Goal: Task Accomplishment & Management: Use online tool/utility

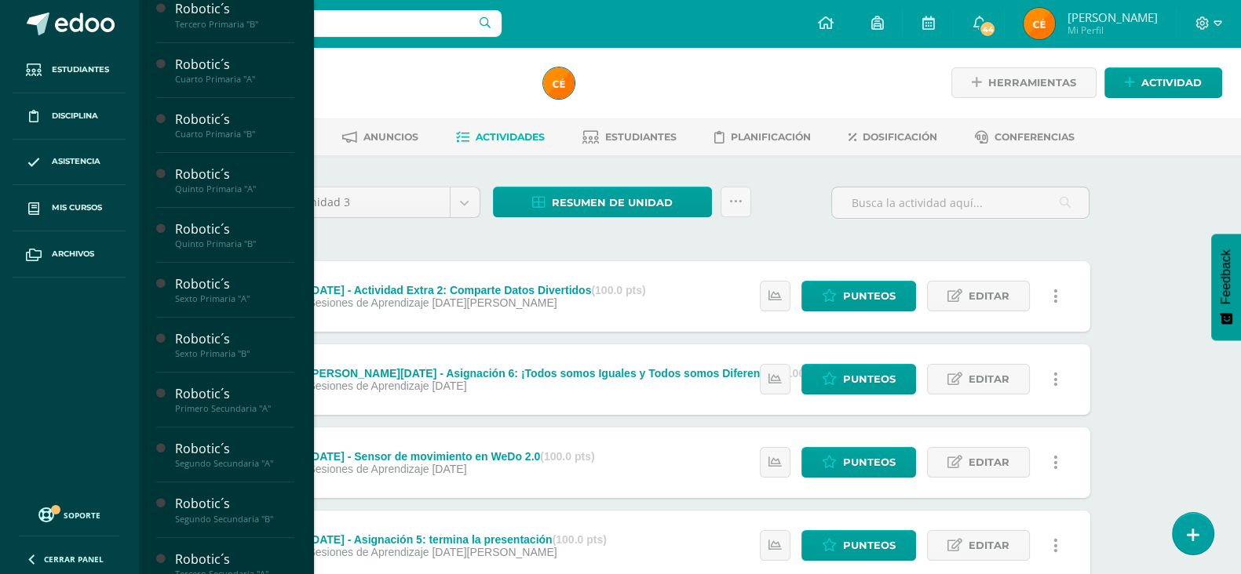
scroll to position [611, 0]
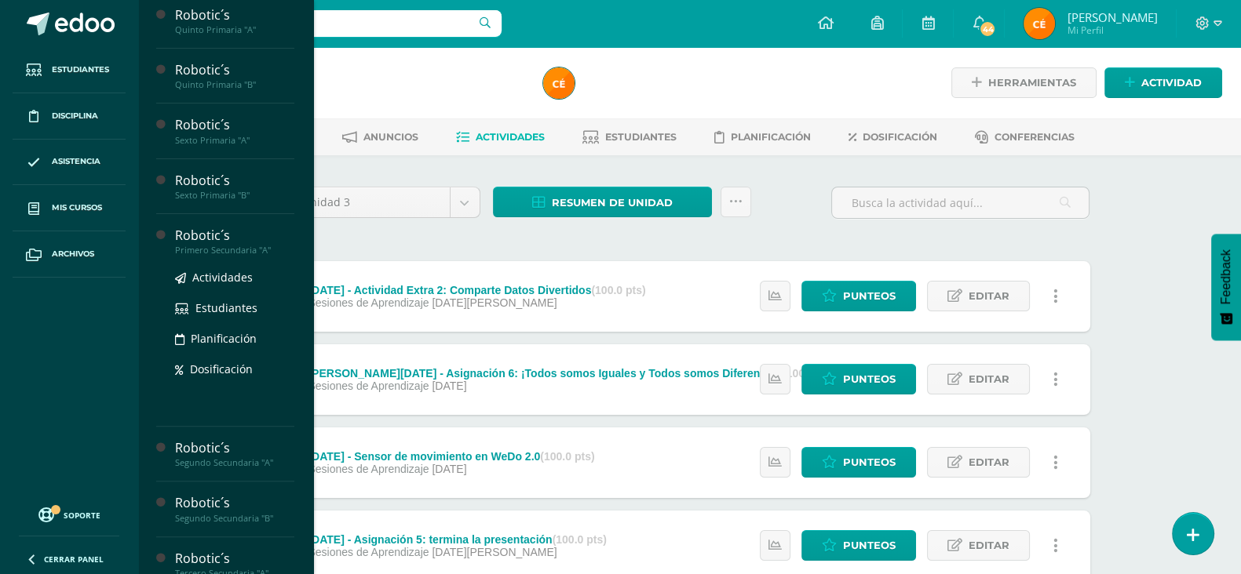
click at [228, 255] on div "Primero Secundaria "A"" at bounding box center [234, 250] width 119 height 11
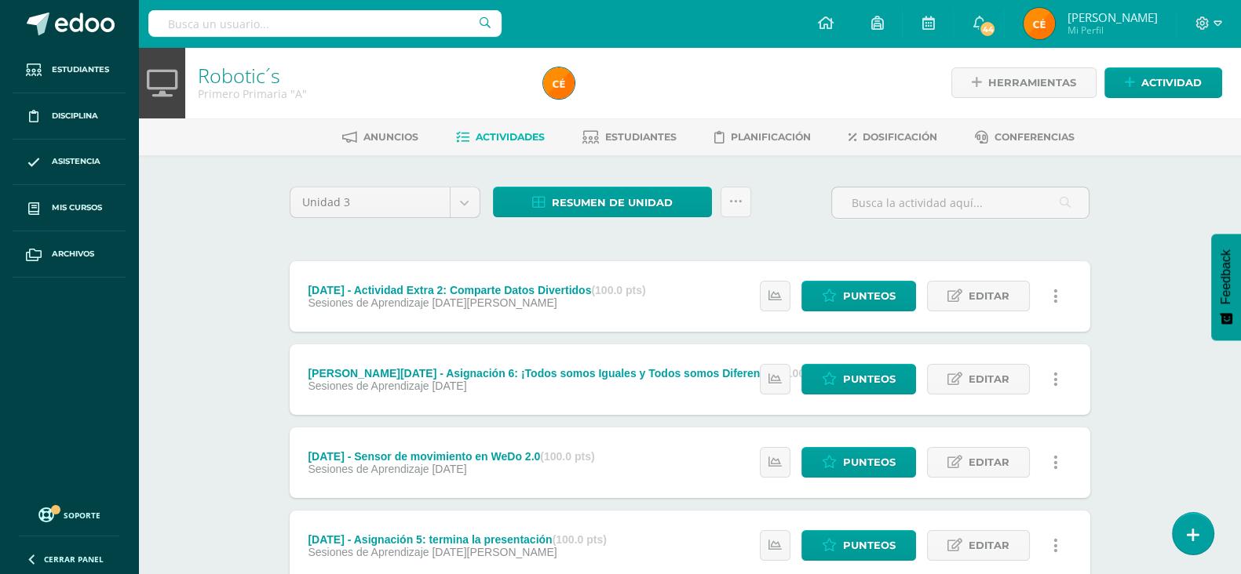
scroll to position [611, 0]
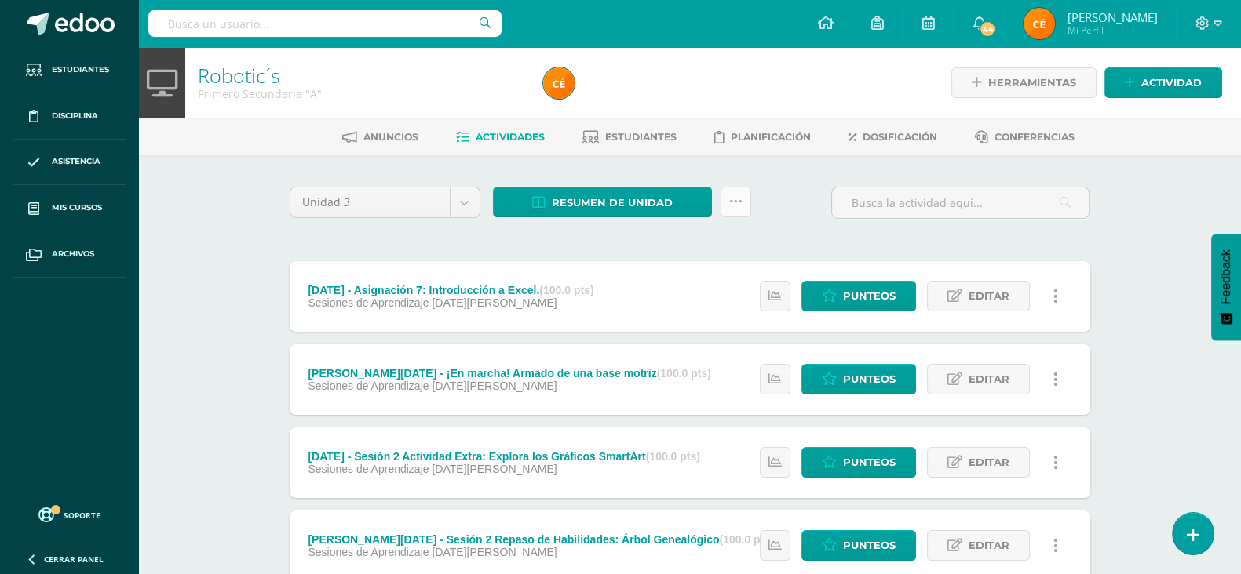
click at [732, 202] on icon at bounding box center [735, 201] width 13 height 13
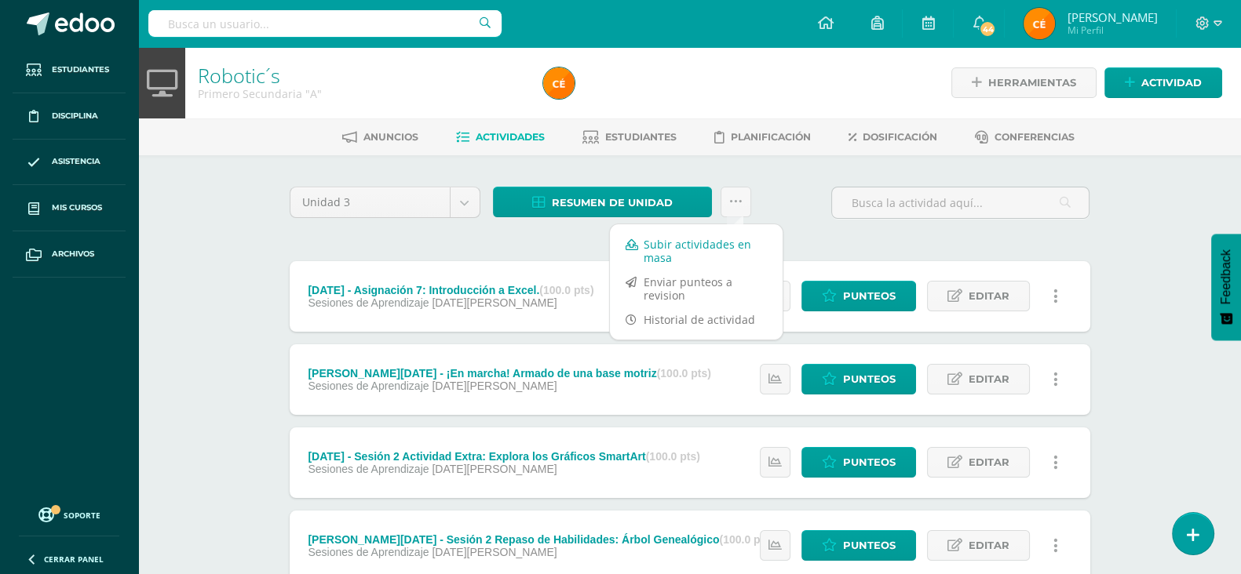
click at [695, 251] on link "Subir actividades en masa" at bounding box center [696, 251] width 173 height 38
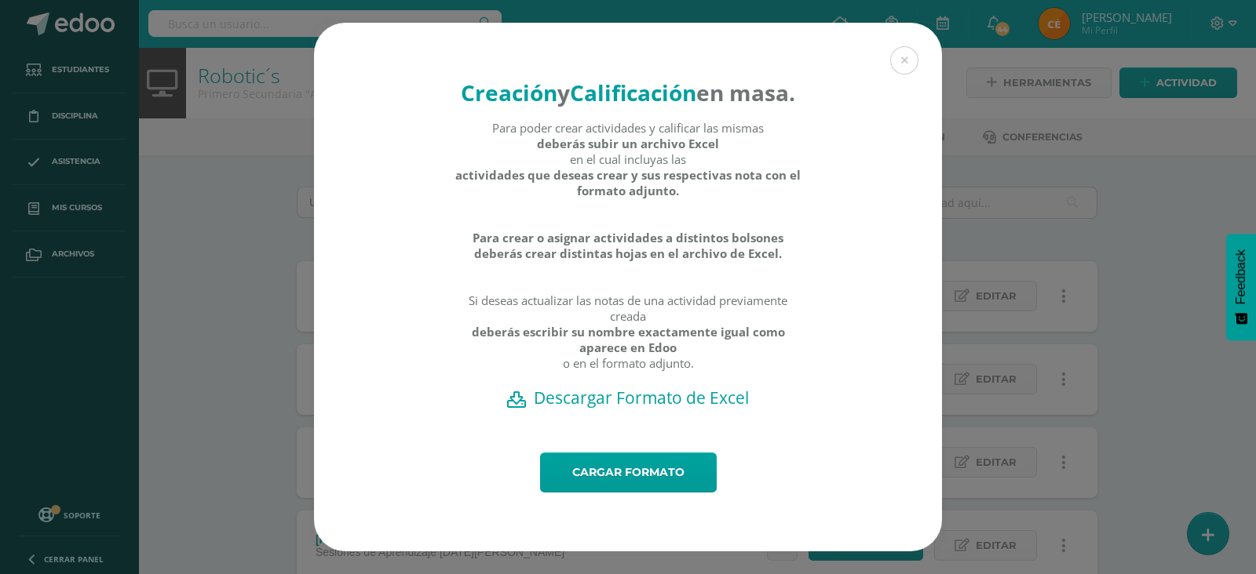
click at [620, 409] on h2 "Descargar Formato de Excel" at bounding box center [627, 398] width 573 height 22
click at [226, 312] on div "Creación y Calificación en masa. Para poder crear actividades y calificar las m…" at bounding box center [627, 287] width 1243 height 529
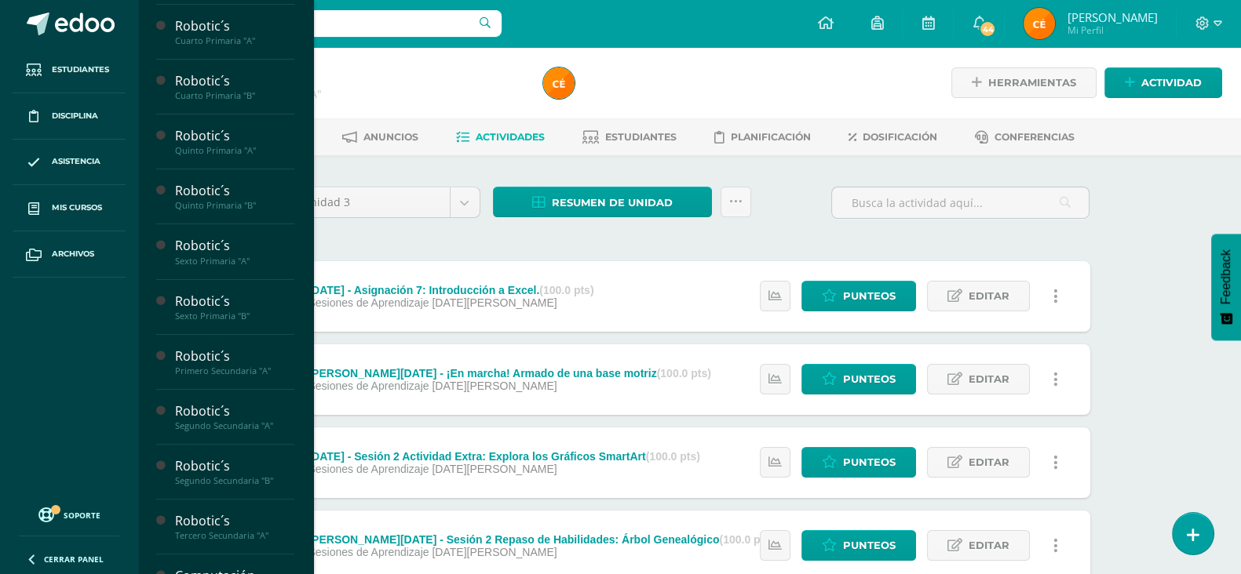
scroll to position [611, 0]
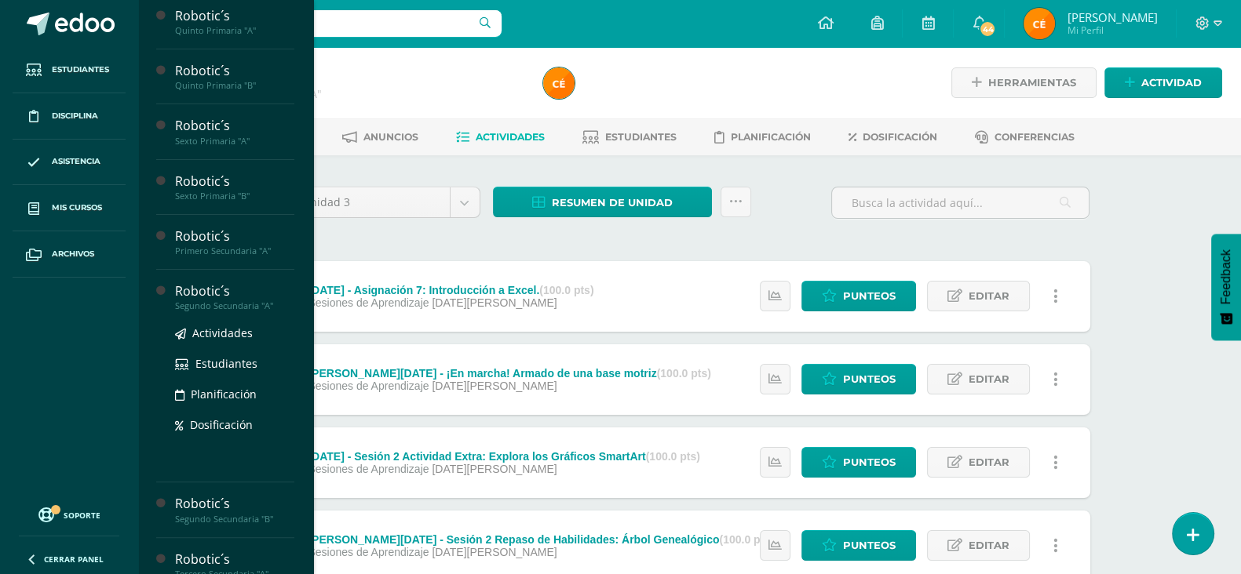
click at [214, 312] on div "Segundo Secundaria "A"" at bounding box center [234, 306] width 119 height 11
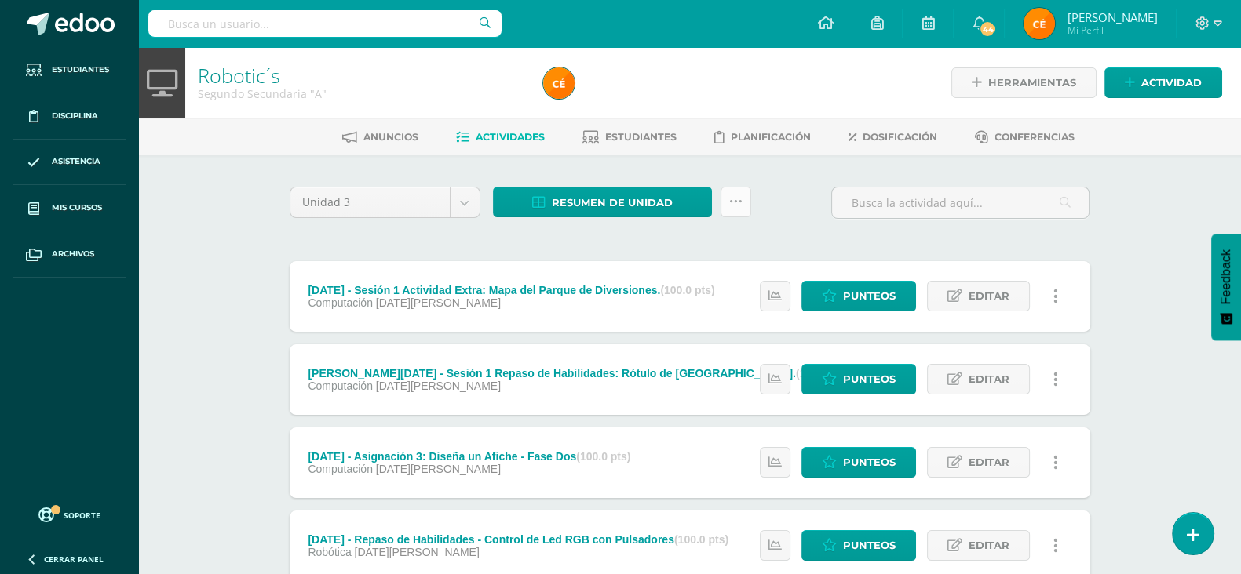
click at [739, 209] on link at bounding box center [735, 202] width 31 height 31
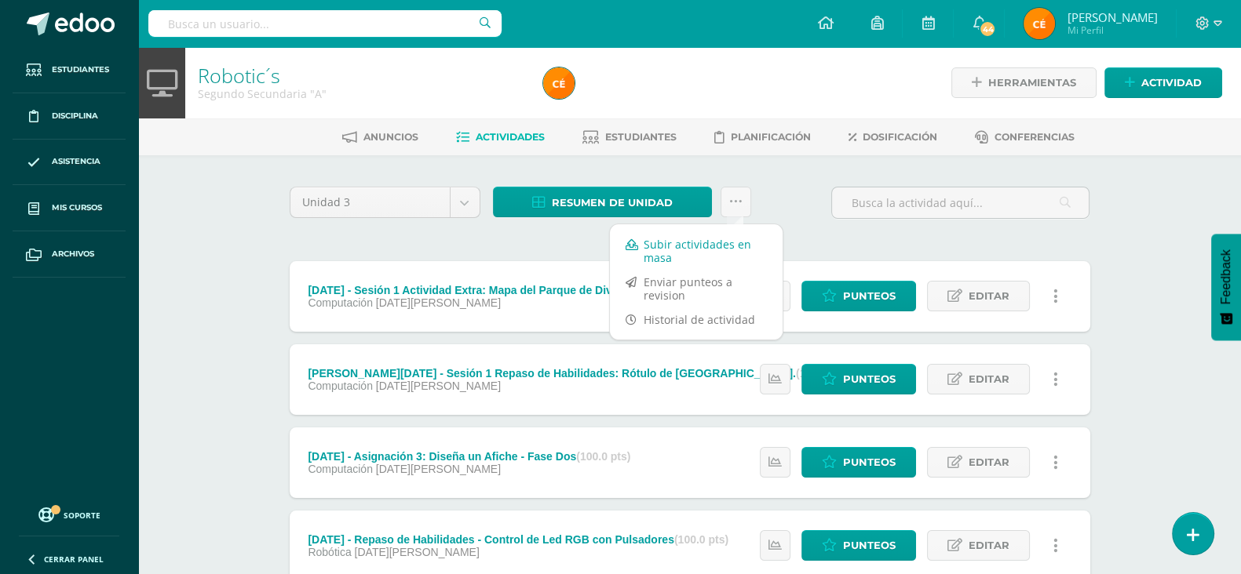
click at [704, 253] on link "Subir actividades en masa" at bounding box center [696, 251] width 173 height 38
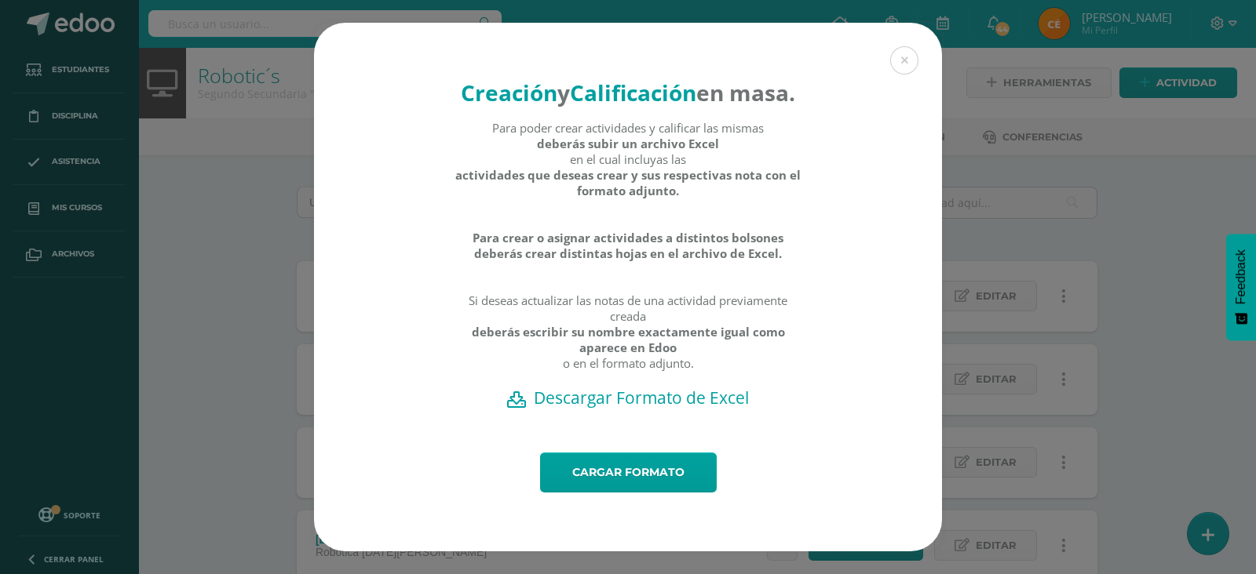
click at [639, 409] on h2 "Descargar Formato de Excel" at bounding box center [627, 398] width 573 height 22
click at [196, 264] on div "Creación y Calificación en masa. Para poder crear actividades y calificar las m…" at bounding box center [627, 287] width 1243 height 529
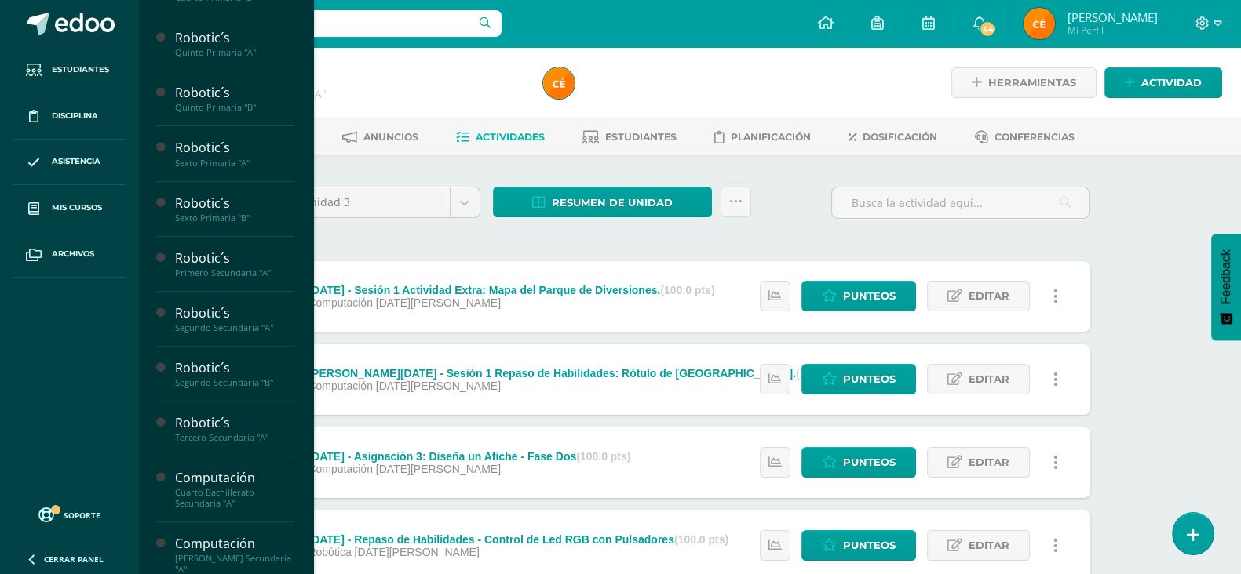
scroll to position [611, 0]
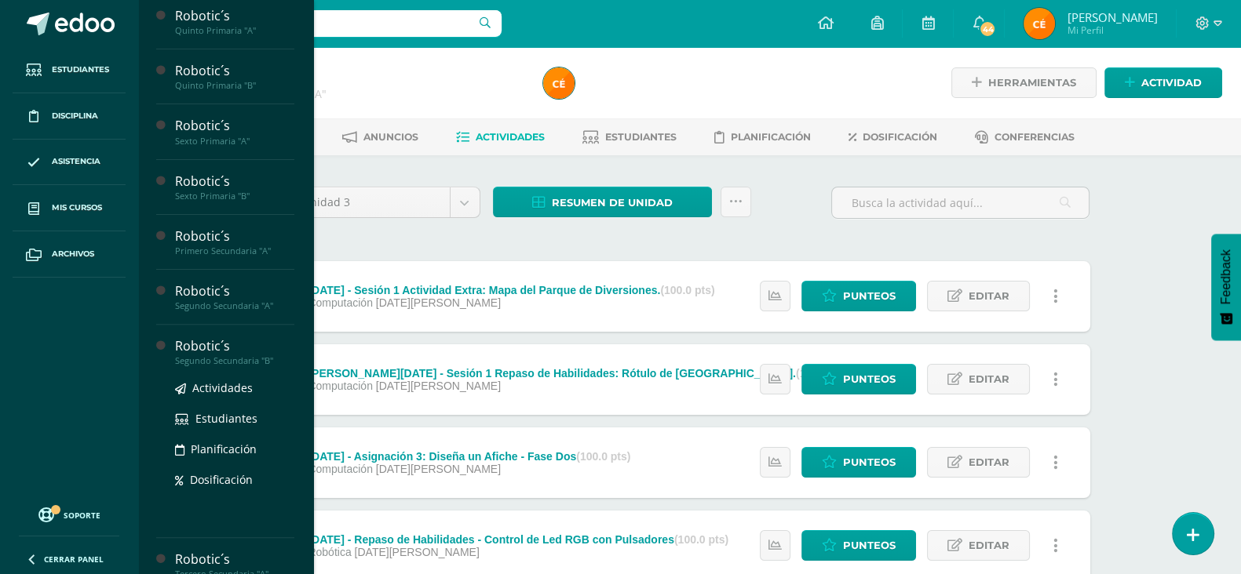
click at [213, 355] on div "Robotic´s" at bounding box center [234, 346] width 119 height 18
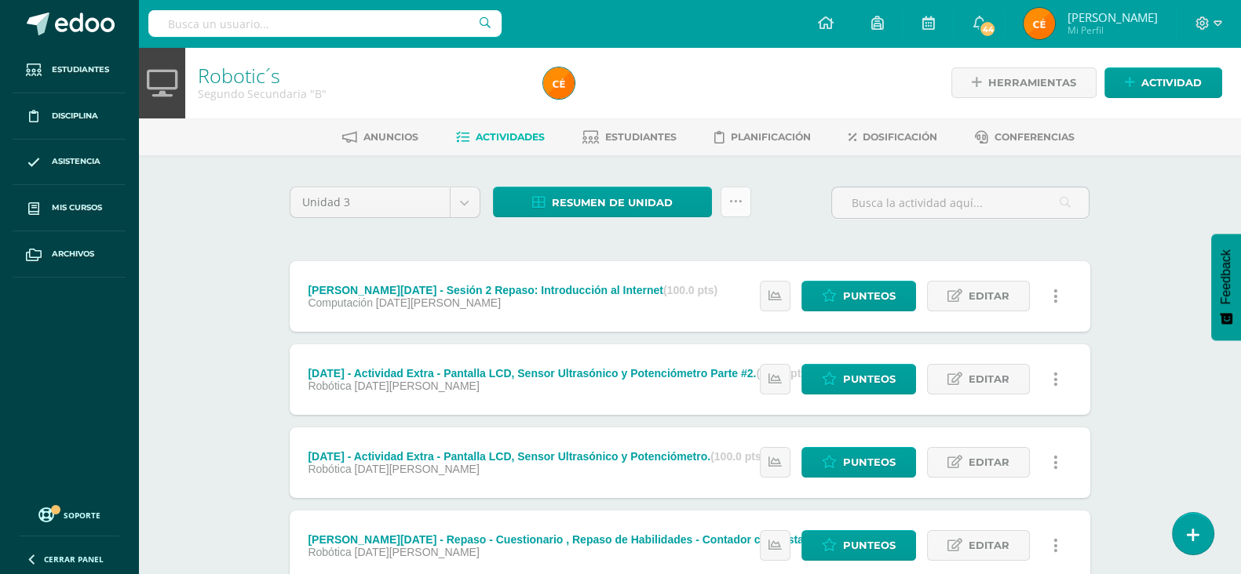
click at [736, 199] on icon at bounding box center [735, 201] width 13 height 13
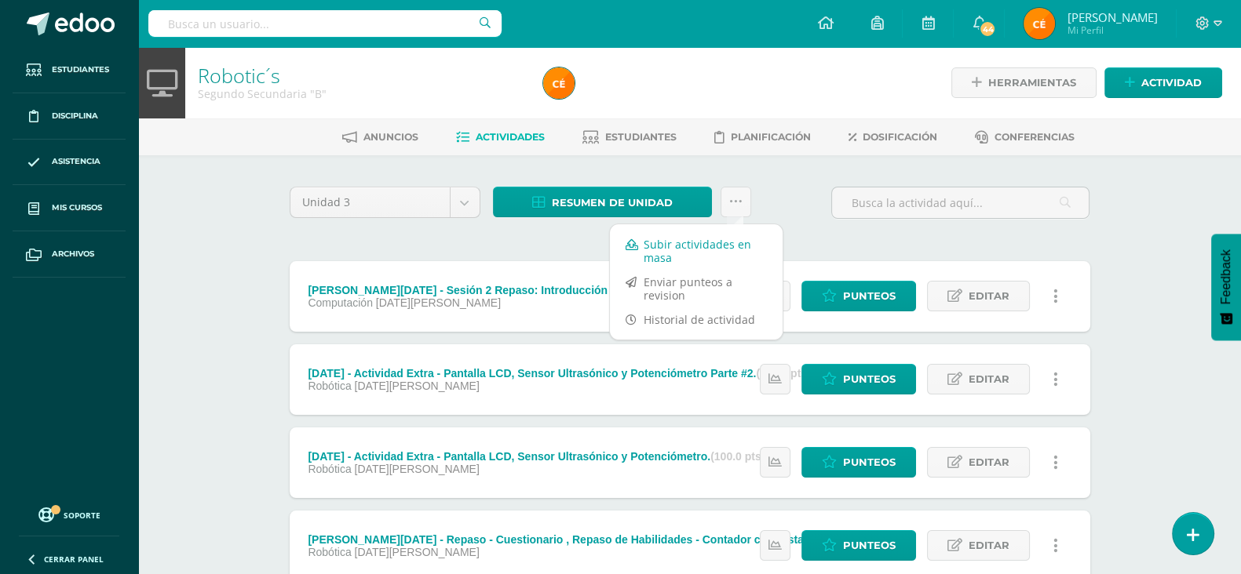
click at [694, 241] on link "Subir actividades en masa" at bounding box center [696, 251] width 173 height 38
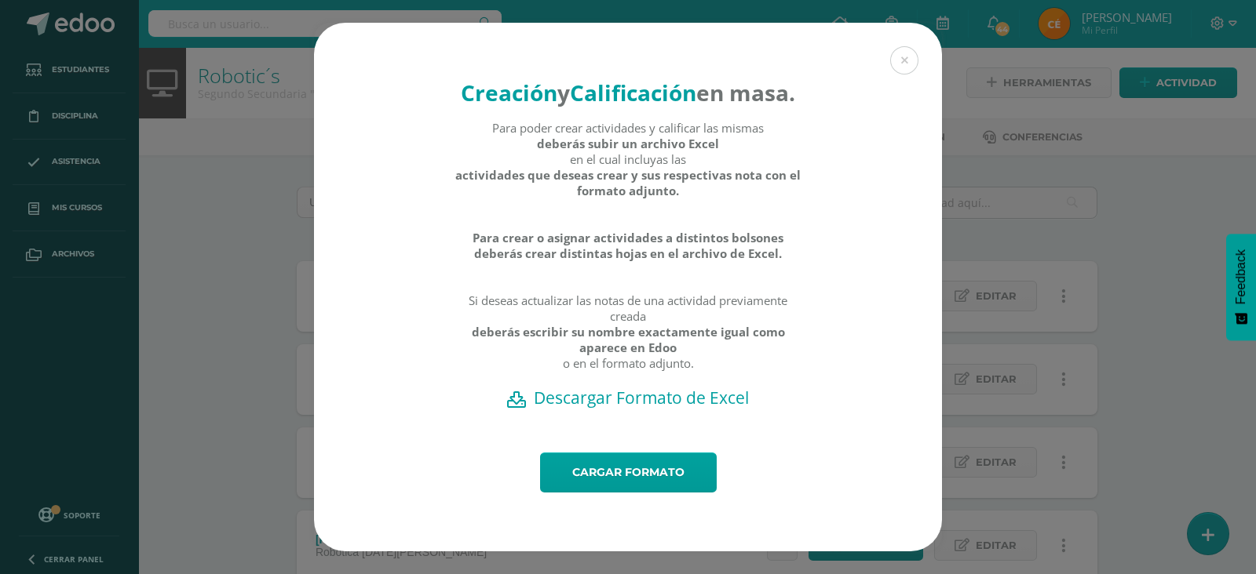
click at [606, 409] on h2 "Descargar Formato de Excel" at bounding box center [627, 398] width 573 height 22
click at [241, 272] on div "Creación y Calificación en masa. Para poder crear actividades y calificar las m…" at bounding box center [627, 287] width 1243 height 529
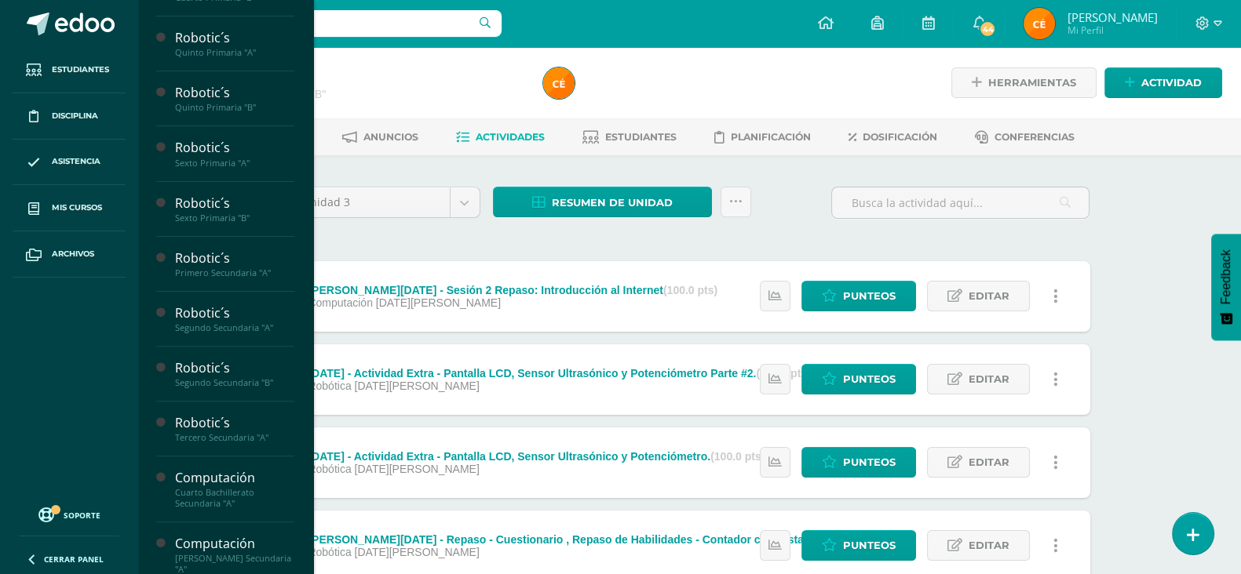
scroll to position [611, 0]
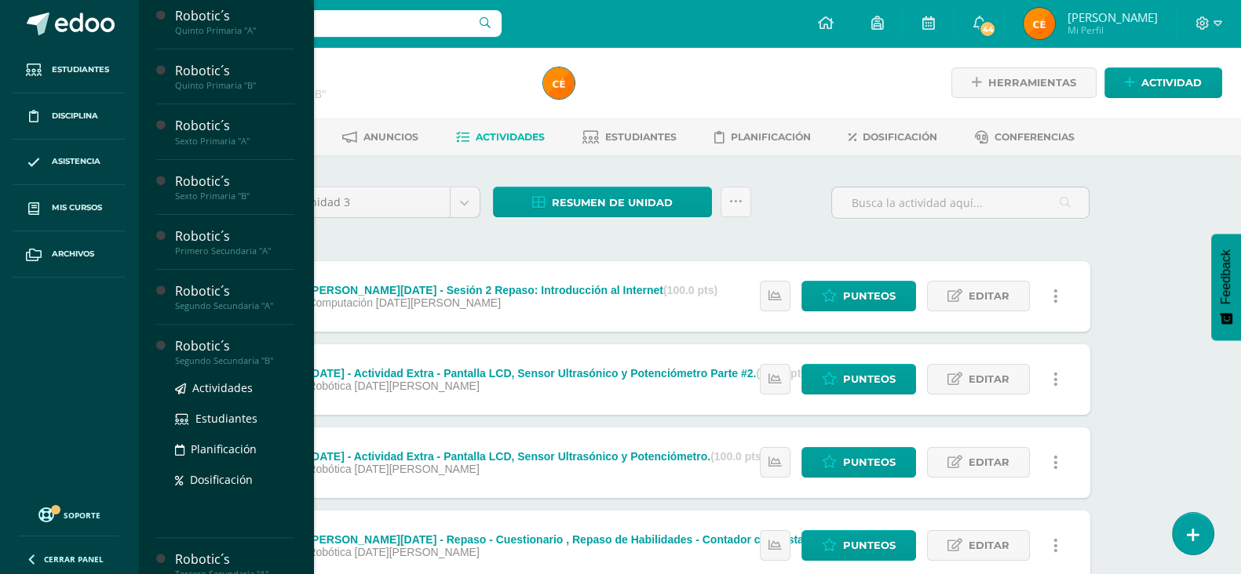
drag, startPoint x: 210, startPoint y: 334, endPoint x: 216, endPoint y: 352, distance: 19.1
click at [216, 351] on div "Robotic´s Prekinder I Preprimaria "A" Actividades Estudiantes Planificación Dos…" at bounding box center [225, 287] width 176 height 574
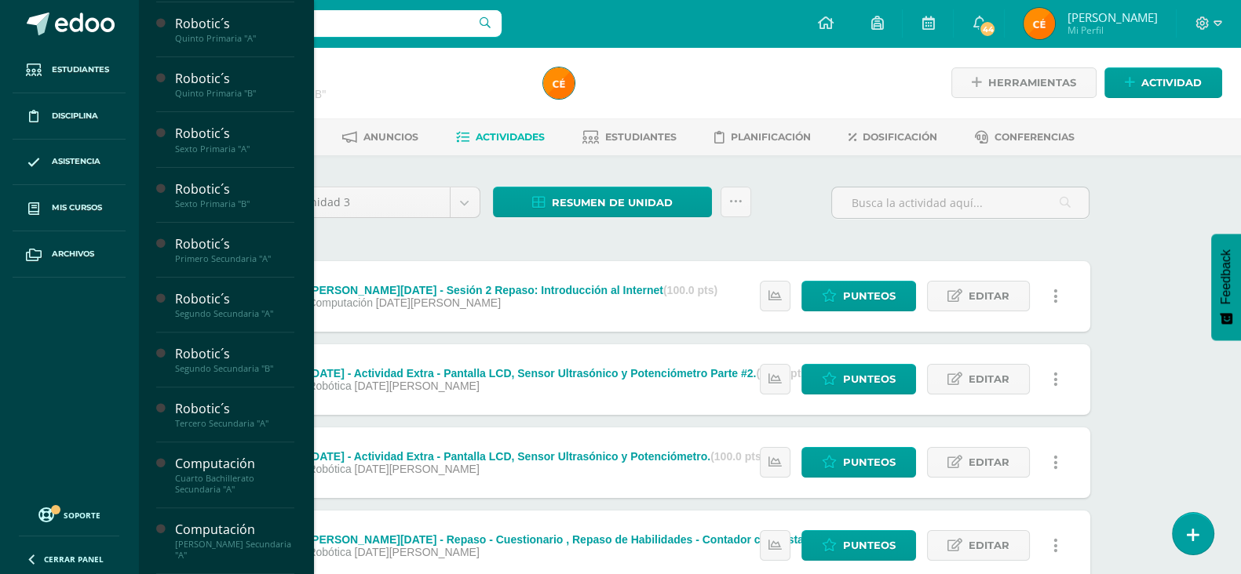
click at [153, 317] on div "Robotic´s Prekinder I Preprimaria "A" Actividades Estudiantes Planificación Dos…" at bounding box center [225, 287] width 176 height 574
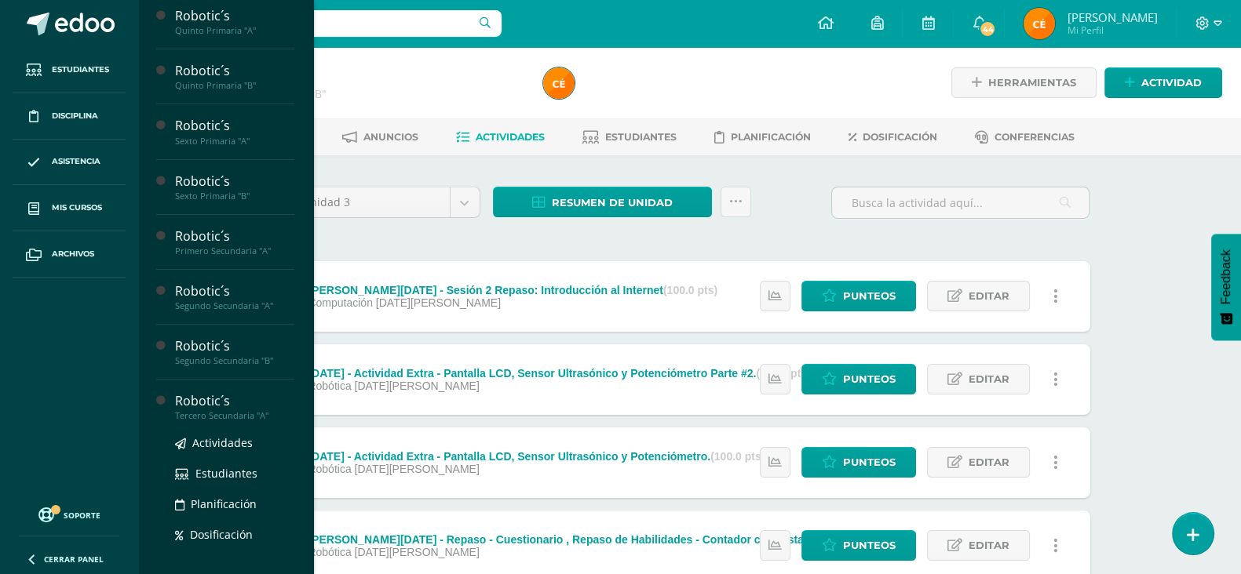
click at [217, 421] on div "Tercero Secundaria "A"" at bounding box center [234, 415] width 119 height 11
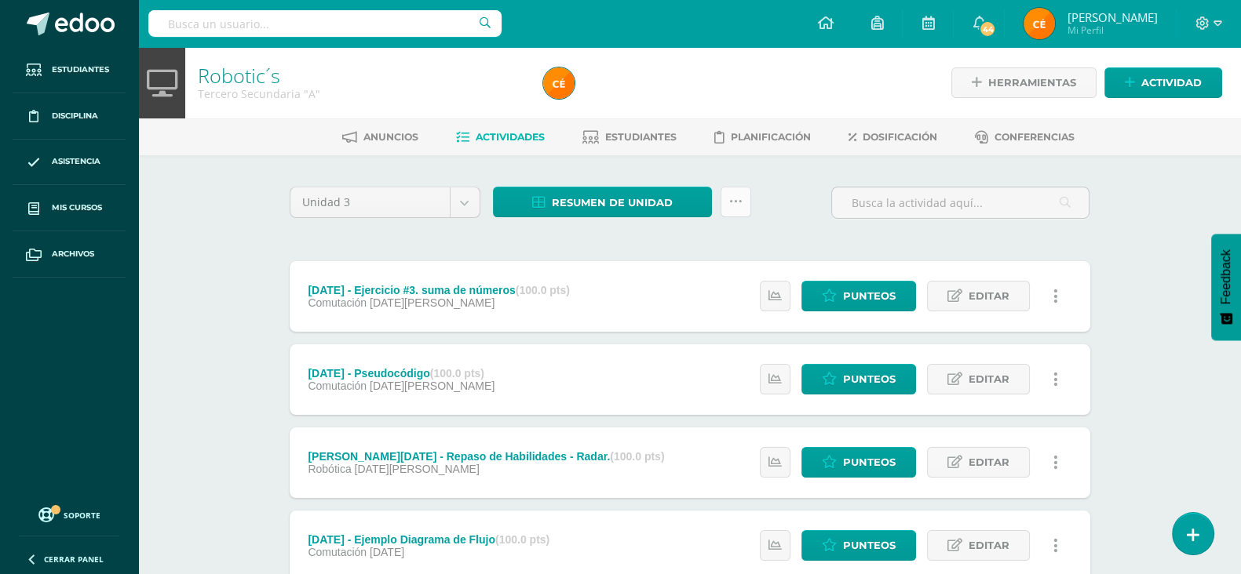
click at [736, 211] on link at bounding box center [735, 202] width 31 height 31
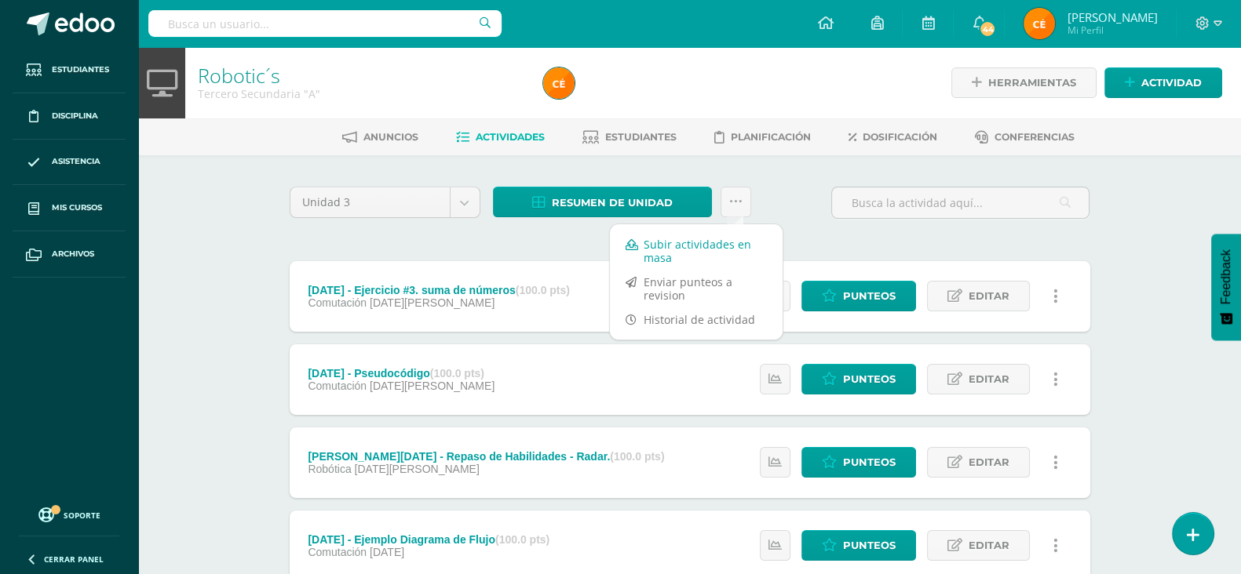
click at [667, 246] on link "Subir actividades en masa" at bounding box center [696, 251] width 173 height 38
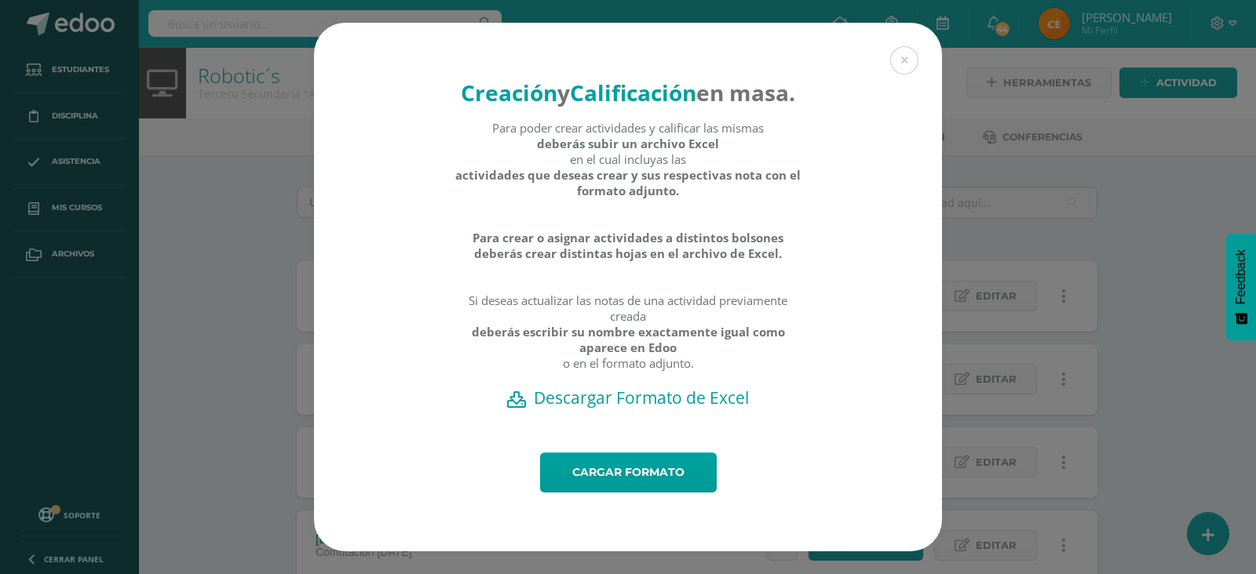
click at [589, 409] on h2 "Descargar Formato de Excel" at bounding box center [627, 398] width 573 height 22
click at [1187, 232] on div "Creación y Calificación en masa. Para poder crear actividades y calificar las m…" at bounding box center [627, 287] width 1243 height 529
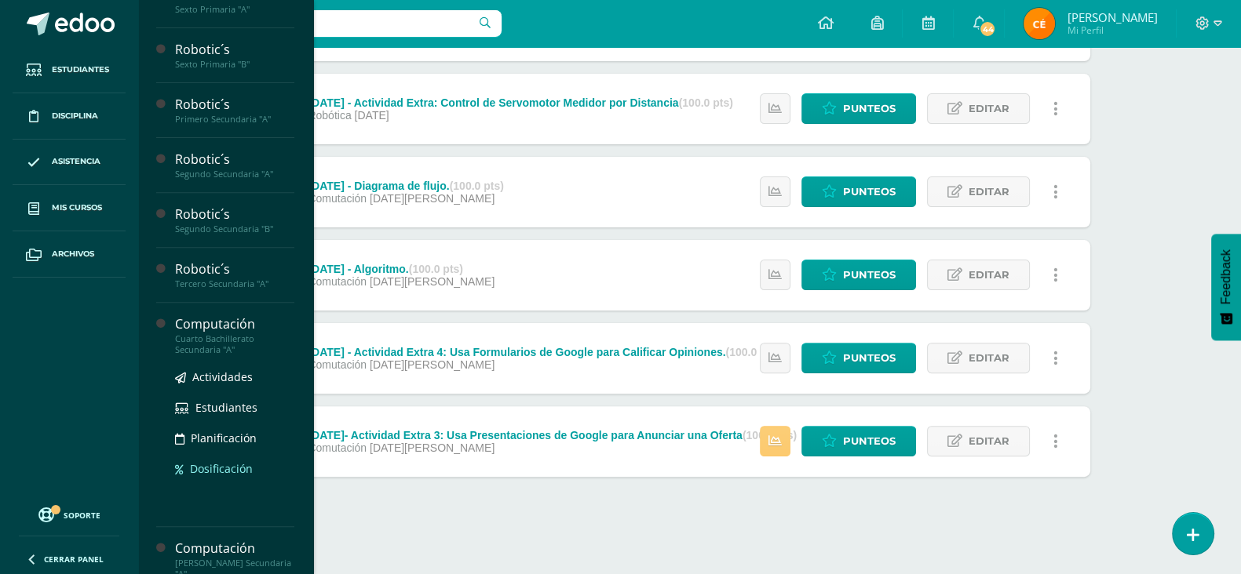
scroll to position [768, 0]
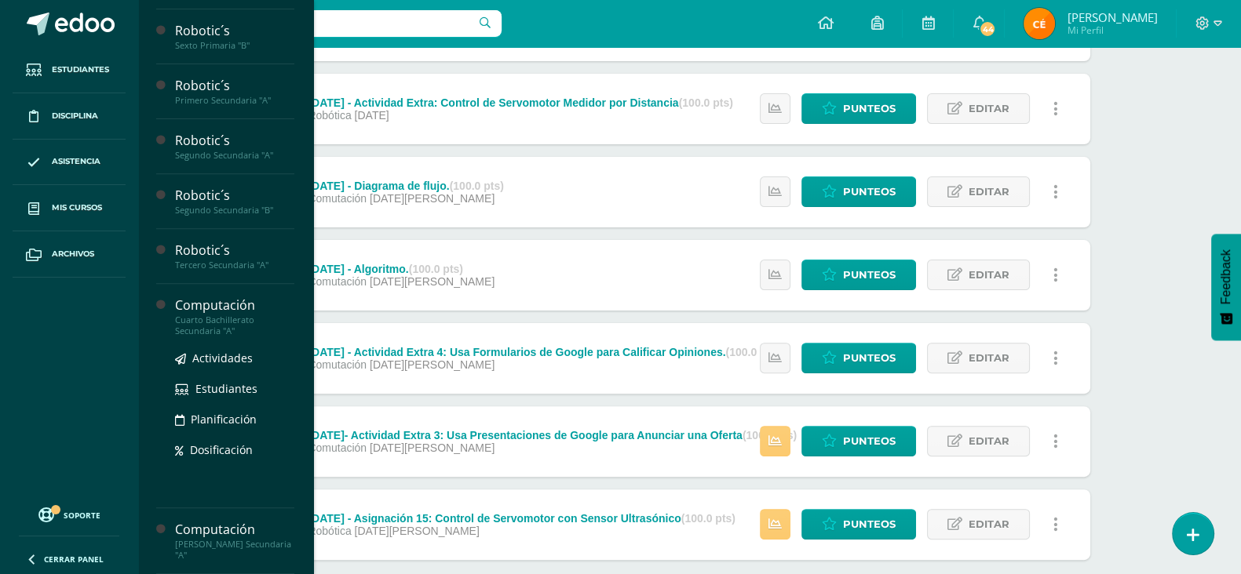
click at [210, 325] on div "Cuarto Bachillerato Secundaria "A"" at bounding box center [234, 326] width 119 height 22
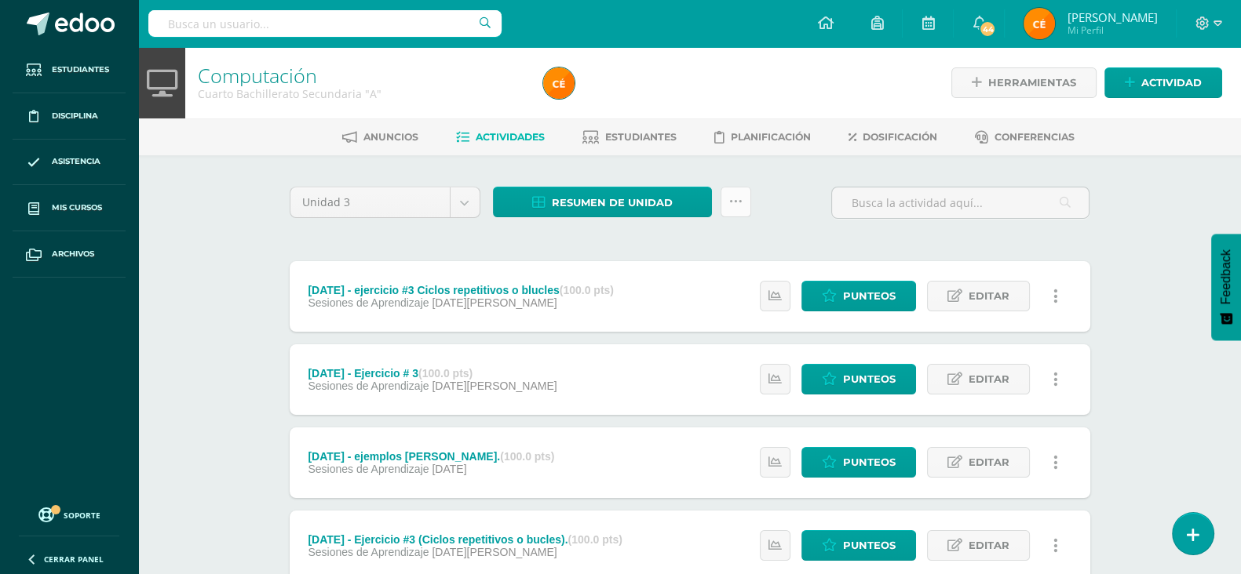
click at [727, 202] on link at bounding box center [735, 202] width 31 height 31
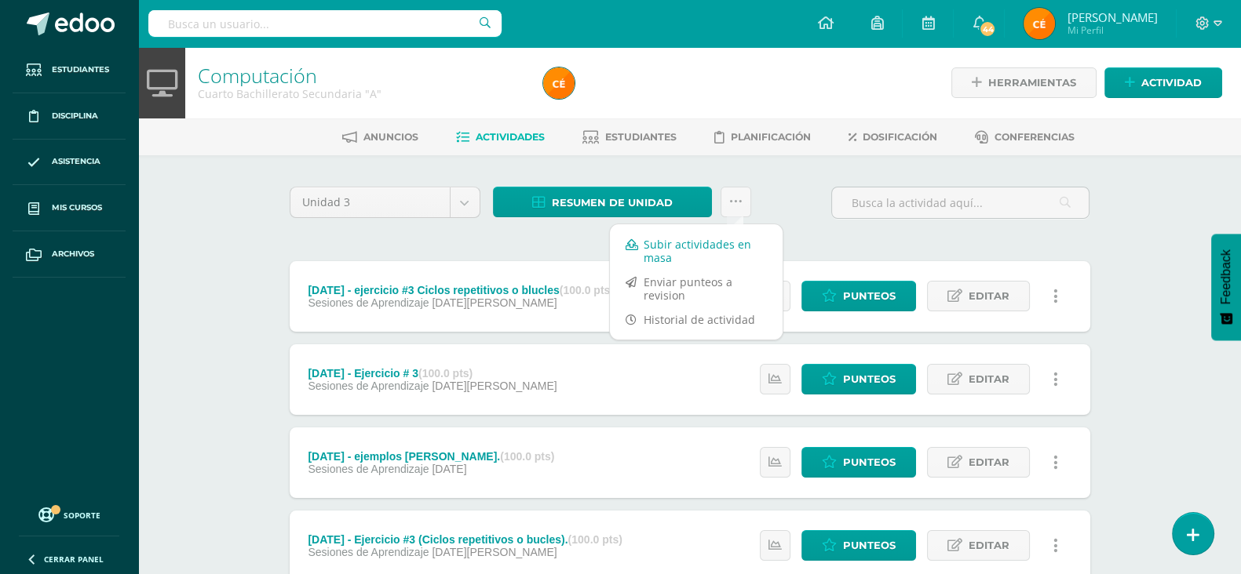
click at [666, 249] on link "Subir actividades en masa" at bounding box center [696, 251] width 173 height 38
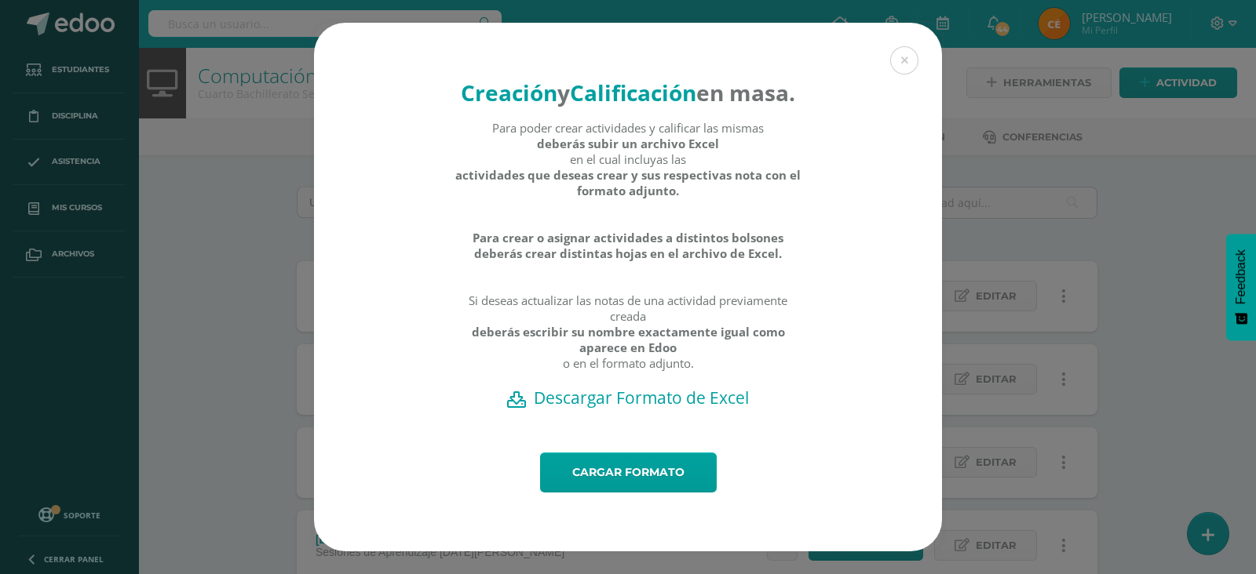
click at [640, 409] on h2 "Descargar Formato de Excel" at bounding box center [627, 398] width 573 height 22
click at [215, 336] on div "Creación y Calificación en masa. Para poder crear actividades y calificar las m…" at bounding box center [627, 287] width 1243 height 529
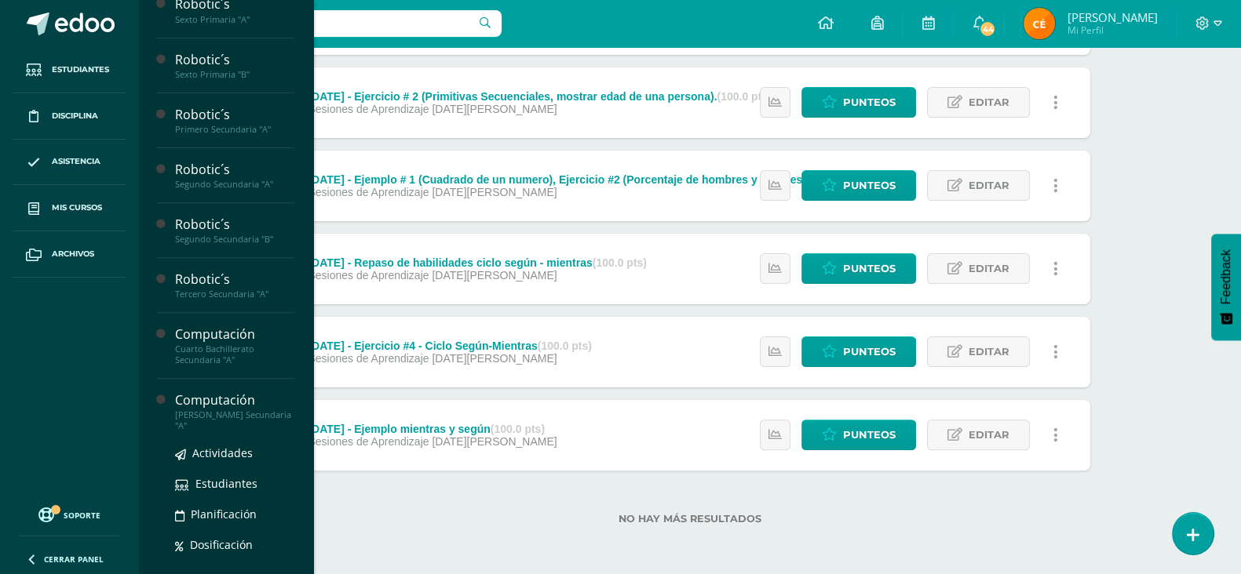
scroll to position [768, 0]
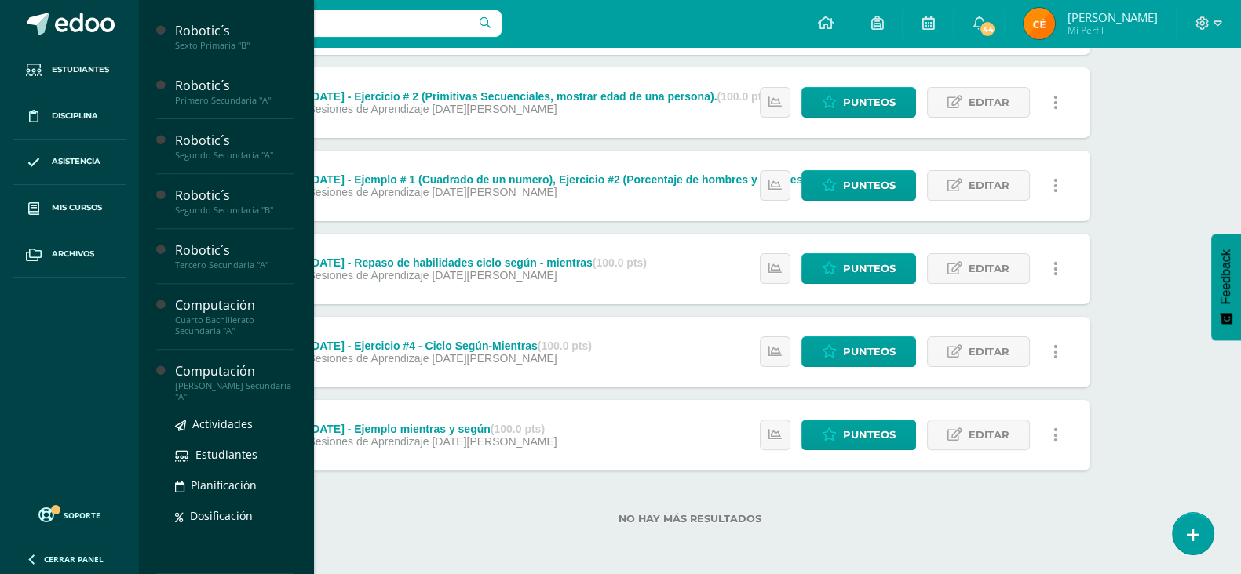
click at [224, 385] on div "[PERSON_NAME] Secundaria "A"" at bounding box center [234, 392] width 119 height 22
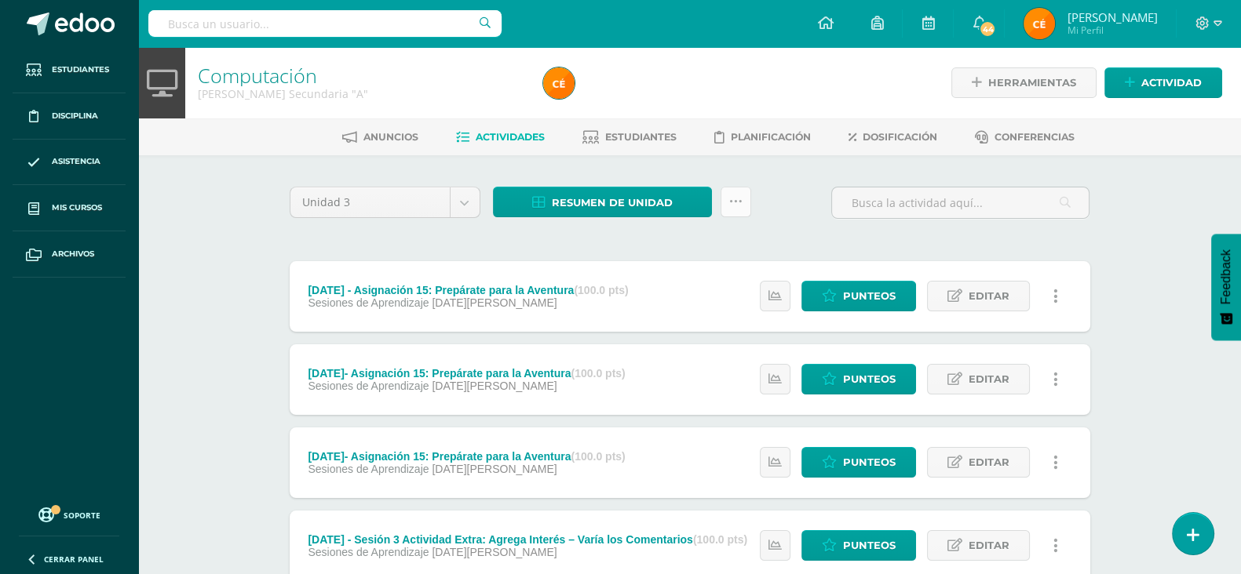
click at [739, 202] on icon at bounding box center [735, 201] width 13 height 13
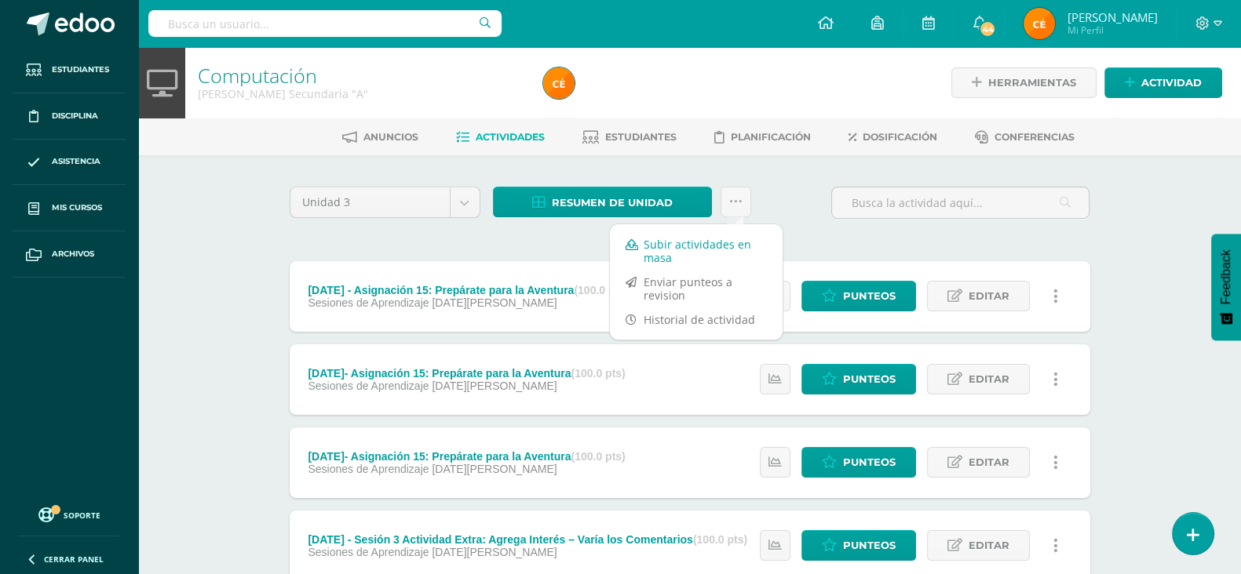
click at [714, 245] on link "Subir actividades en masa" at bounding box center [696, 251] width 173 height 38
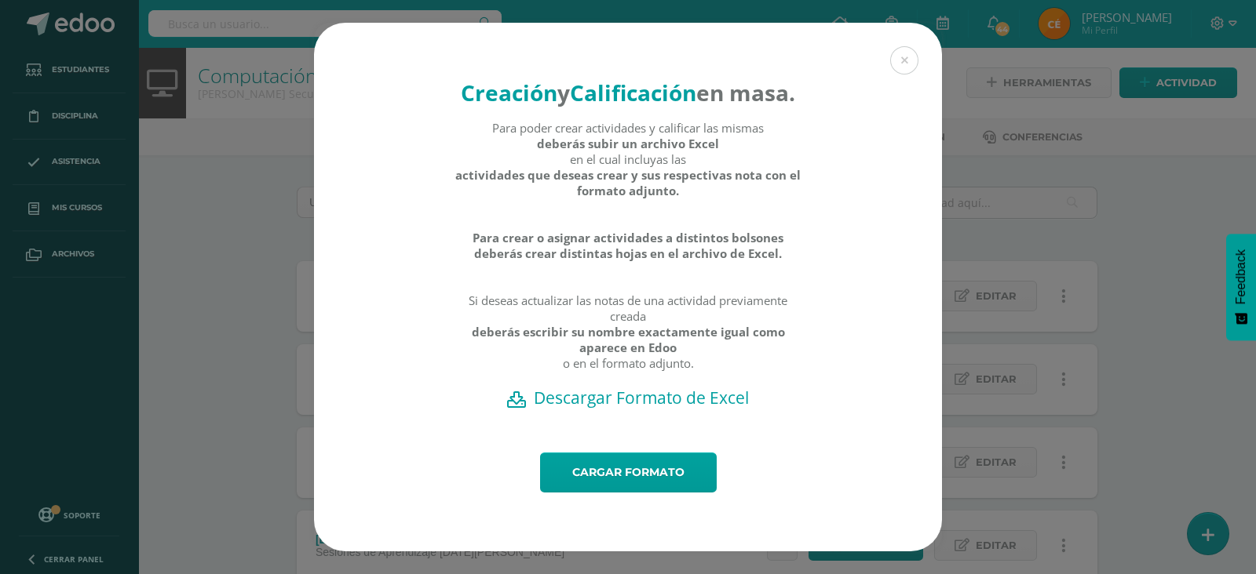
click at [632, 406] on h2 "Descargar Formato de Excel" at bounding box center [627, 398] width 573 height 22
click at [1193, 218] on div "Creación y Calificación en masa. Para poder crear actividades y calificar las m…" at bounding box center [627, 287] width 1243 height 529
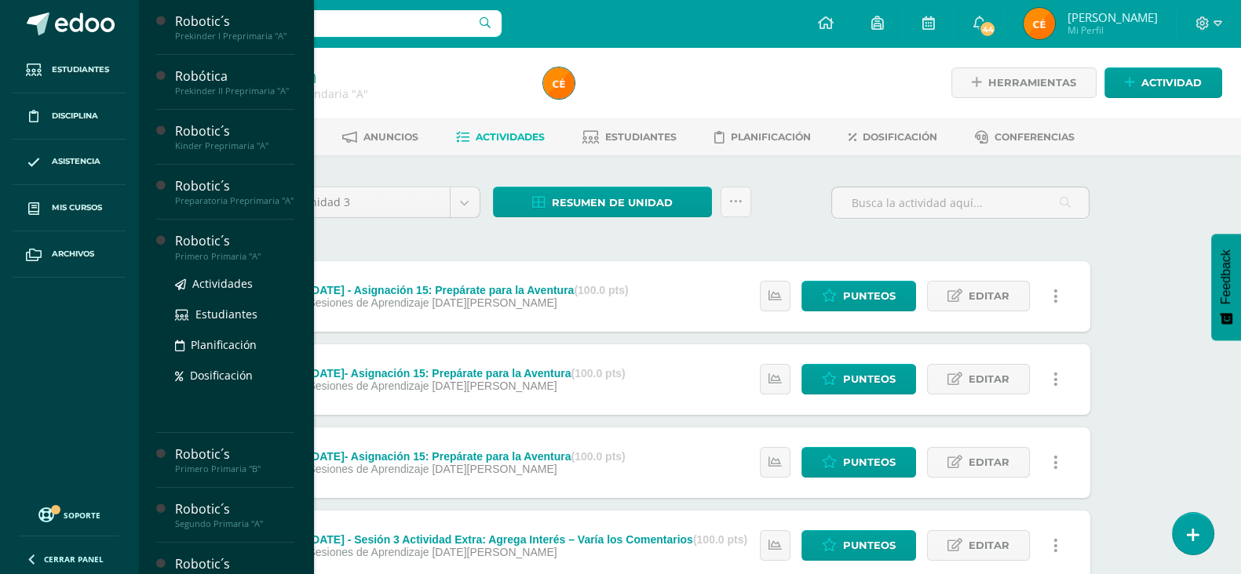
click at [221, 261] on div "Primero Primaria "A"" at bounding box center [234, 256] width 119 height 11
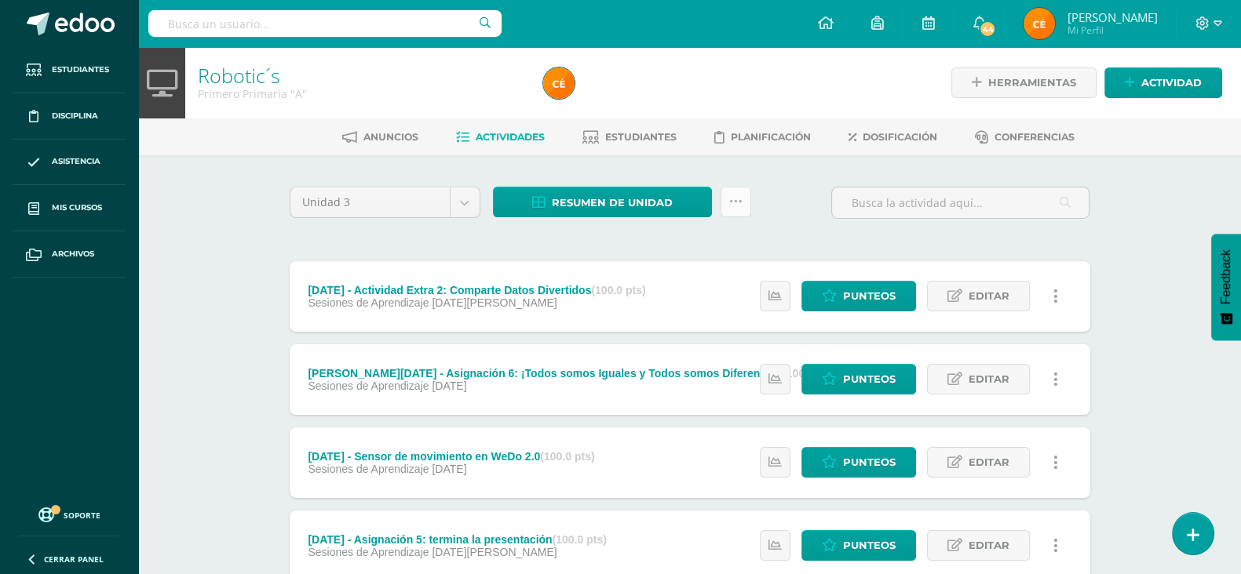
click at [733, 210] on link at bounding box center [735, 202] width 31 height 31
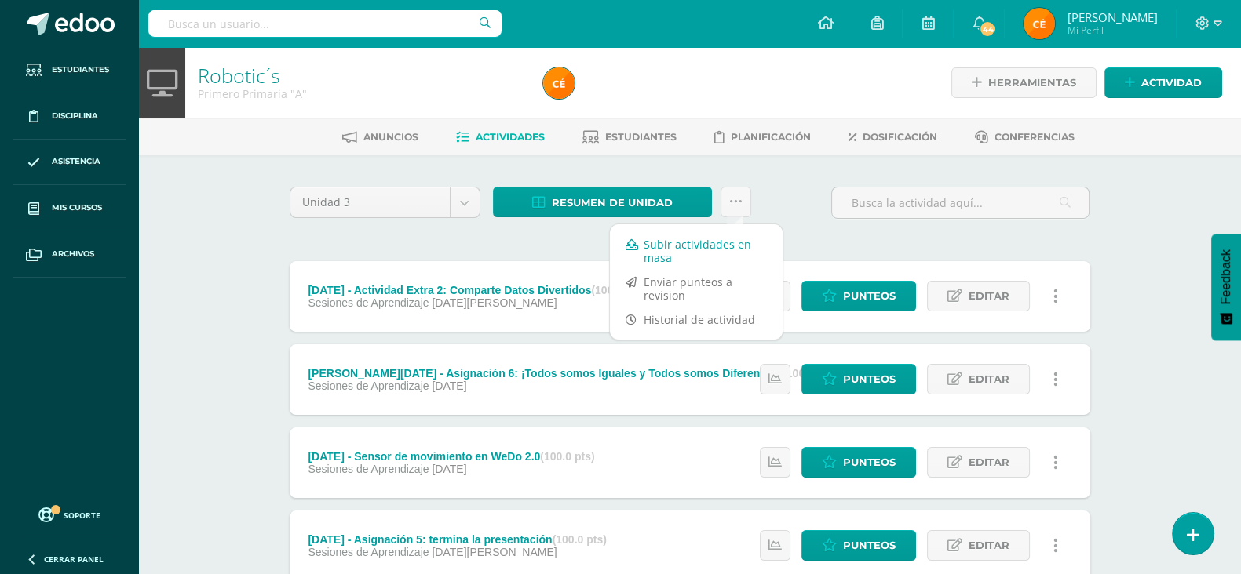
click at [683, 241] on link "Subir actividades en masa" at bounding box center [696, 251] width 173 height 38
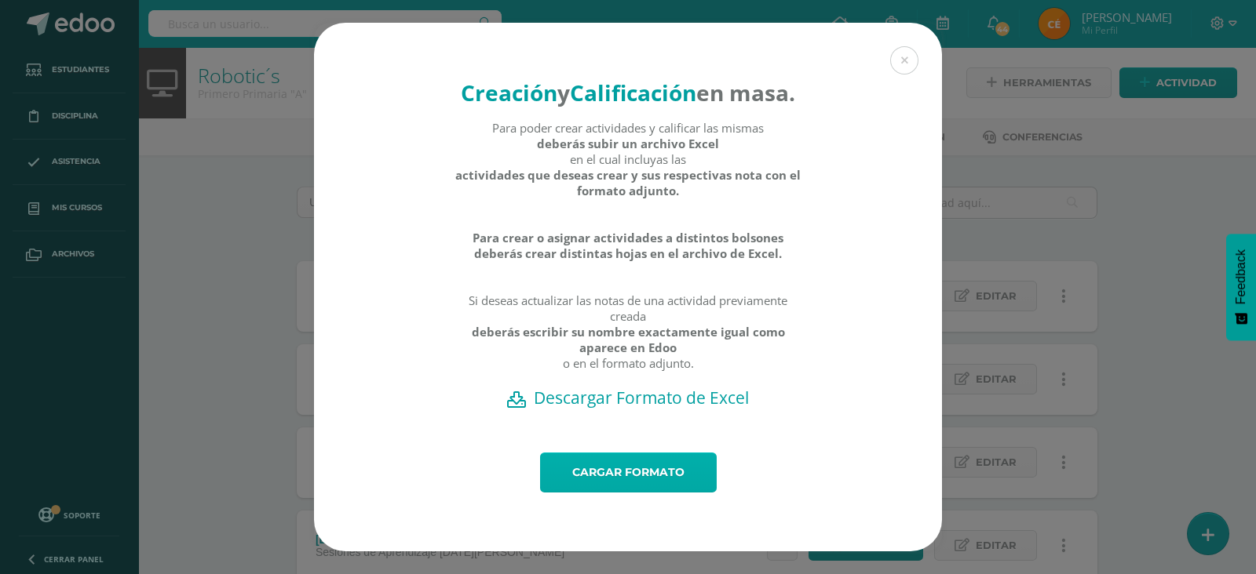
click at [598, 483] on link "Cargar formato" at bounding box center [628, 473] width 177 height 40
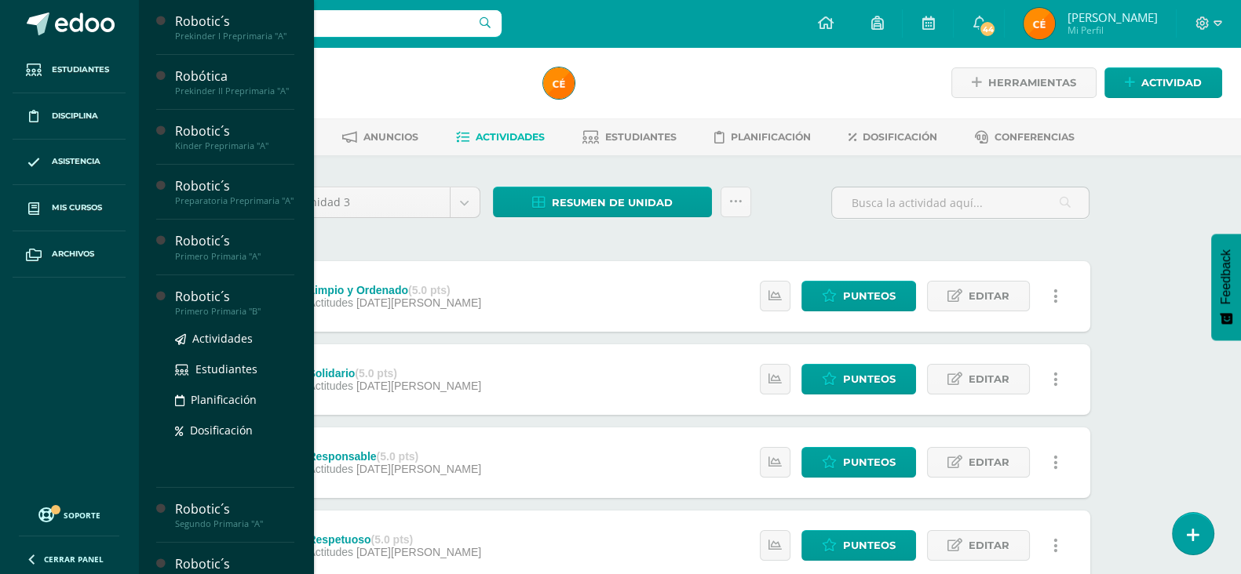
click at [229, 317] on div "Primero Primaria "B"" at bounding box center [234, 311] width 119 height 11
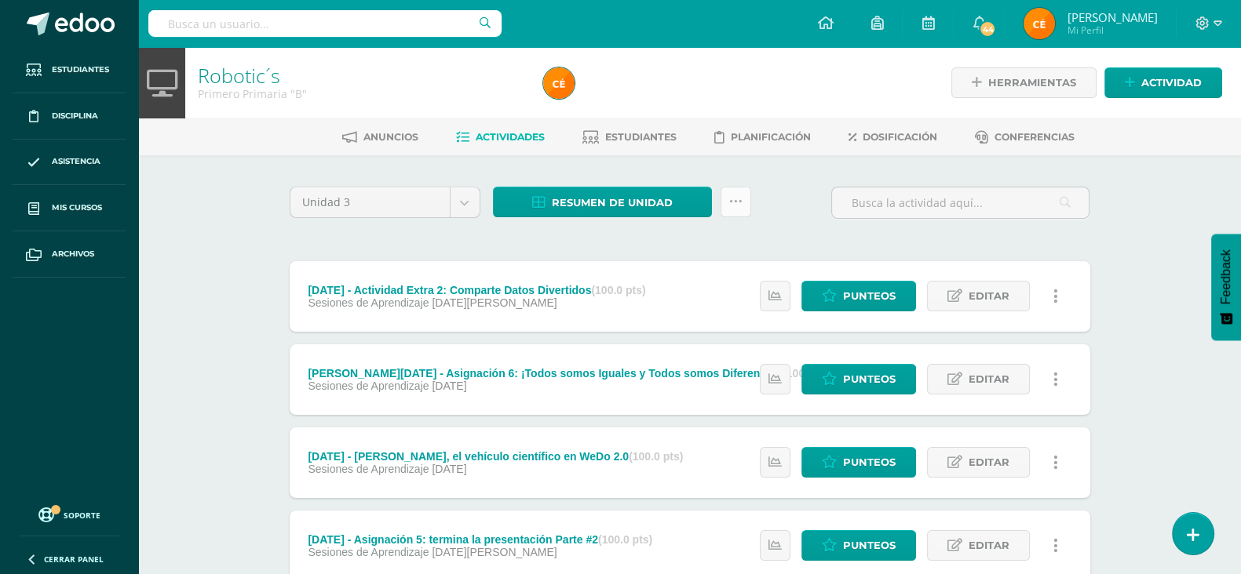
click at [738, 198] on icon at bounding box center [735, 201] width 13 height 13
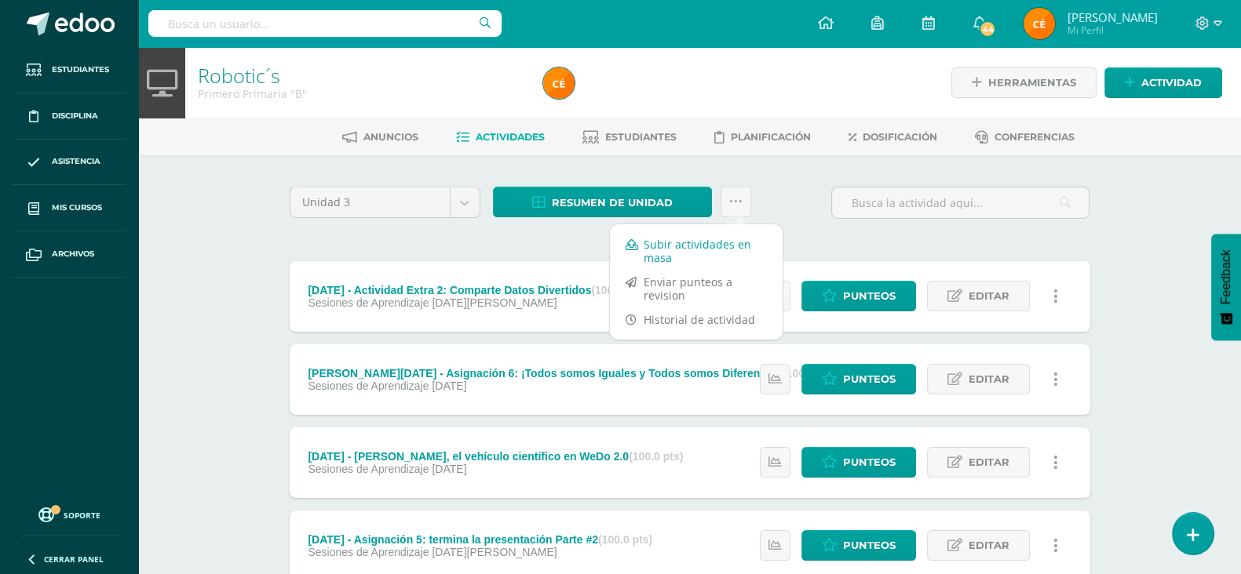
click at [667, 245] on link "Subir actividades en masa" at bounding box center [696, 251] width 173 height 38
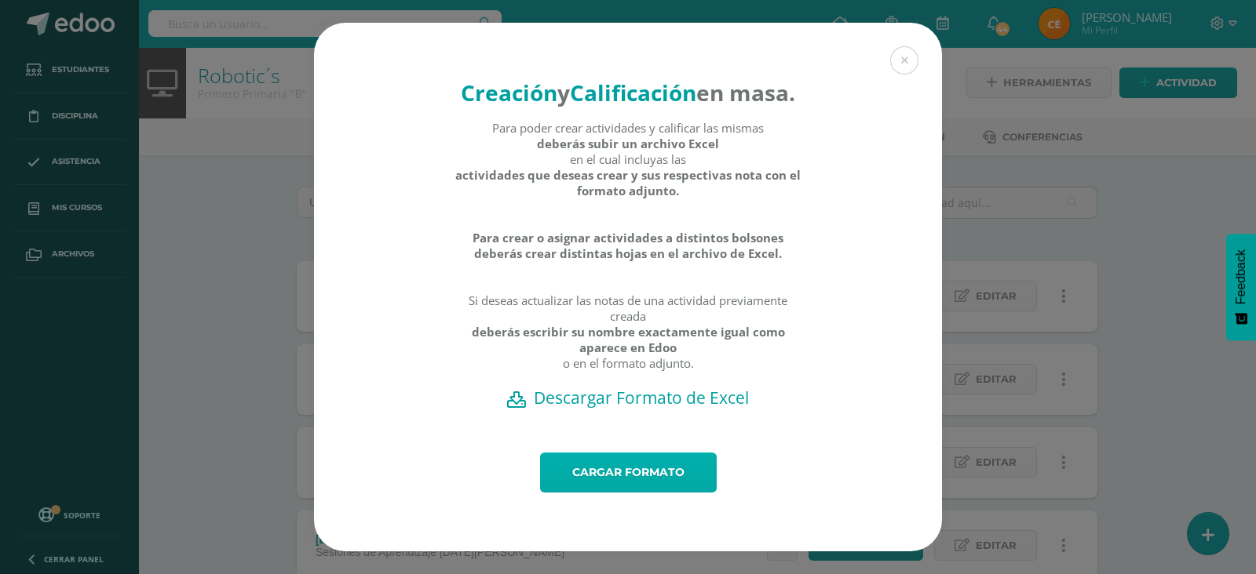
click at [609, 484] on link "Cargar formato" at bounding box center [628, 473] width 177 height 40
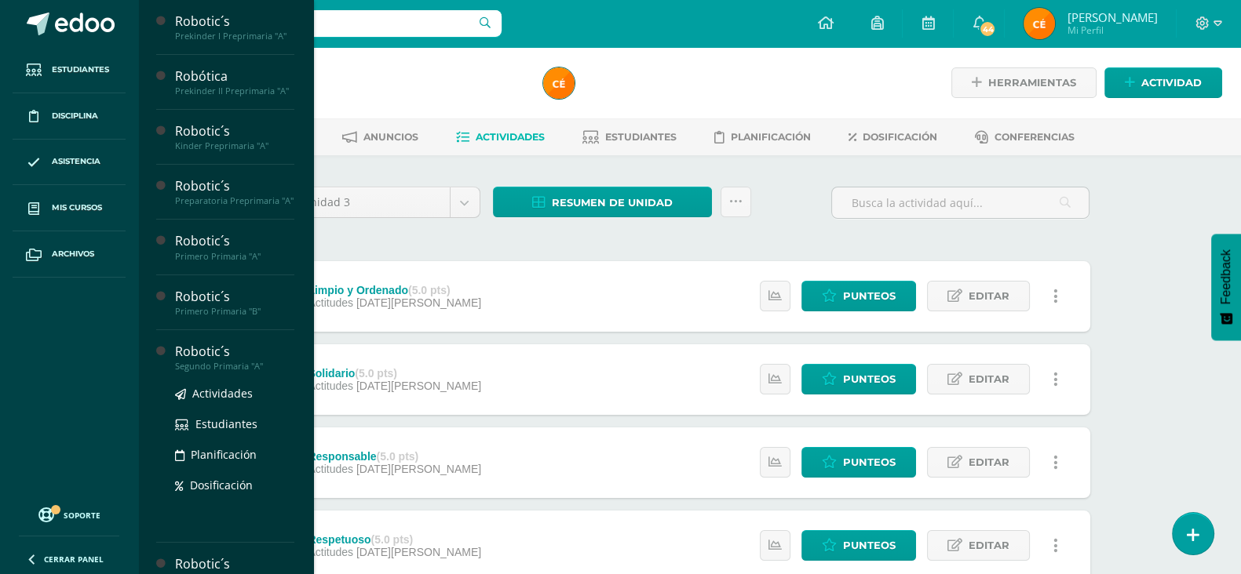
click at [235, 361] on div "Robotic´s" at bounding box center [234, 352] width 119 height 18
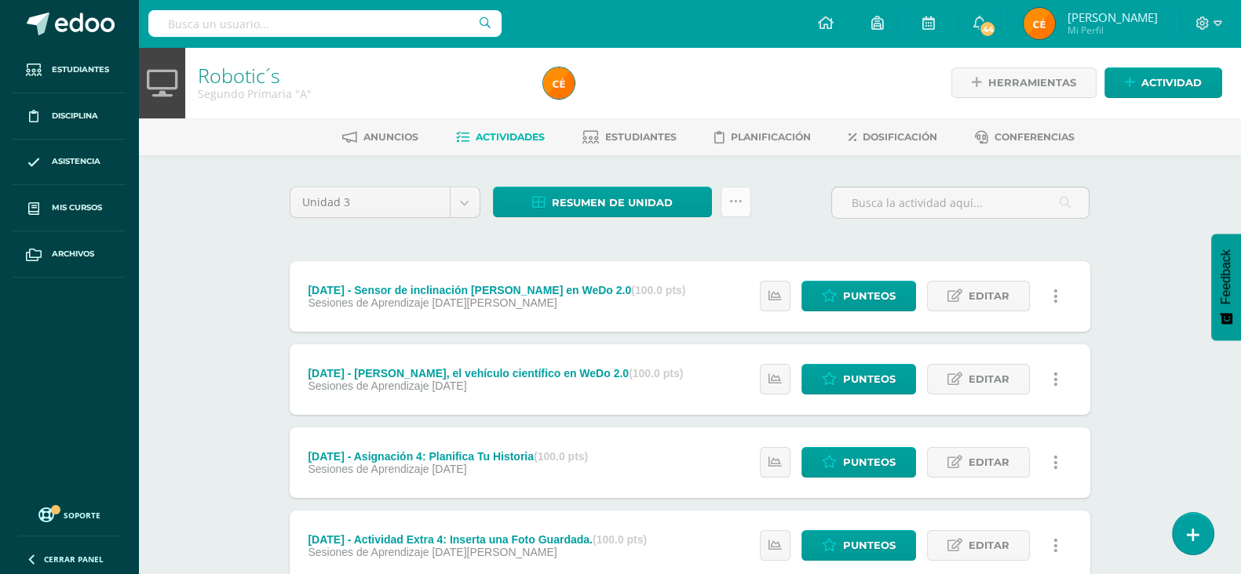
click at [726, 206] on link at bounding box center [735, 202] width 31 height 31
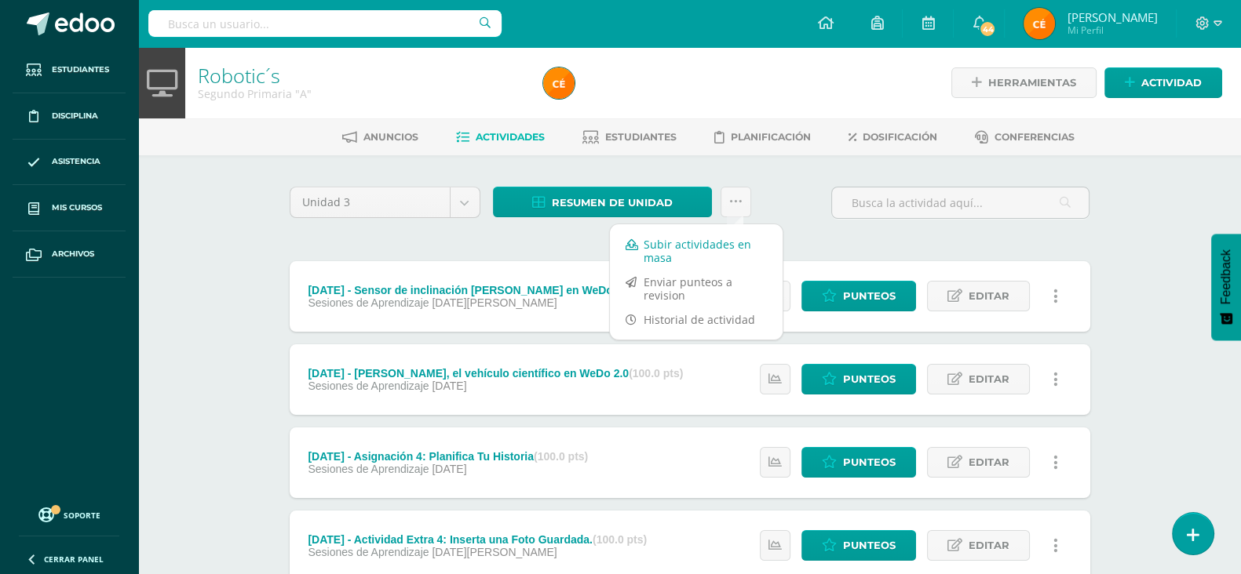
click at [708, 253] on link "Subir actividades en masa" at bounding box center [696, 251] width 173 height 38
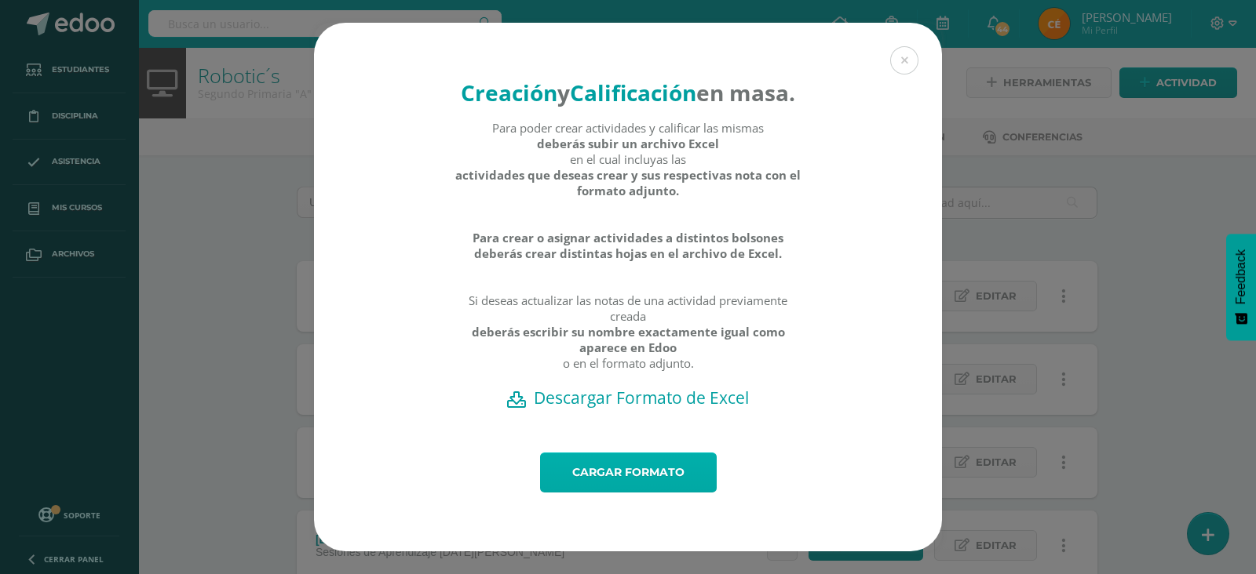
click at [659, 491] on link "Cargar formato" at bounding box center [628, 473] width 177 height 40
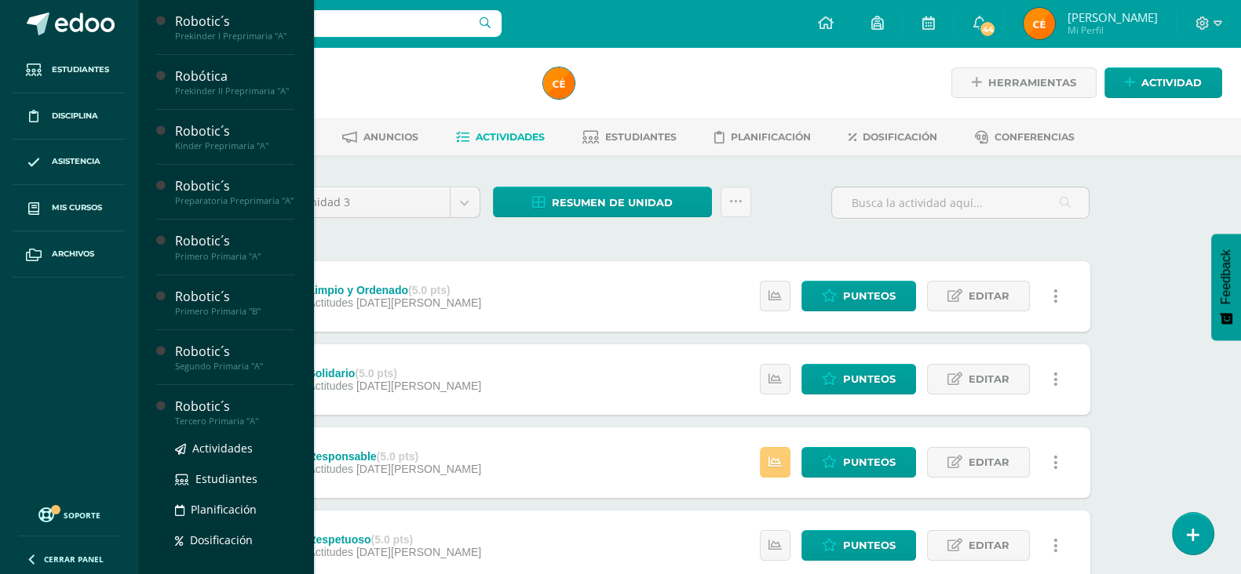
click at [235, 427] on div "Tercero Primaria "A"" at bounding box center [234, 421] width 119 height 11
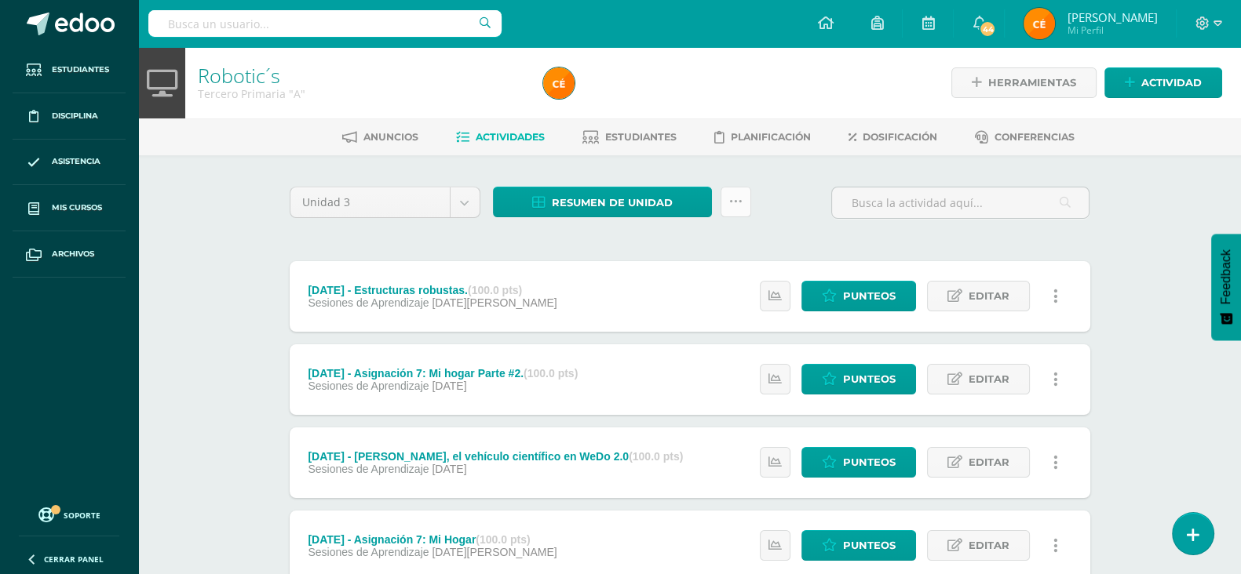
click at [736, 206] on icon at bounding box center [735, 201] width 13 height 13
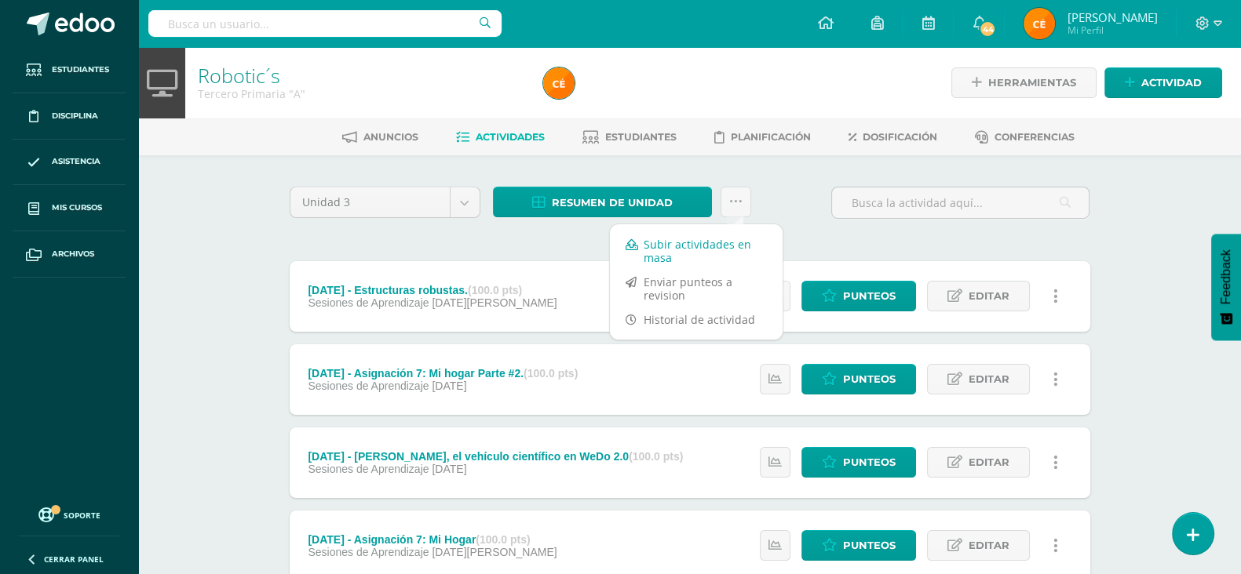
click at [692, 249] on link "Subir actividades en masa" at bounding box center [696, 251] width 173 height 38
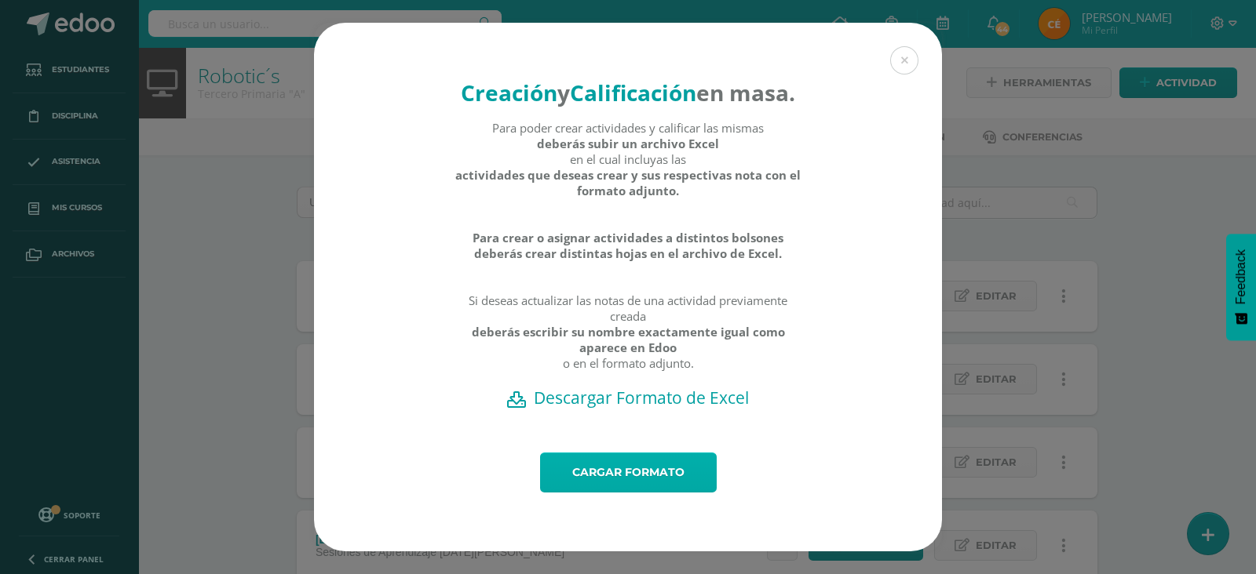
click at [645, 493] on link "Cargar formato" at bounding box center [628, 473] width 177 height 40
drag, startPoint x: 456, startPoint y: 361, endPoint x: 228, endPoint y: 258, distance: 250.5
click at [228, 258] on div "Creación y Calificación en masa. Para poder crear actividades y calificar las m…" at bounding box center [627, 287] width 1243 height 529
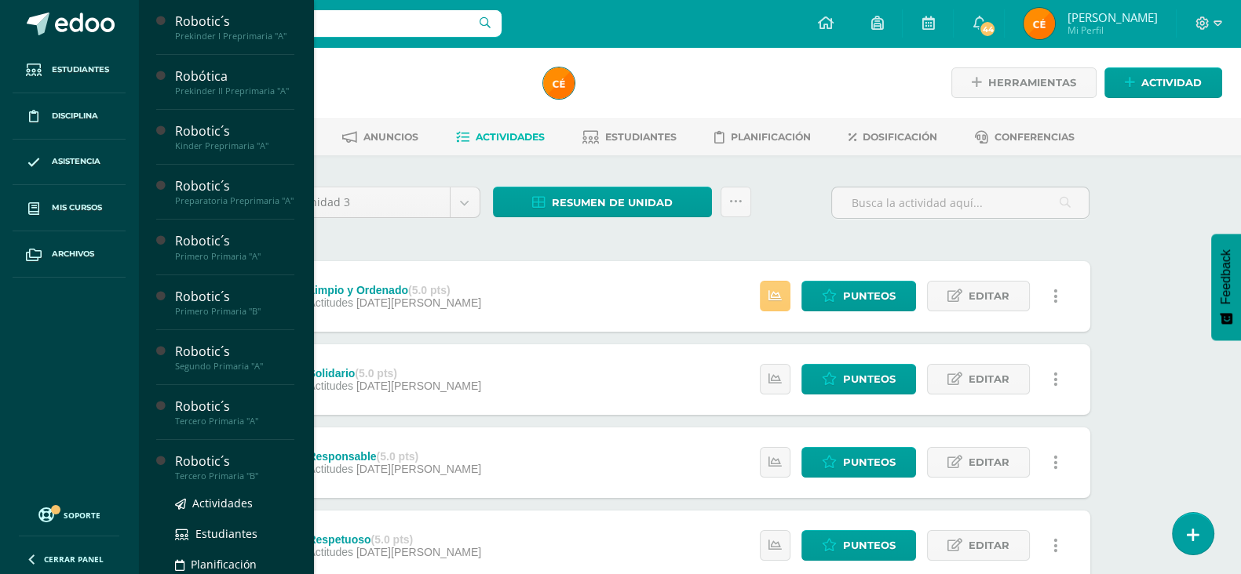
click at [211, 471] on div "Robotic´s" at bounding box center [234, 462] width 119 height 18
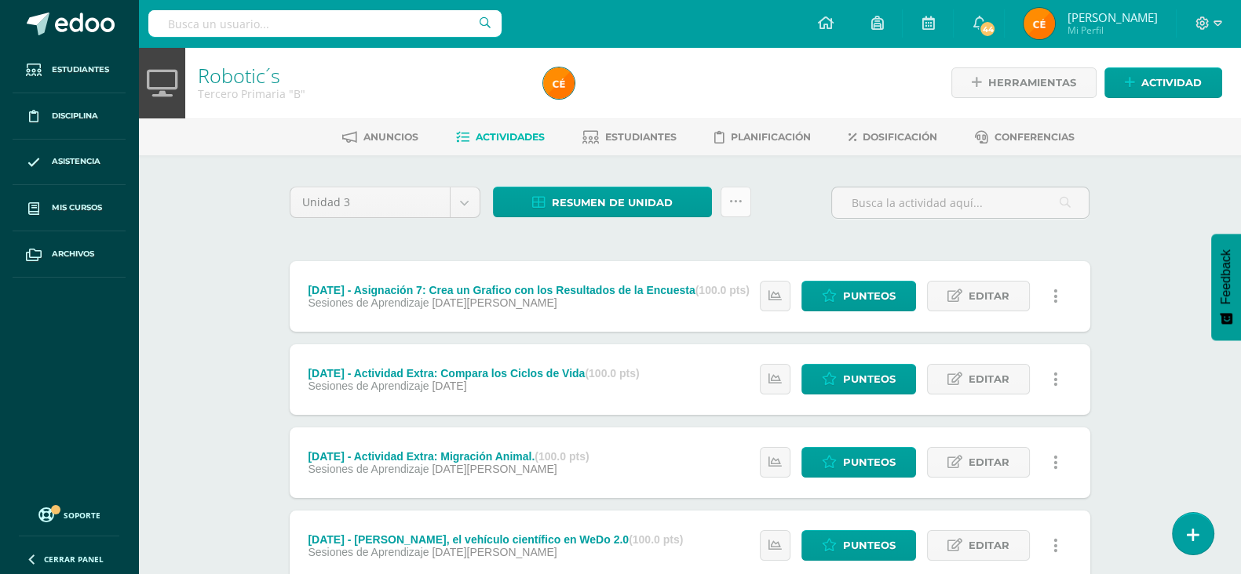
click at [726, 195] on link at bounding box center [735, 202] width 31 height 31
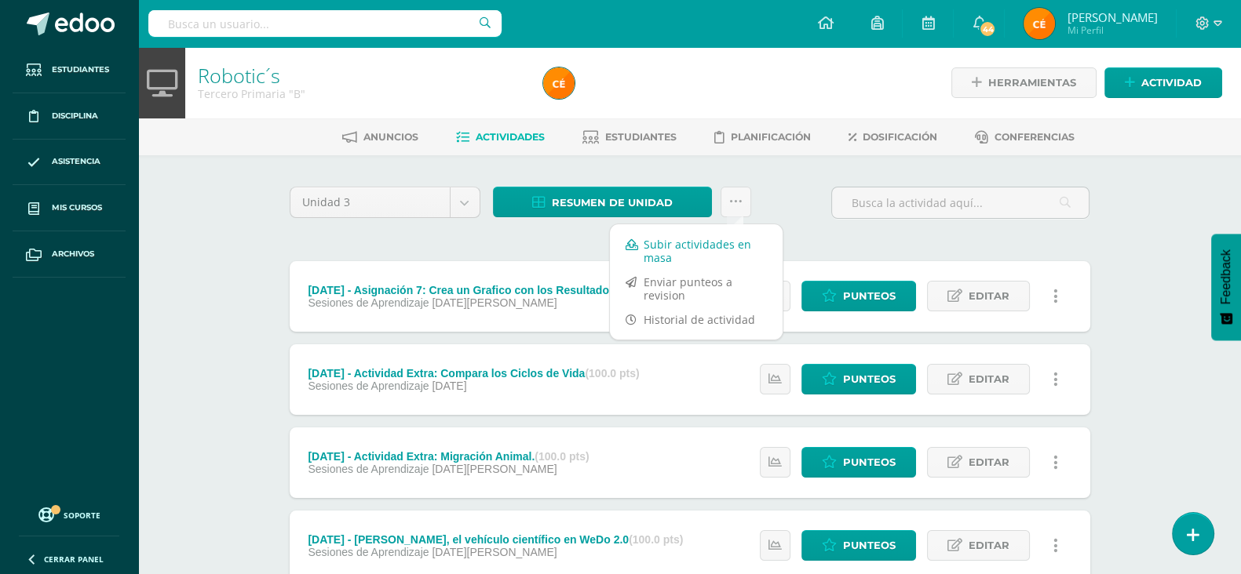
click at [684, 244] on link "Subir actividades en masa" at bounding box center [696, 251] width 173 height 38
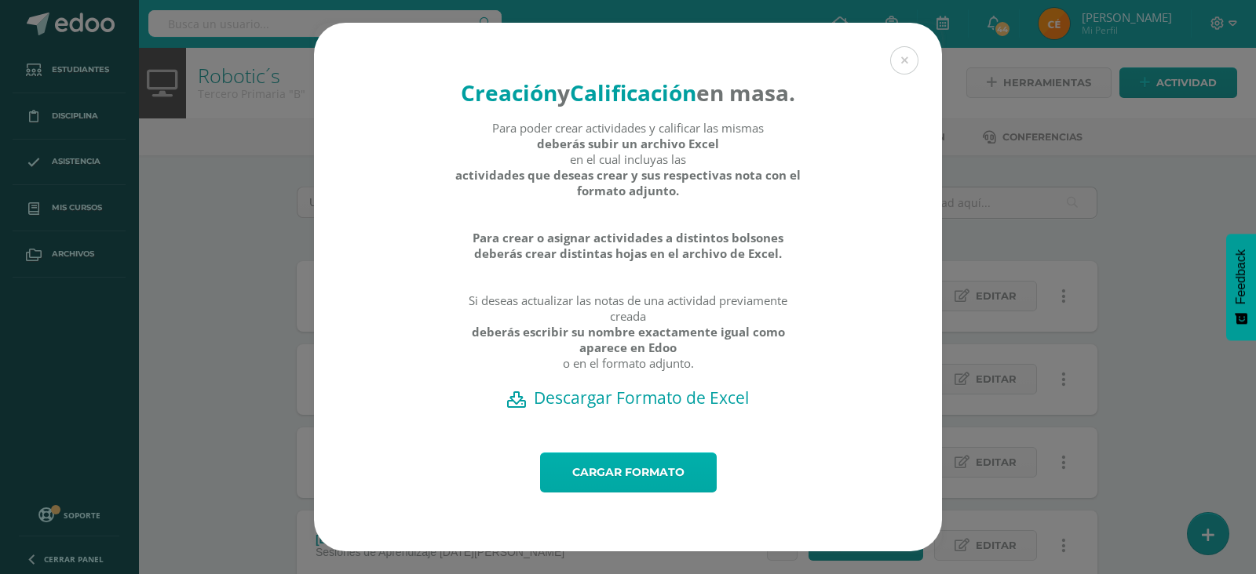
click at [672, 492] on link "Cargar formato" at bounding box center [628, 473] width 177 height 40
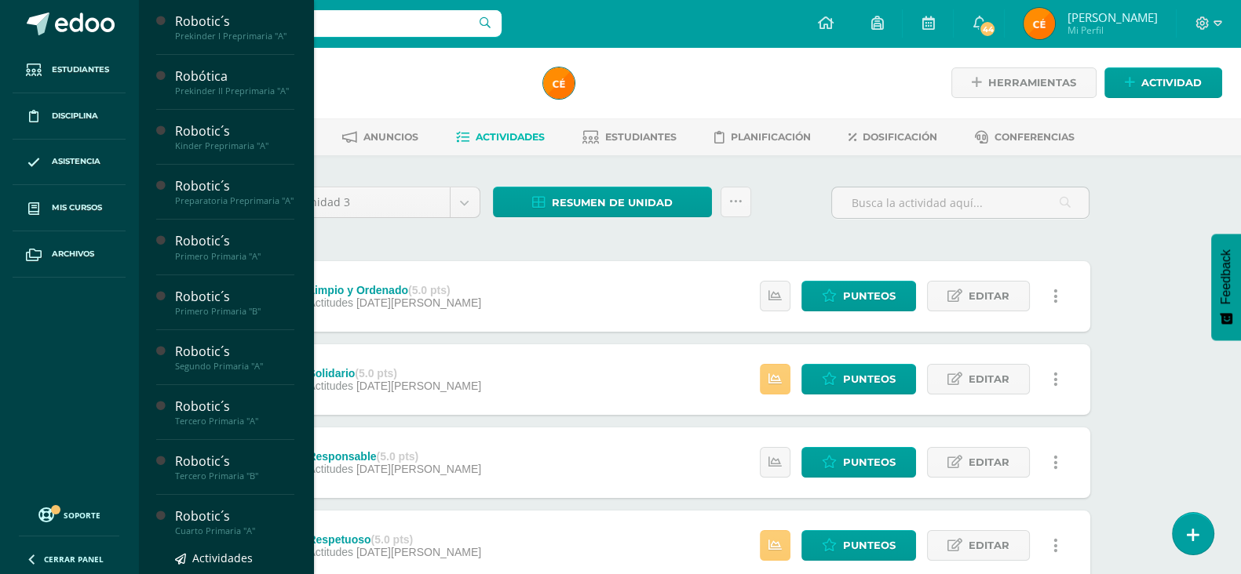
click at [240, 526] on div "Robotic´s" at bounding box center [234, 517] width 119 height 18
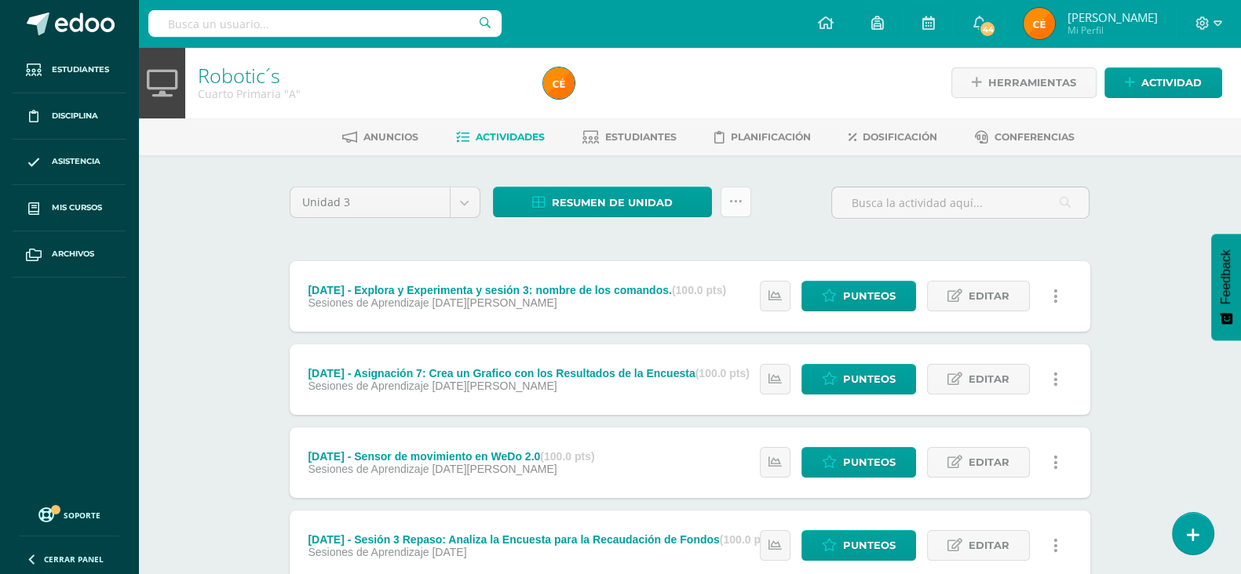
click at [729, 215] on link at bounding box center [735, 202] width 31 height 31
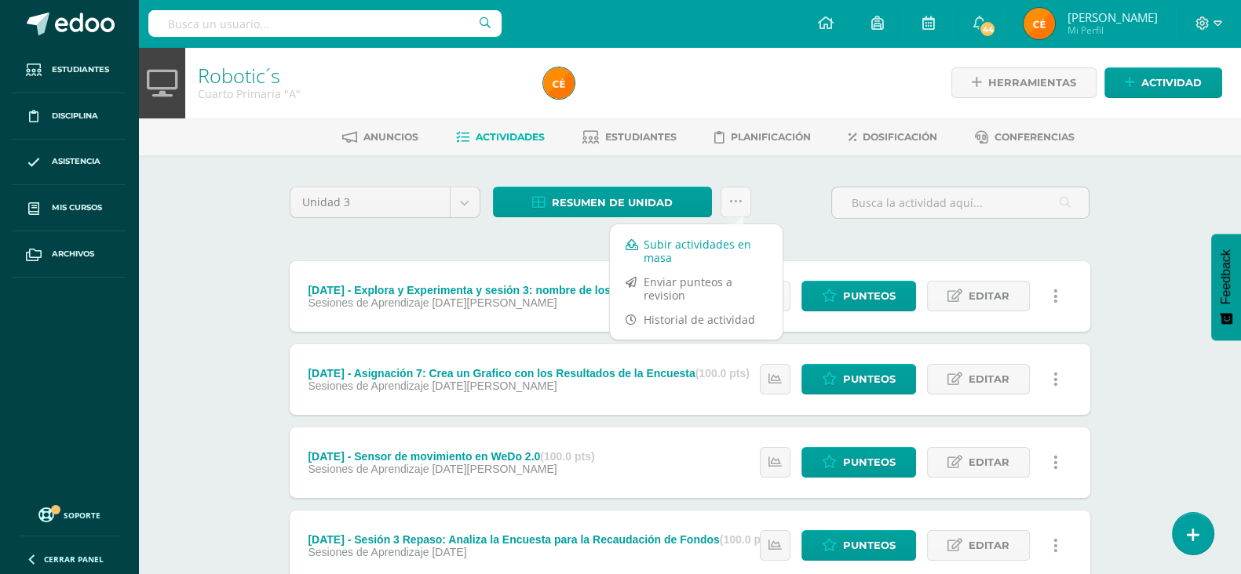
click at [713, 244] on link "Subir actividades en masa" at bounding box center [696, 251] width 173 height 38
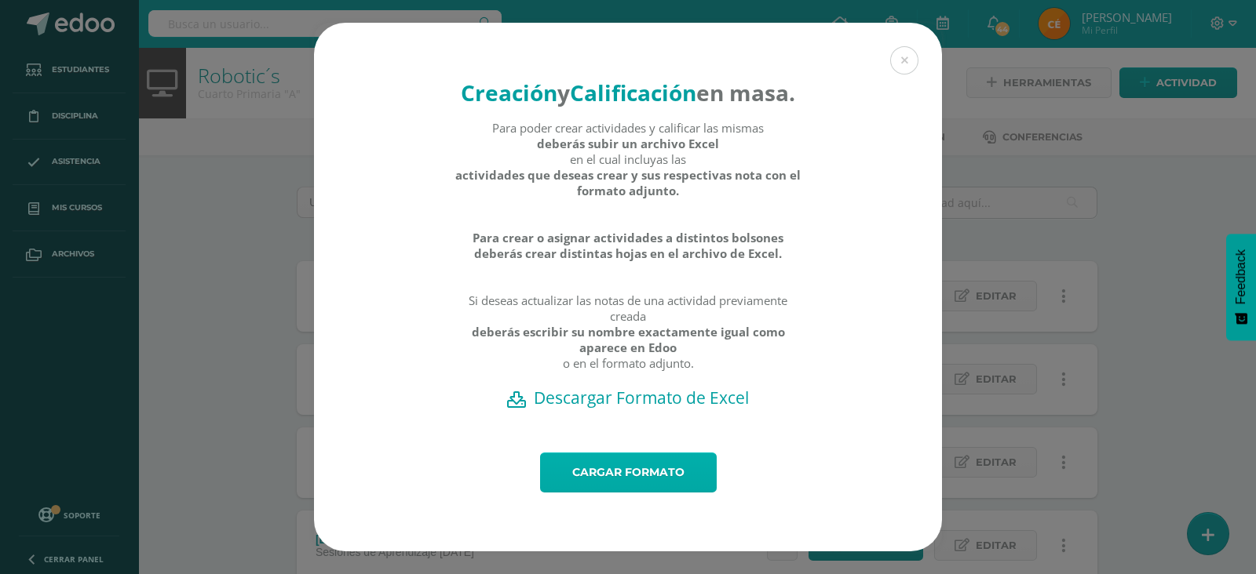
click at [662, 484] on link "Cargar formato" at bounding box center [628, 473] width 177 height 40
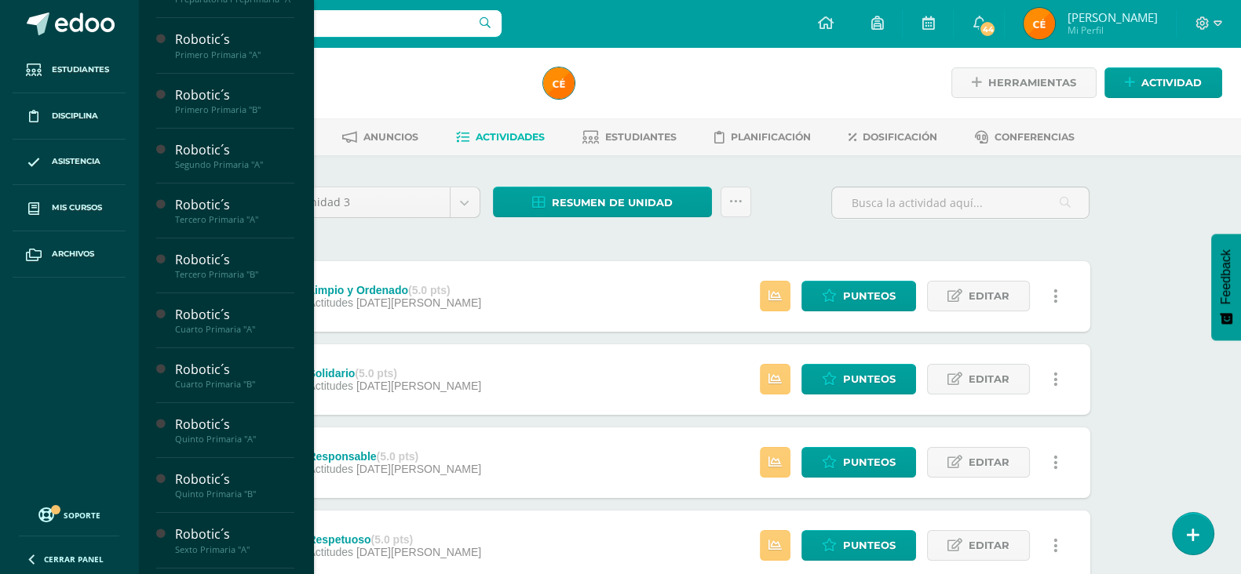
scroll to position [392, 0]
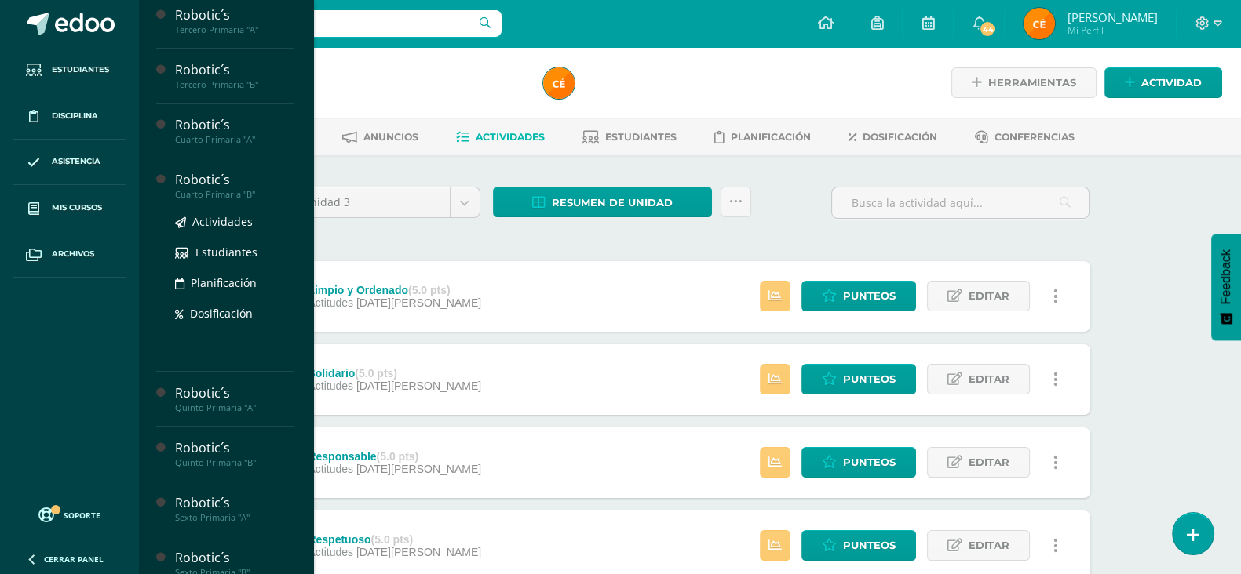
click at [206, 200] on div "Cuarto Primaria "B"" at bounding box center [234, 194] width 119 height 11
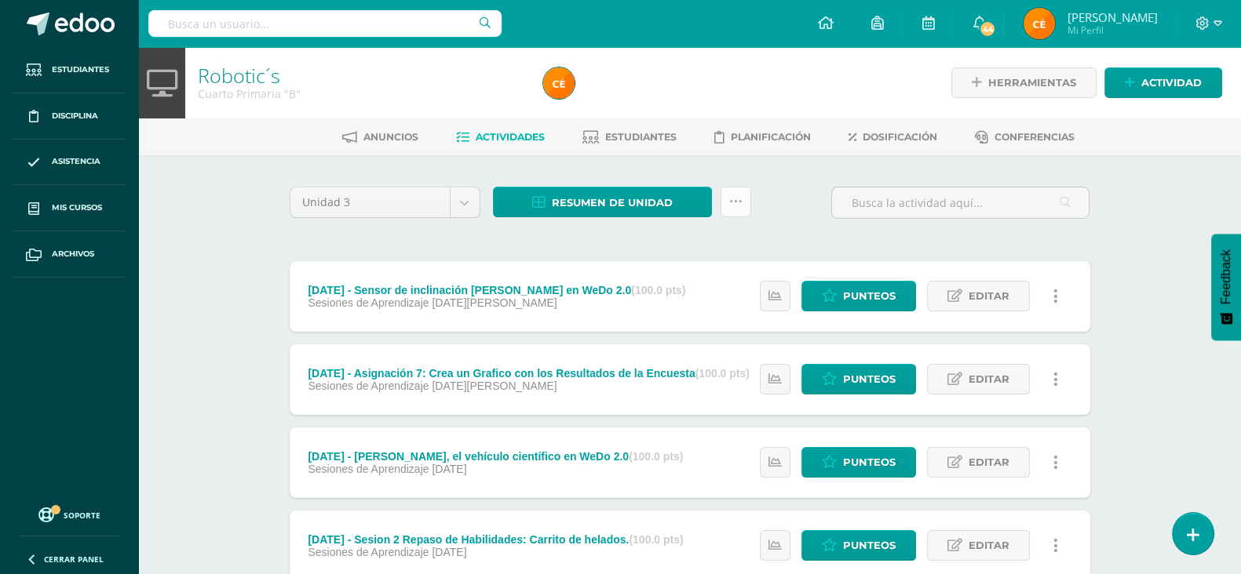
click at [729, 200] on icon at bounding box center [735, 201] width 13 height 13
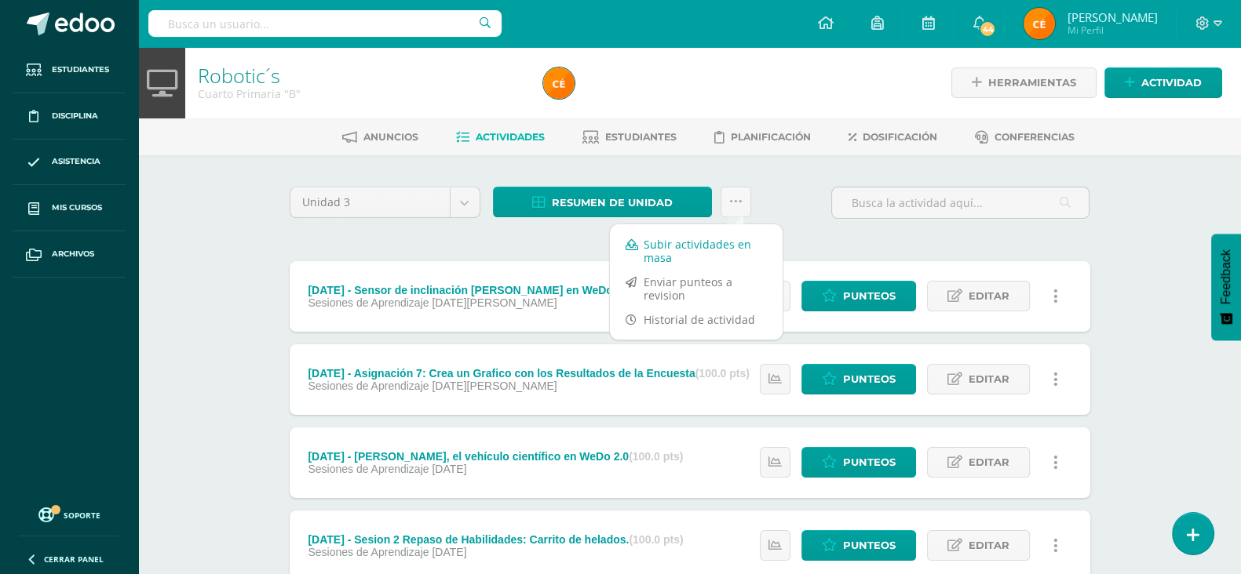
click at [677, 243] on link "Subir actividades en masa" at bounding box center [696, 251] width 173 height 38
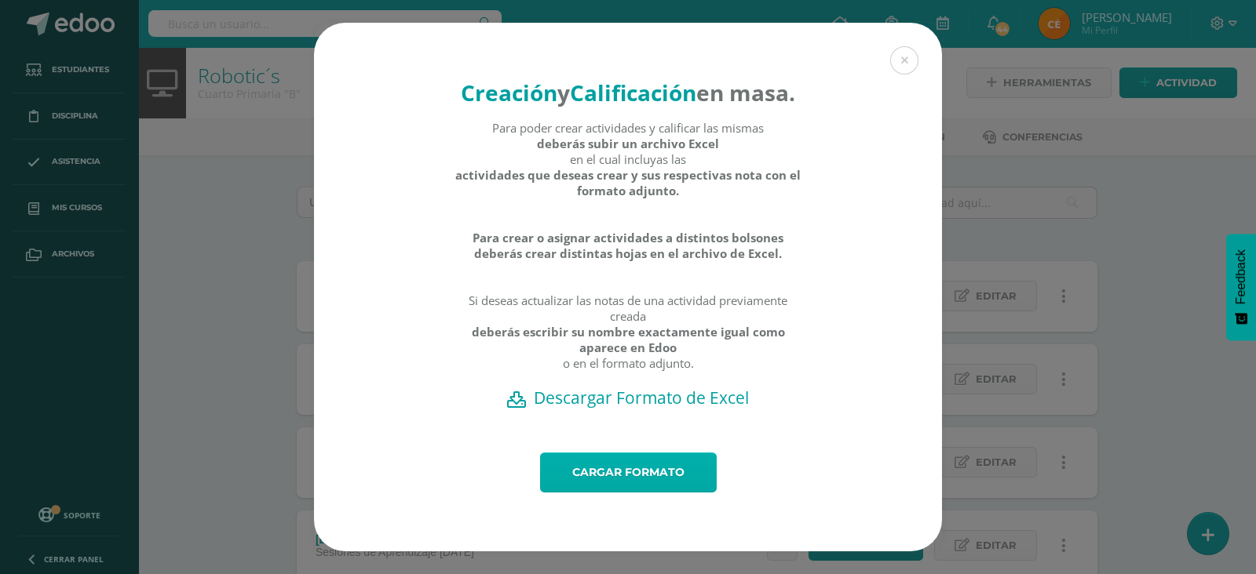
click at [624, 491] on link "Cargar formato" at bounding box center [628, 473] width 177 height 40
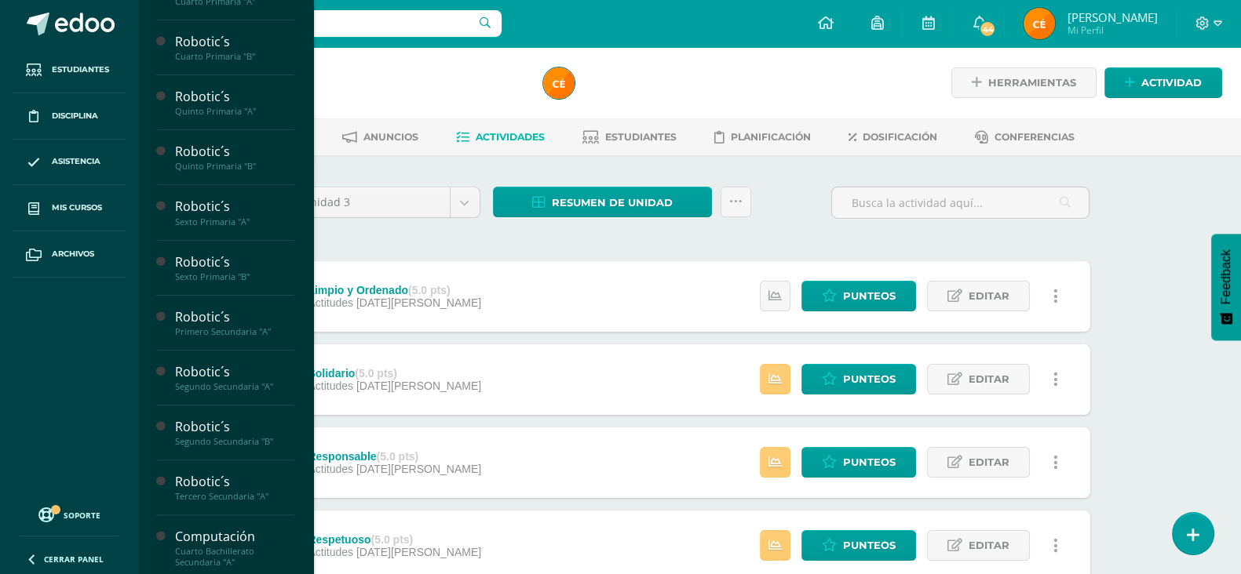
scroll to position [611, 0]
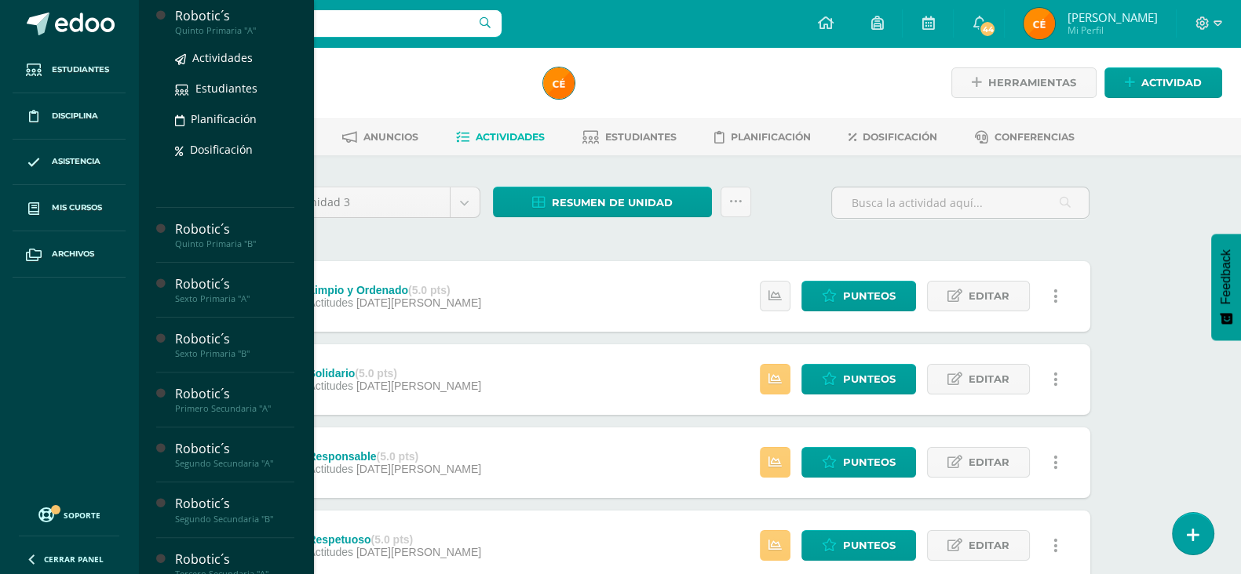
click at [208, 36] on div "Quinto Primaria "A"" at bounding box center [234, 30] width 119 height 11
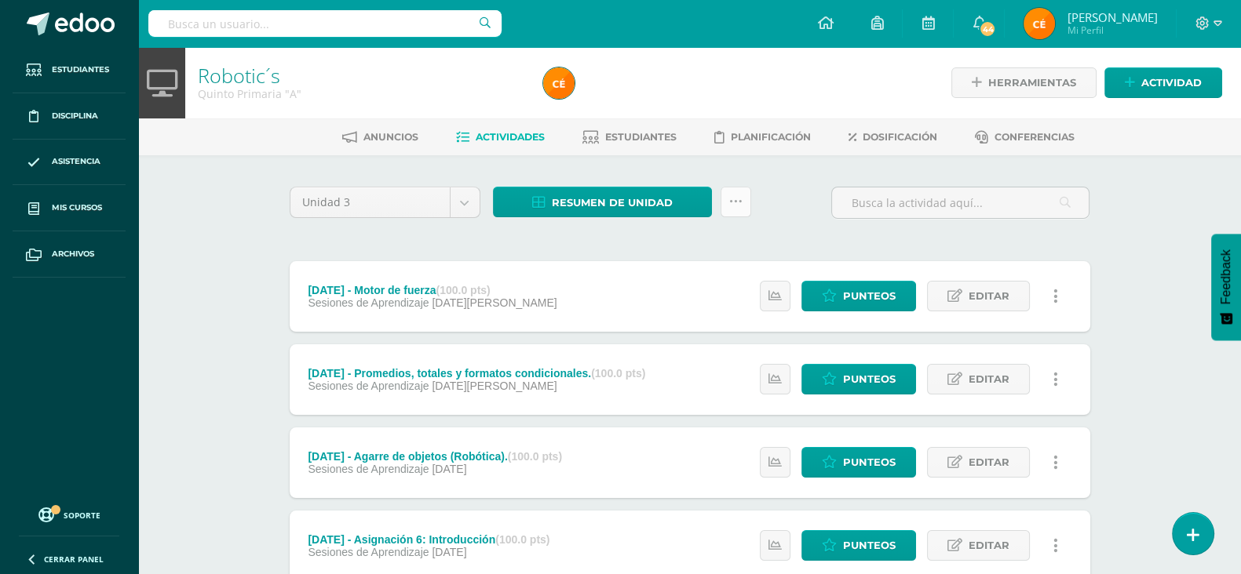
click at [724, 198] on link at bounding box center [735, 202] width 31 height 31
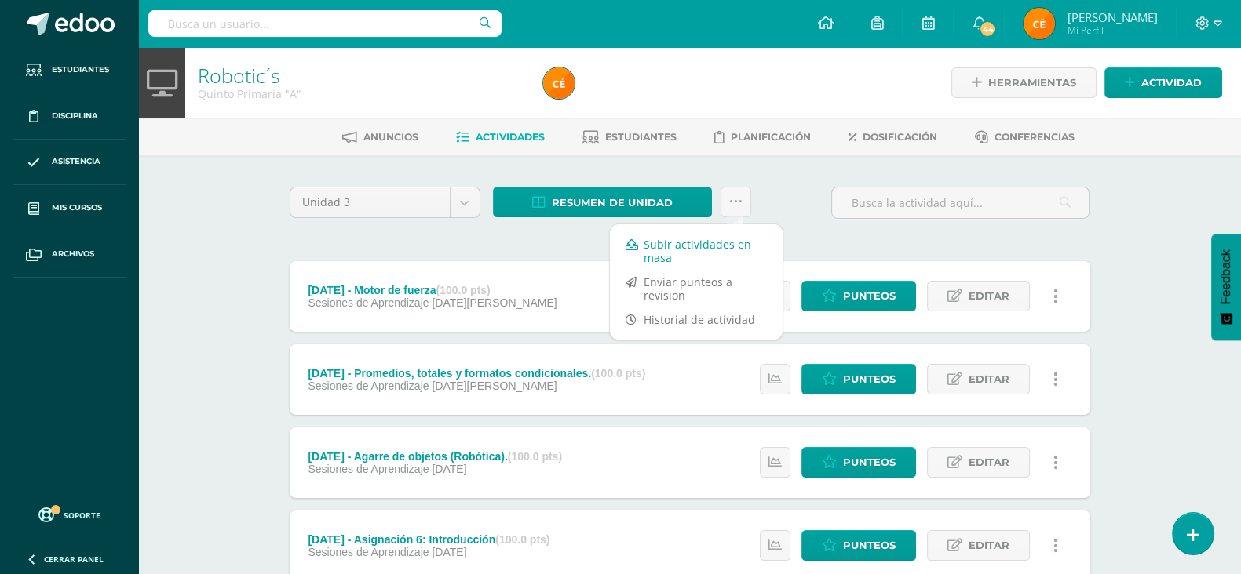
click at [689, 247] on link "Subir actividades en masa" at bounding box center [696, 251] width 173 height 38
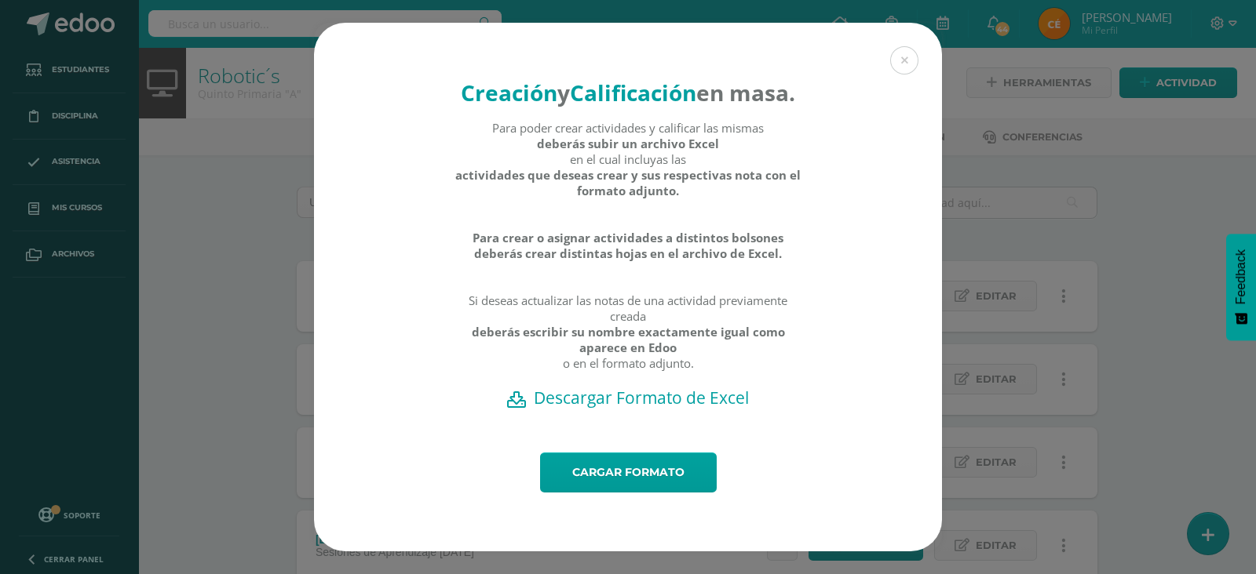
click at [625, 511] on div "Cargar formato" at bounding box center [628, 502] width 628 height 99
click at [625, 493] on link "Cargar formato" at bounding box center [628, 473] width 177 height 40
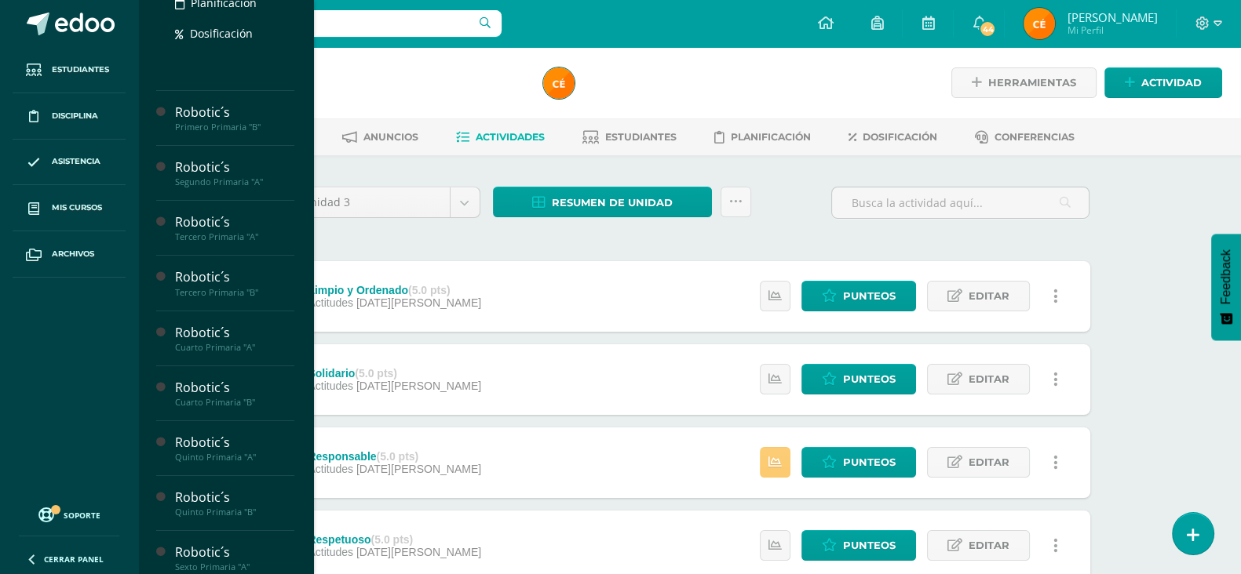
scroll to position [392, 0]
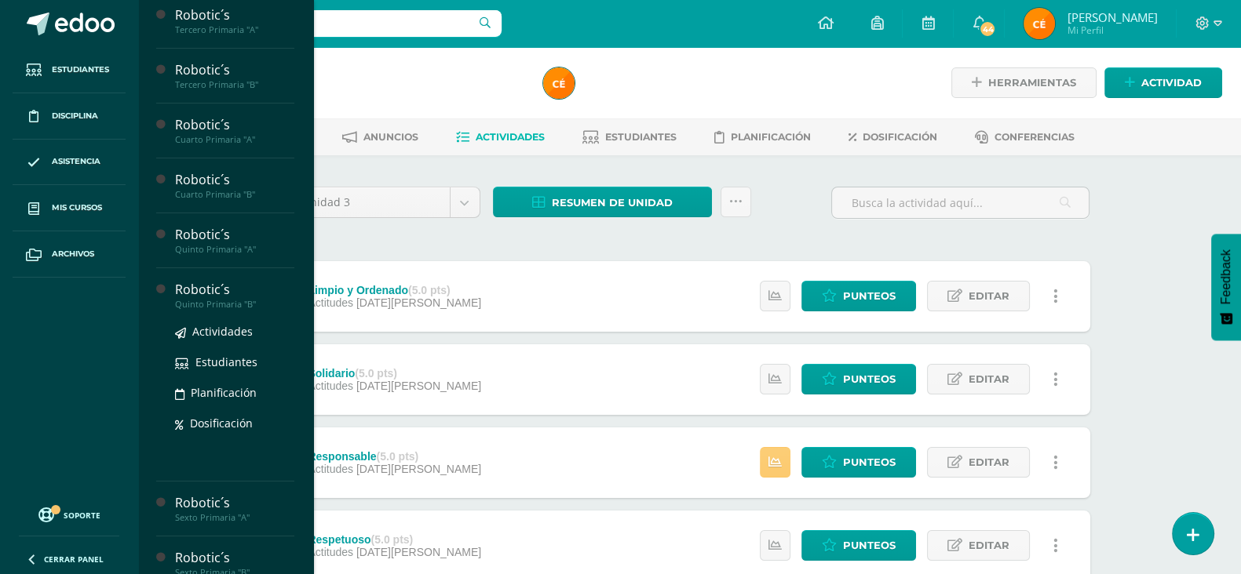
click at [181, 299] on div "Robotic´s" at bounding box center [234, 290] width 119 height 18
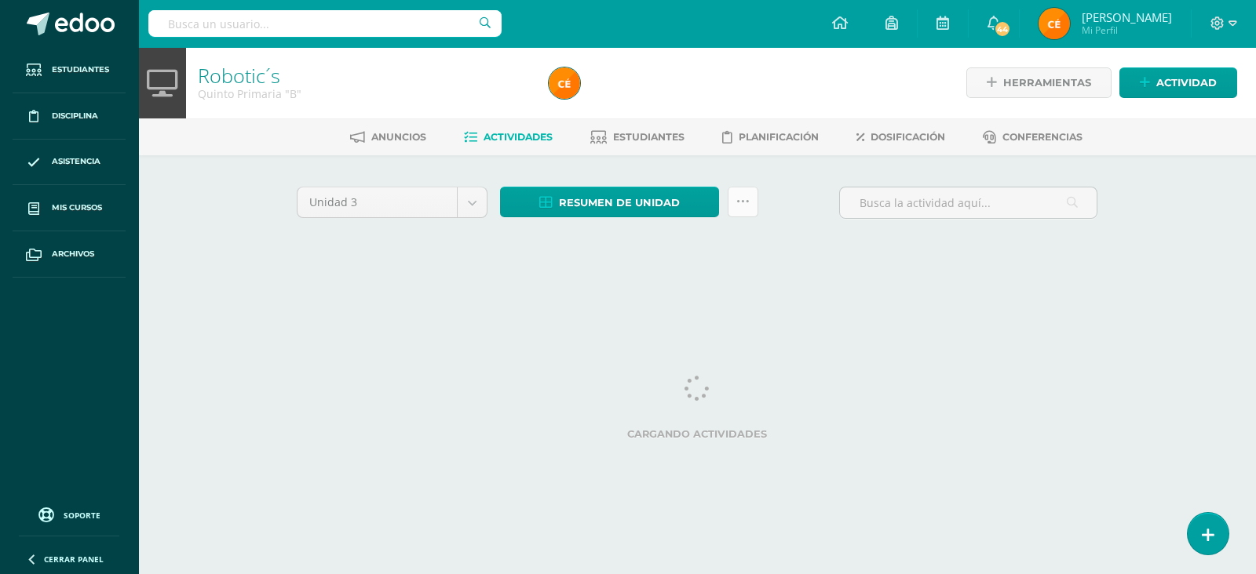
click at [750, 212] on link at bounding box center [743, 202] width 31 height 31
click at [906, 286] on div "Unidad 3 Unidad 1 Unidad 2 Unidad 3 Unidad 4 Resumen de unidad Descargar como H…" at bounding box center [696, 223] width 863 height 137
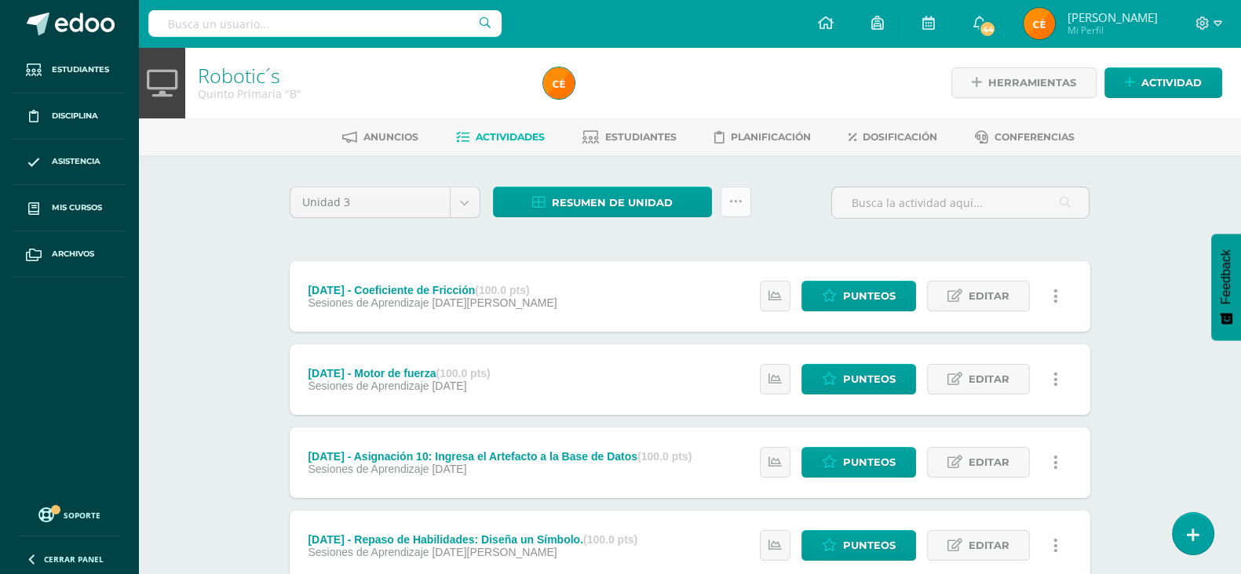
click at [735, 202] on icon at bounding box center [735, 201] width 13 height 13
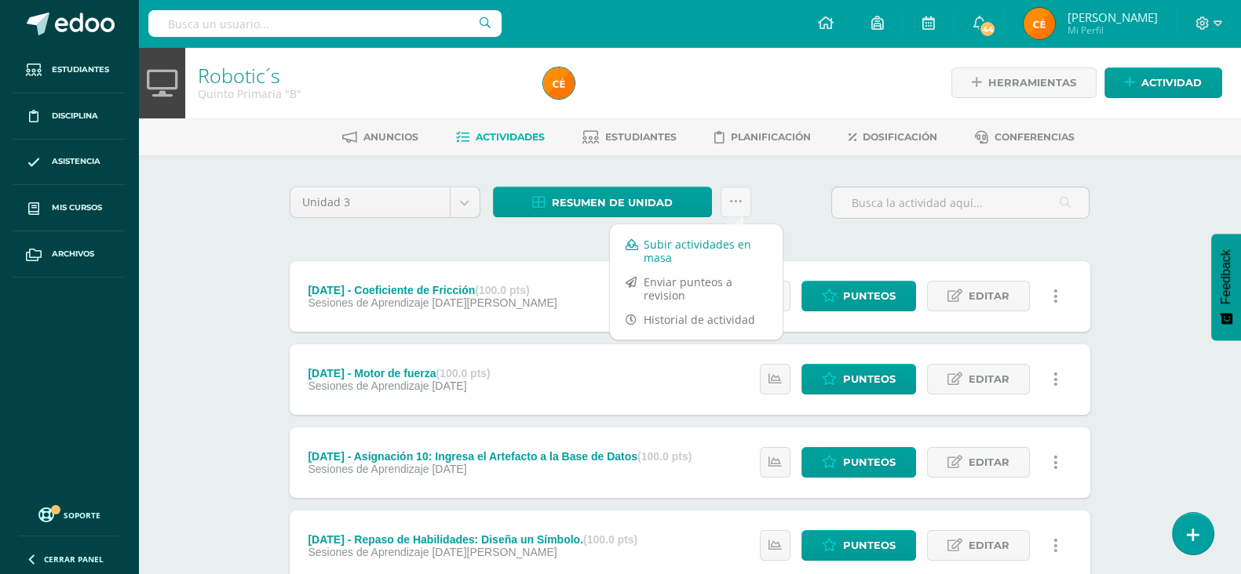
click at [706, 261] on link "Subir actividades en masa" at bounding box center [696, 251] width 173 height 38
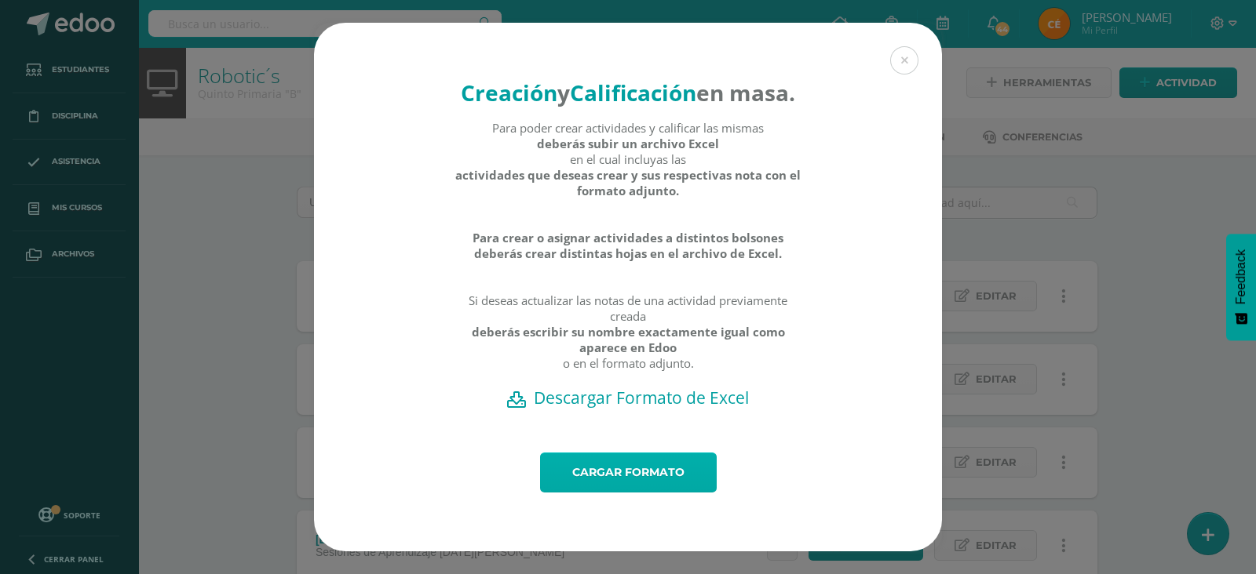
click at [658, 480] on link "Cargar formato" at bounding box center [628, 473] width 177 height 40
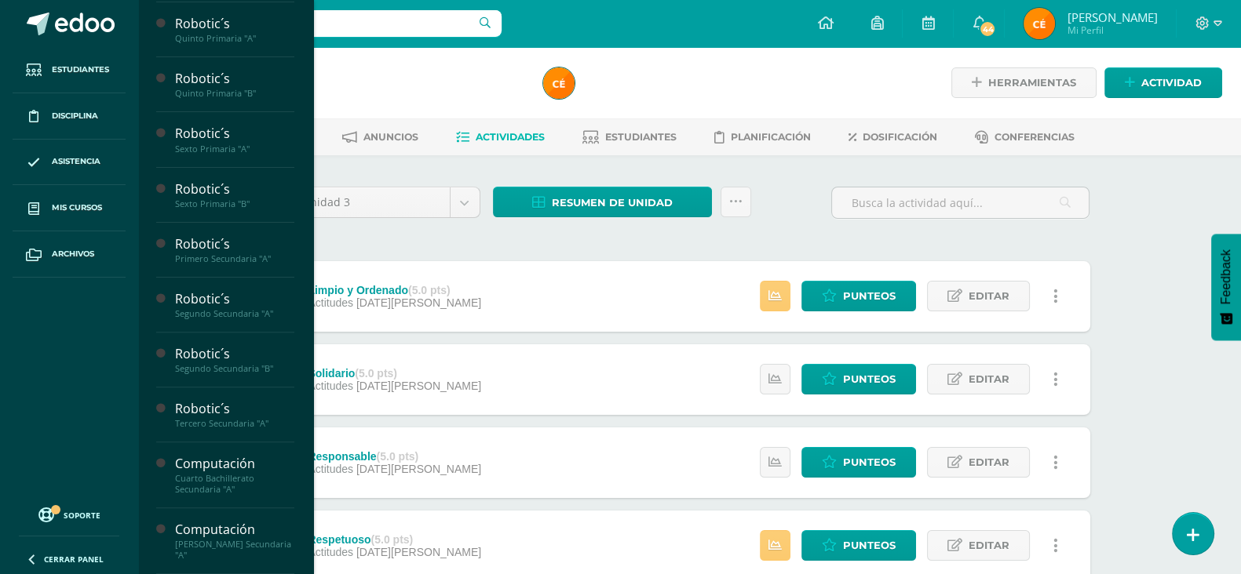
scroll to position [611, 0]
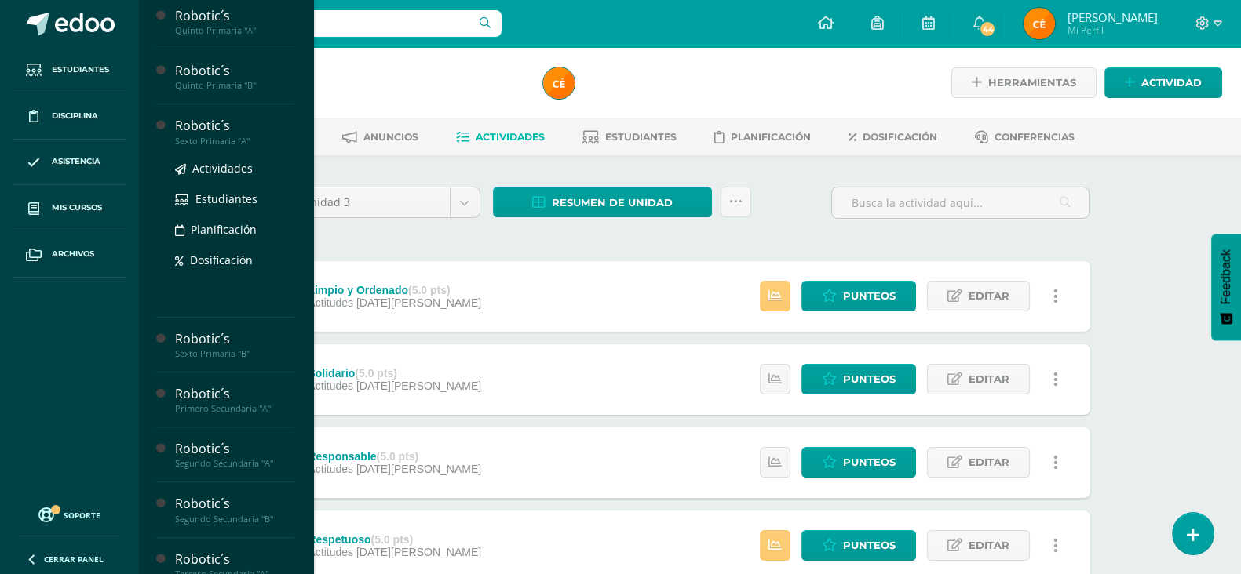
click at [218, 145] on div "Sexto Primaria "A"" at bounding box center [234, 141] width 119 height 11
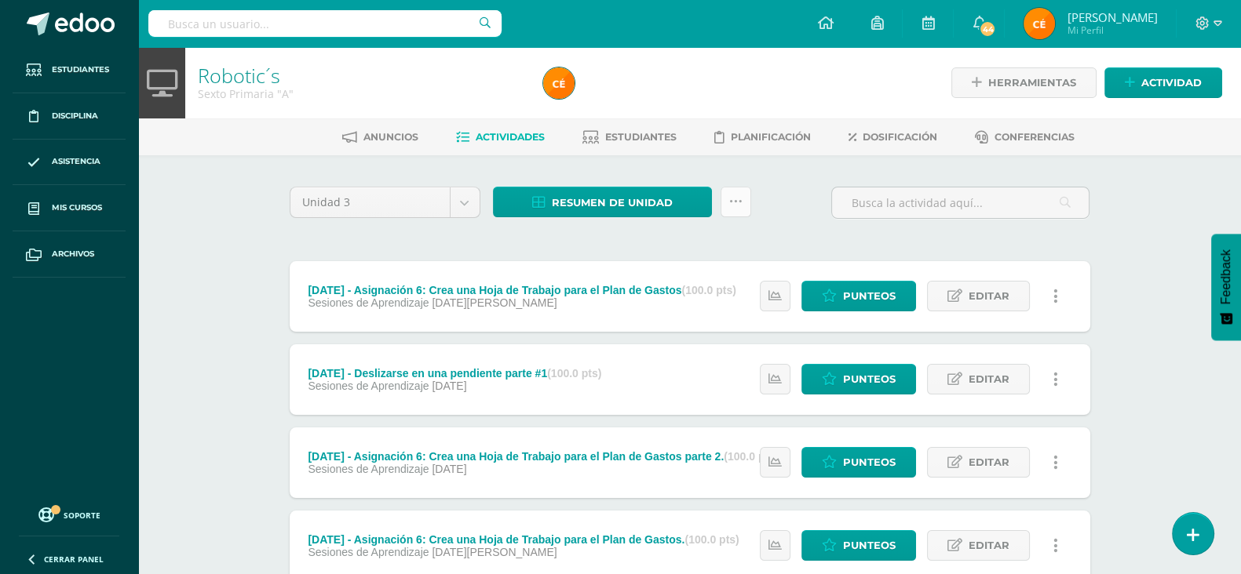
click at [736, 206] on icon at bounding box center [735, 201] width 13 height 13
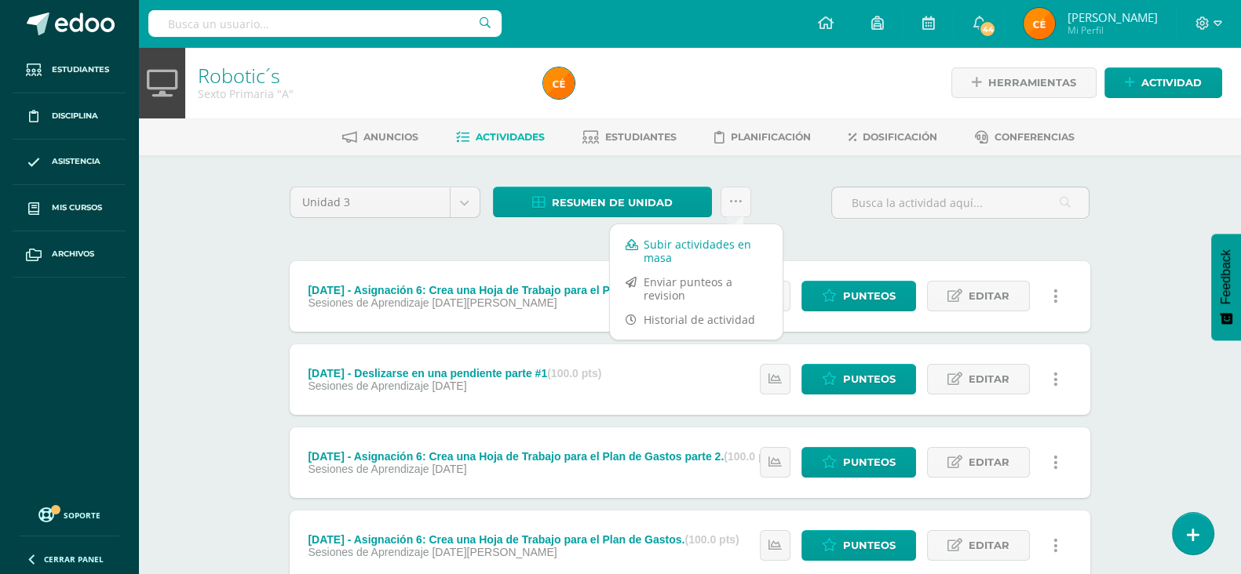
click at [708, 249] on link "Subir actividades en masa" at bounding box center [696, 251] width 173 height 38
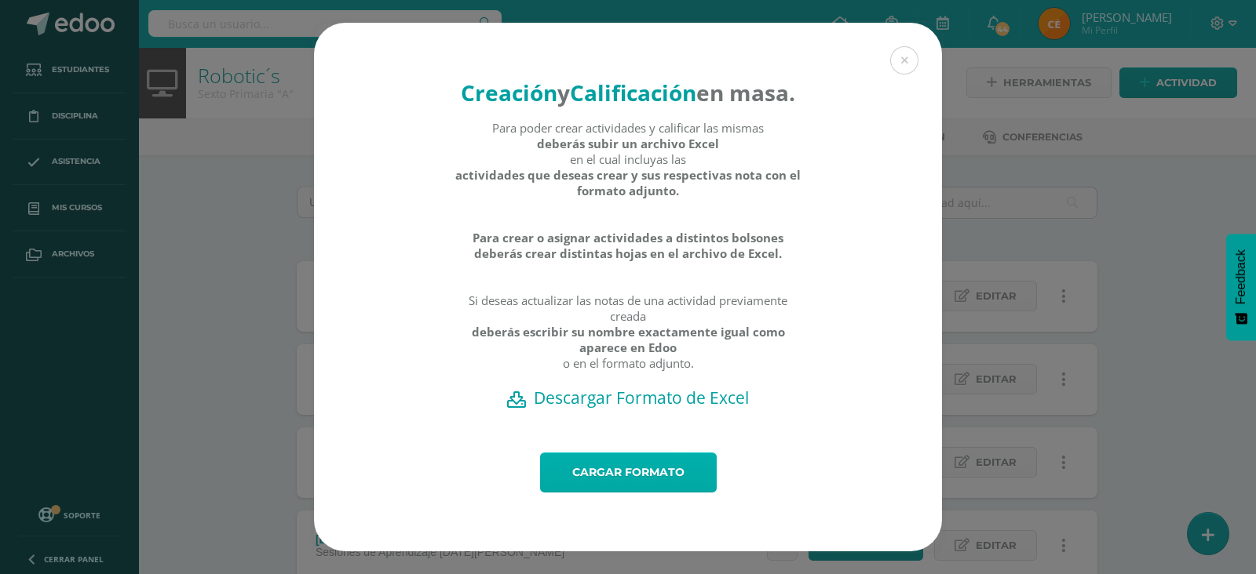
click at [615, 480] on link "Cargar formato" at bounding box center [628, 473] width 177 height 40
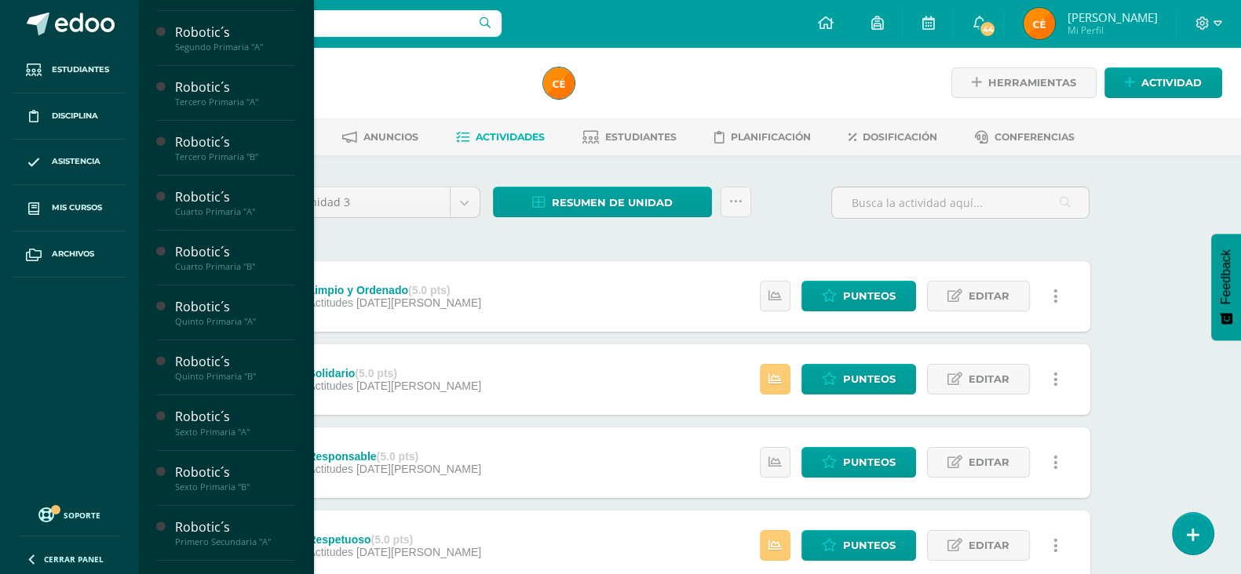
scroll to position [611, 0]
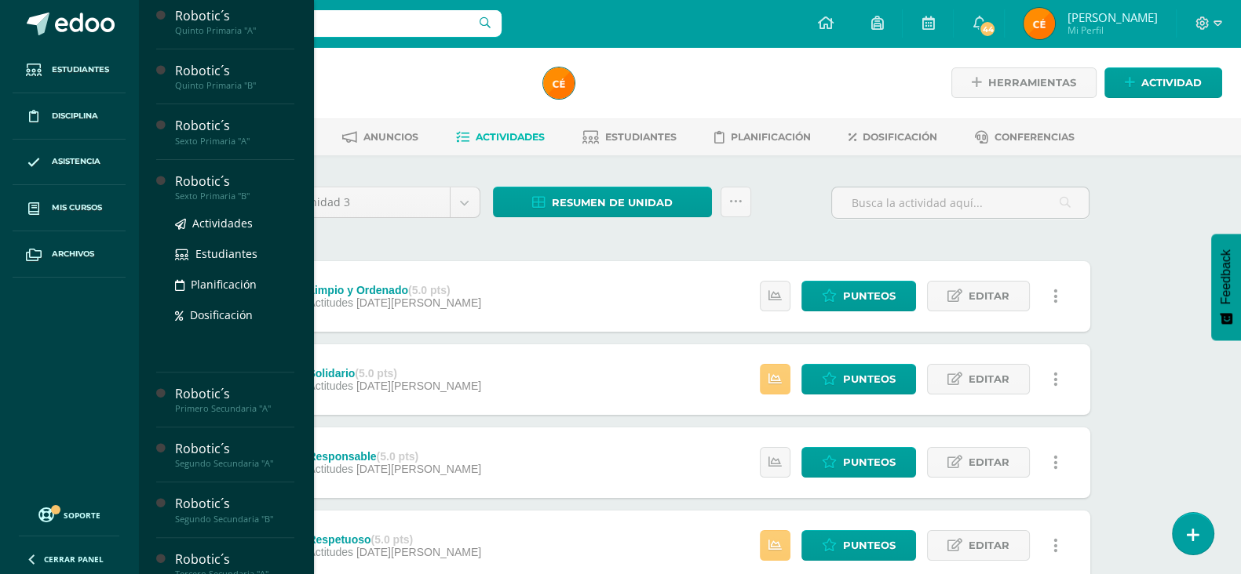
click at [216, 202] on div "Sexto Primaria "B"" at bounding box center [234, 196] width 119 height 11
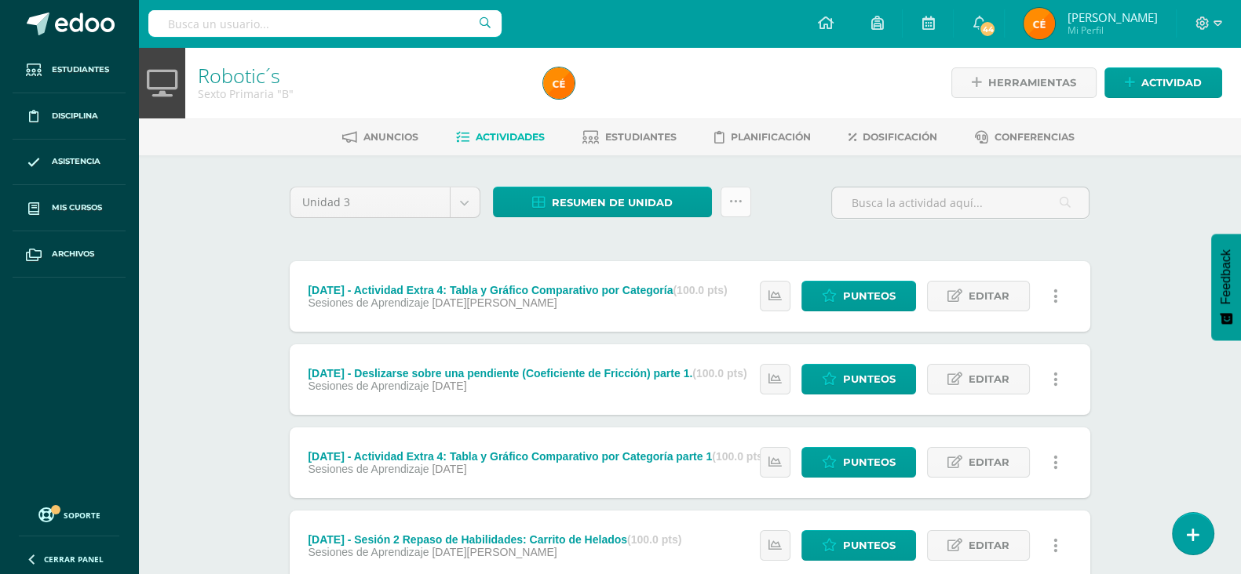
click at [730, 213] on link at bounding box center [735, 202] width 31 height 31
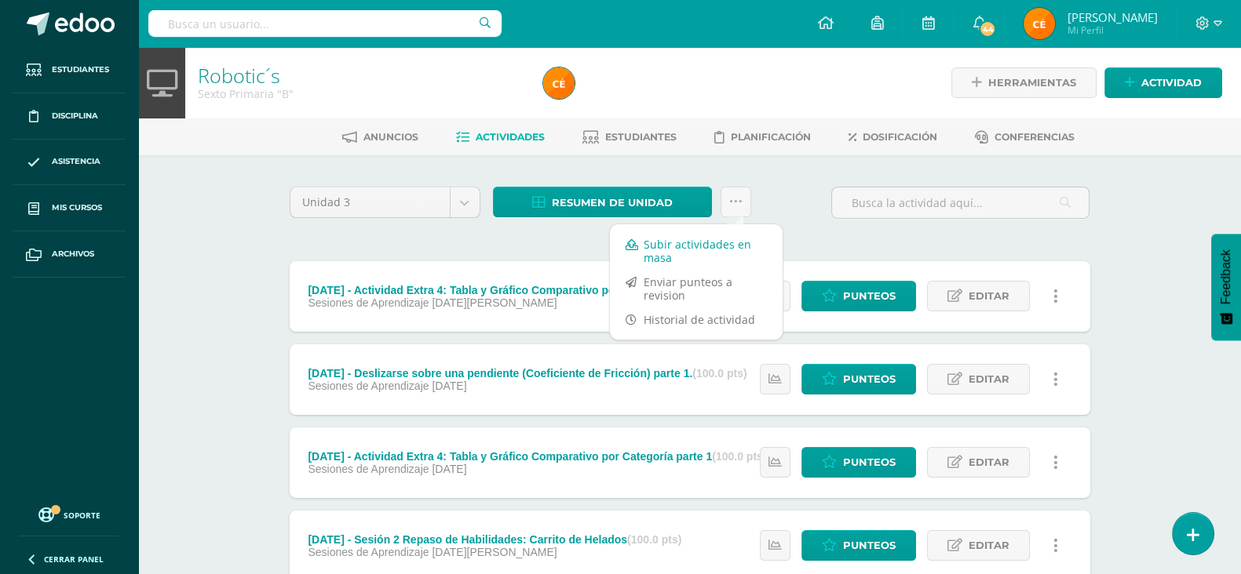
click at [691, 255] on link "Subir actividades en masa" at bounding box center [696, 251] width 173 height 38
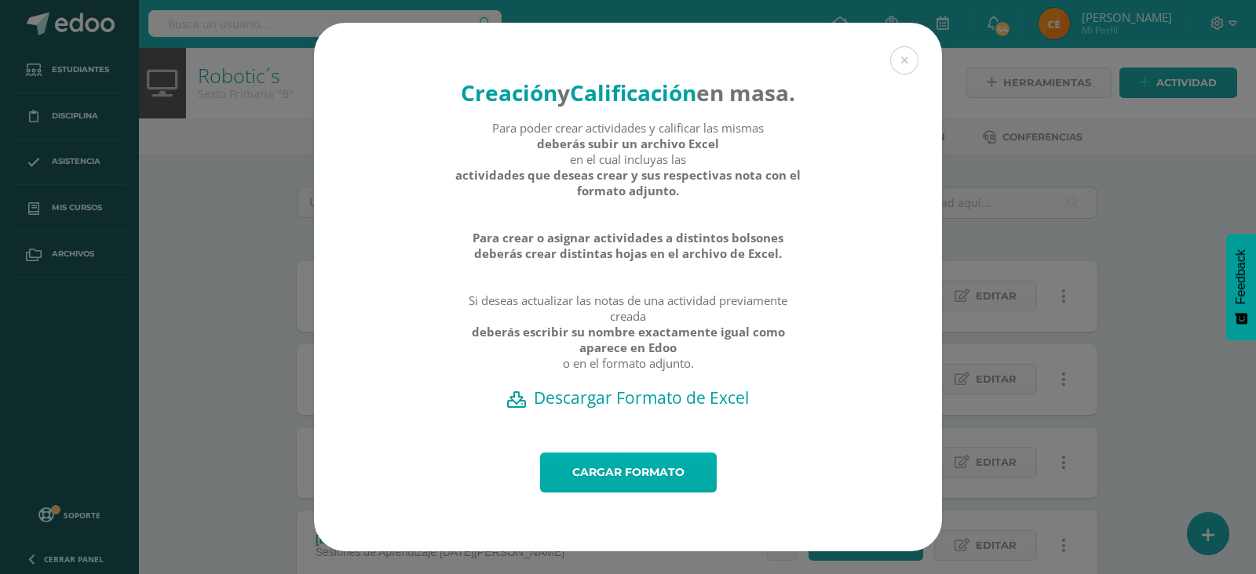
click at [584, 487] on link "Cargar formato" at bounding box center [628, 473] width 177 height 40
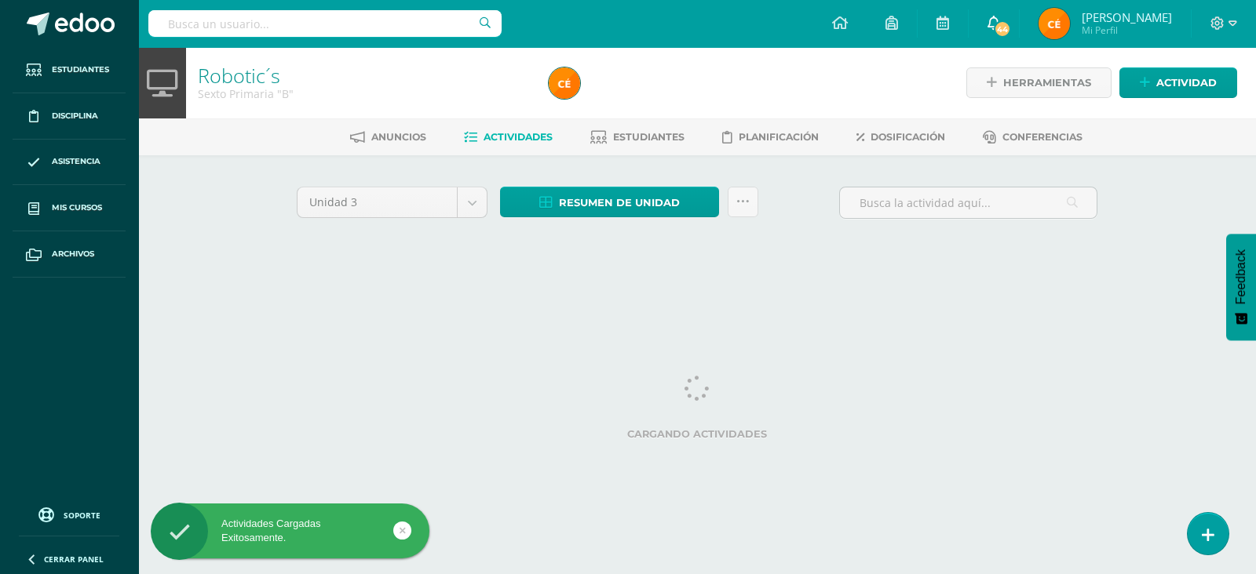
click at [1009, 22] on span "44" at bounding box center [1002, 28] width 17 height 17
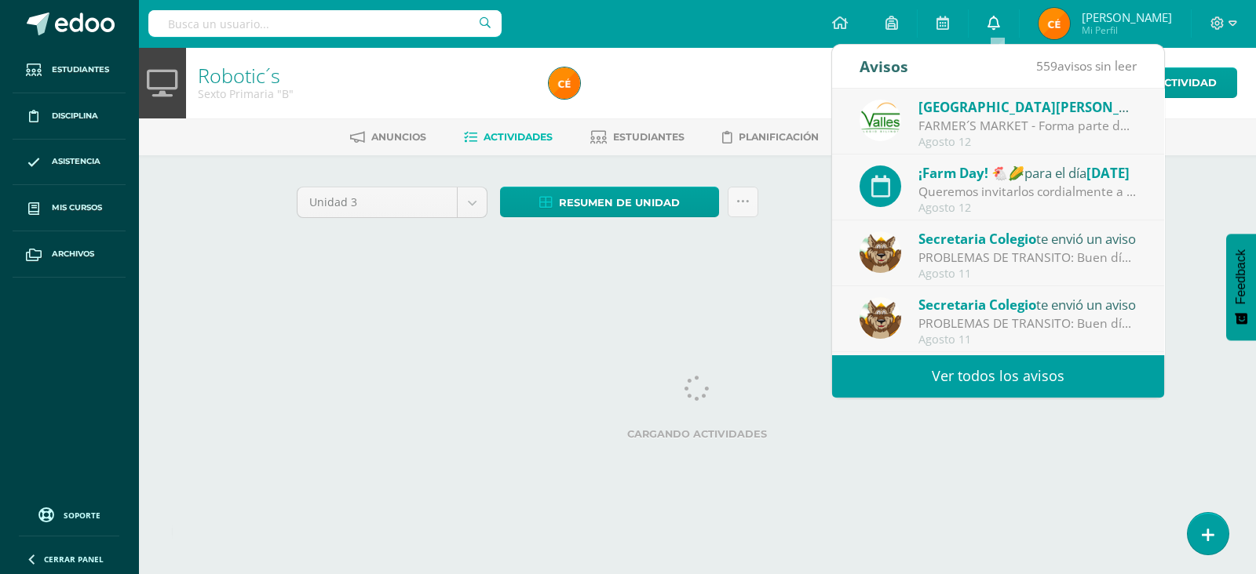
click at [1009, 22] on link "0" at bounding box center [993, 23] width 50 height 47
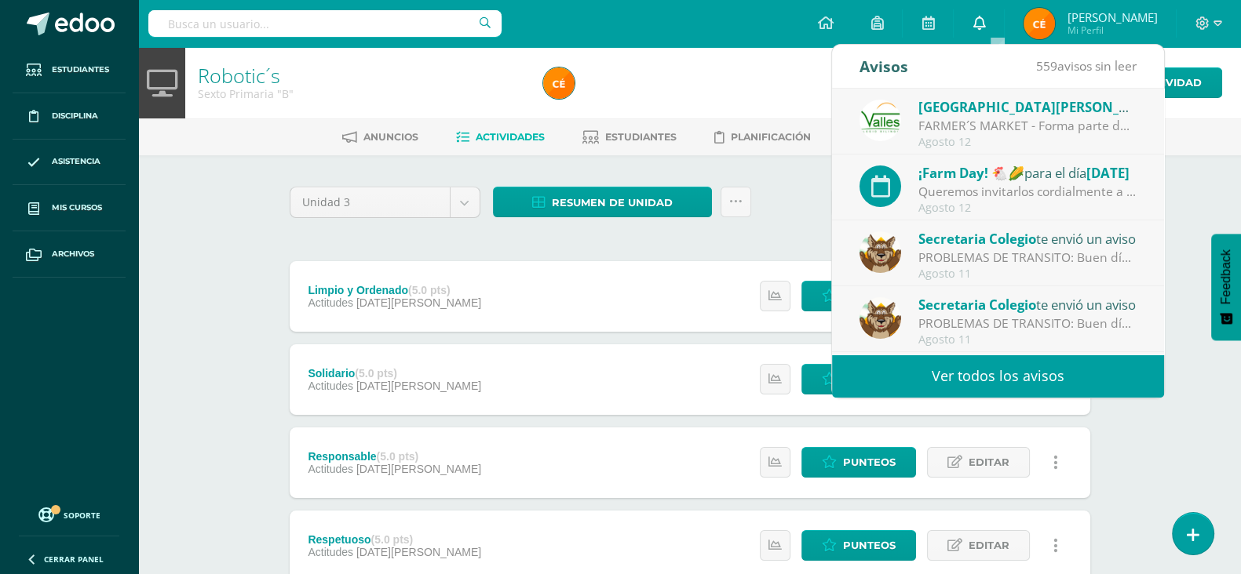
click at [981, 33] on link "0" at bounding box center [979, 23] width 50 height 47
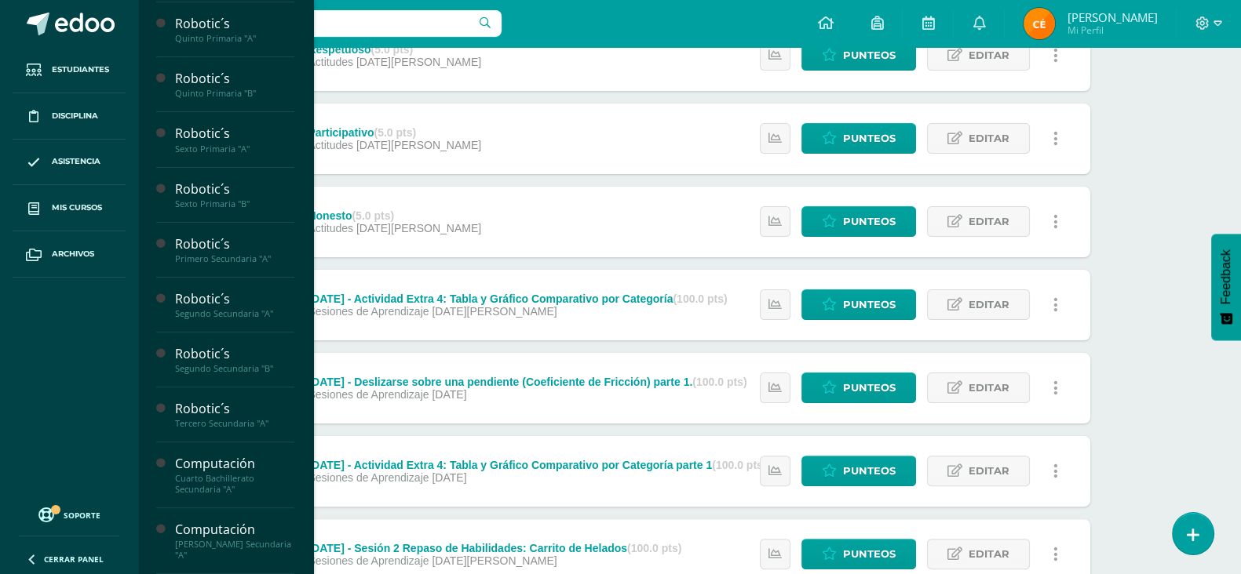
scroll to position [611, 0]
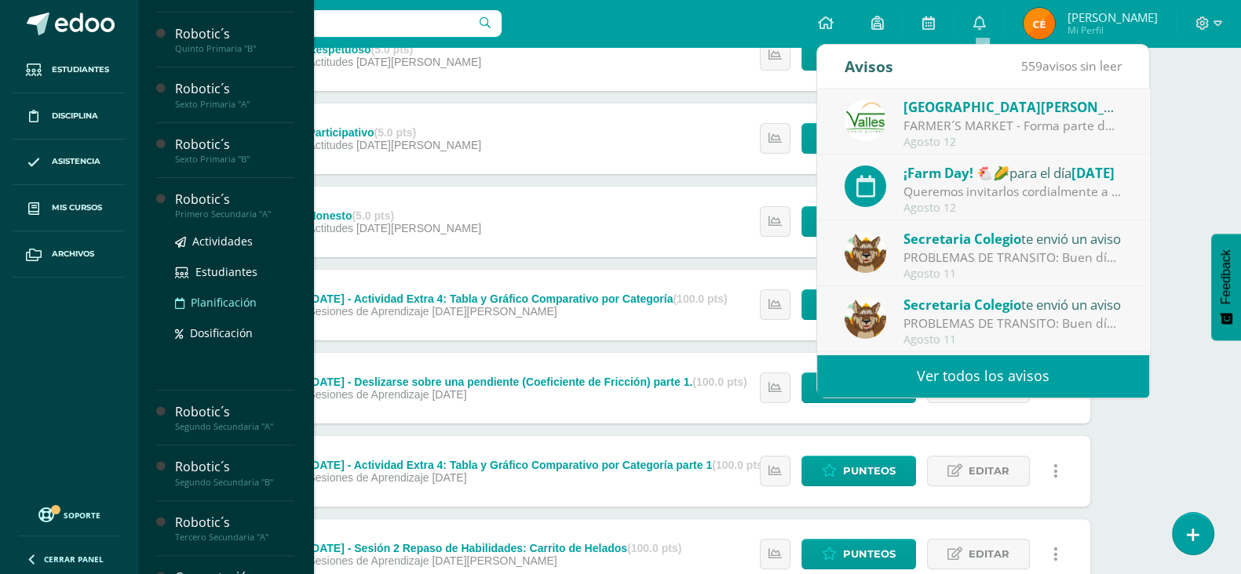
click at [203, 295] on span "Planificación" at bounding box center [224, 302] width 66 height 15
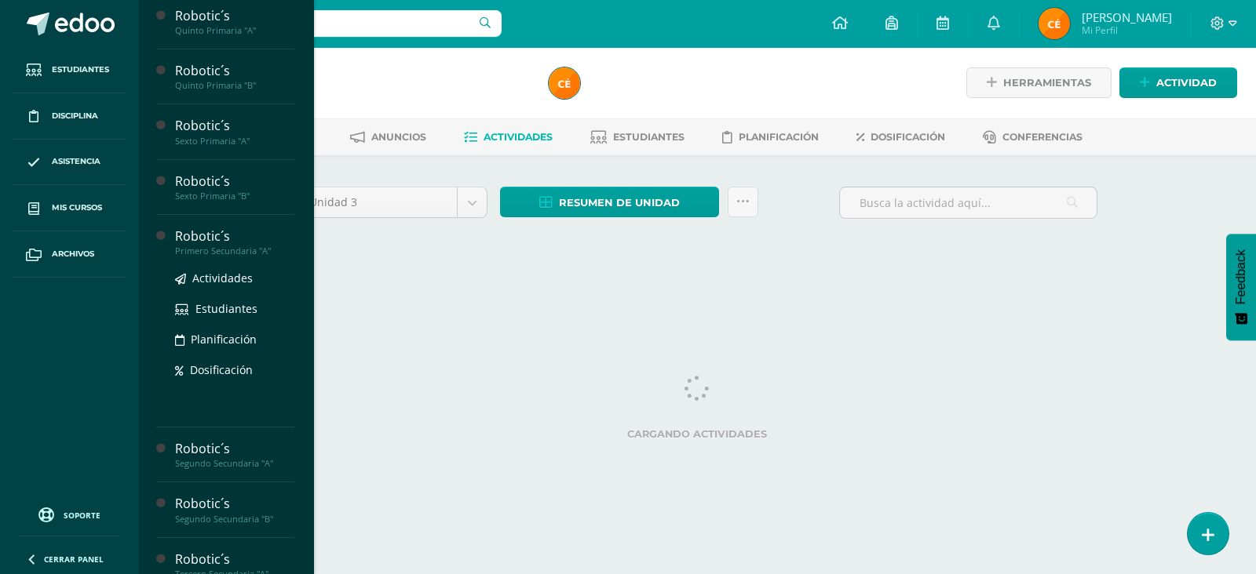
click at [204, 246] on div "Robotic´s" at bounding box center [234, 237] width 119 height 18
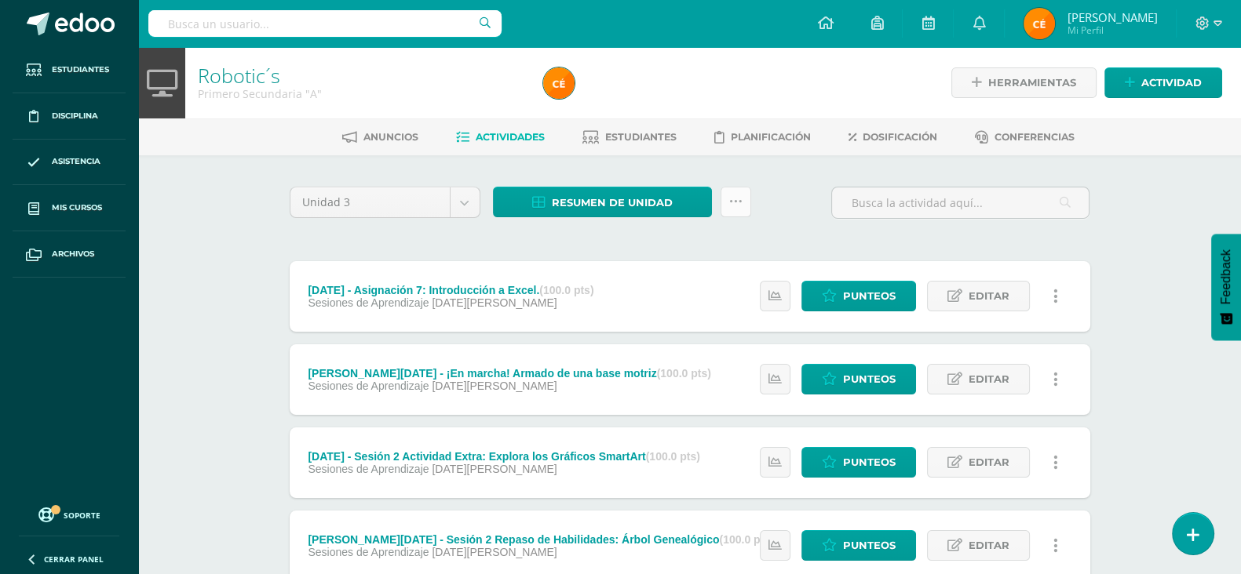
click at [750, 194] on link at bounding box center [735, 202] width 31 height 31
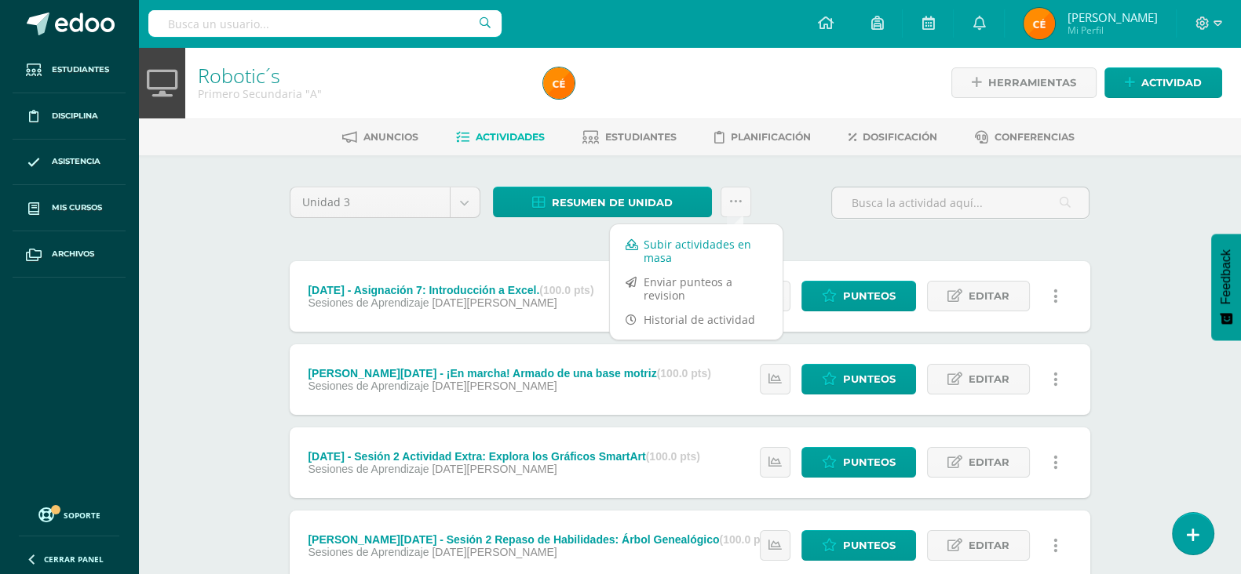
click at [683, 252] on link "Subir actividades en masa" at bounding box center [696, 251] width 173 height 38
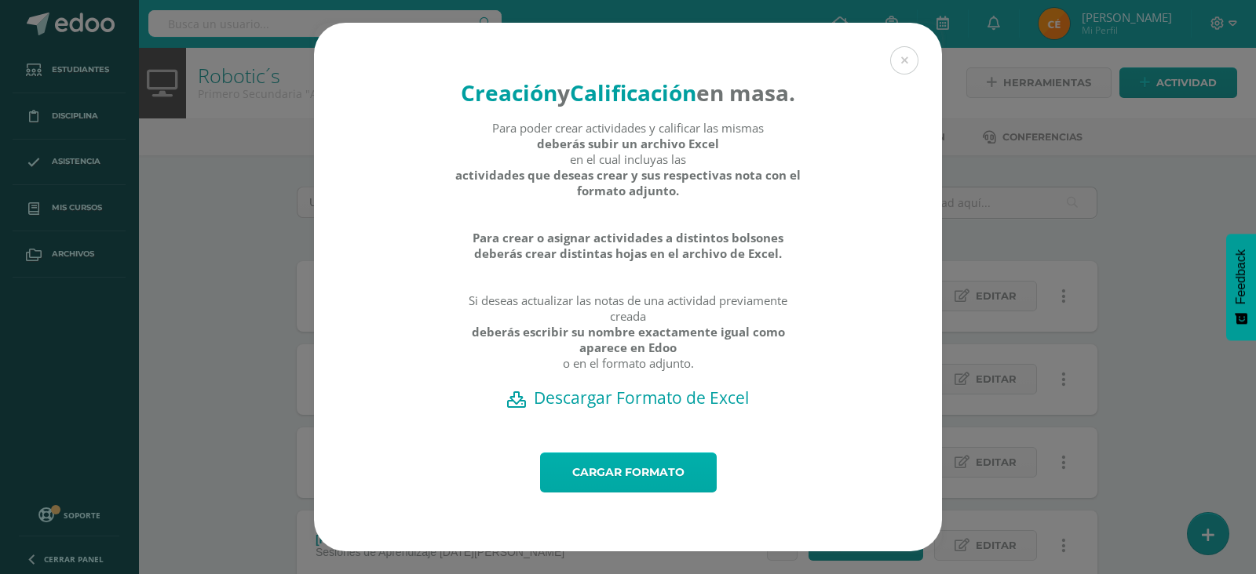
click at [620, 476] on link "Cargar formato" at bounding box center [628, 473] width 177 height 40
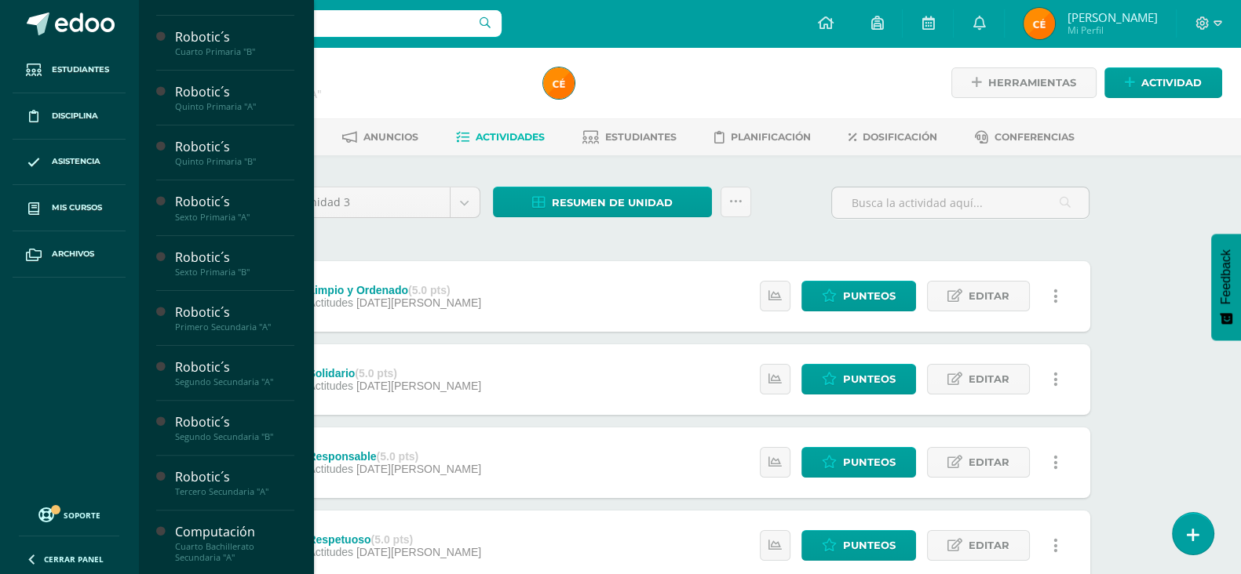
scroll to position [611, 0]
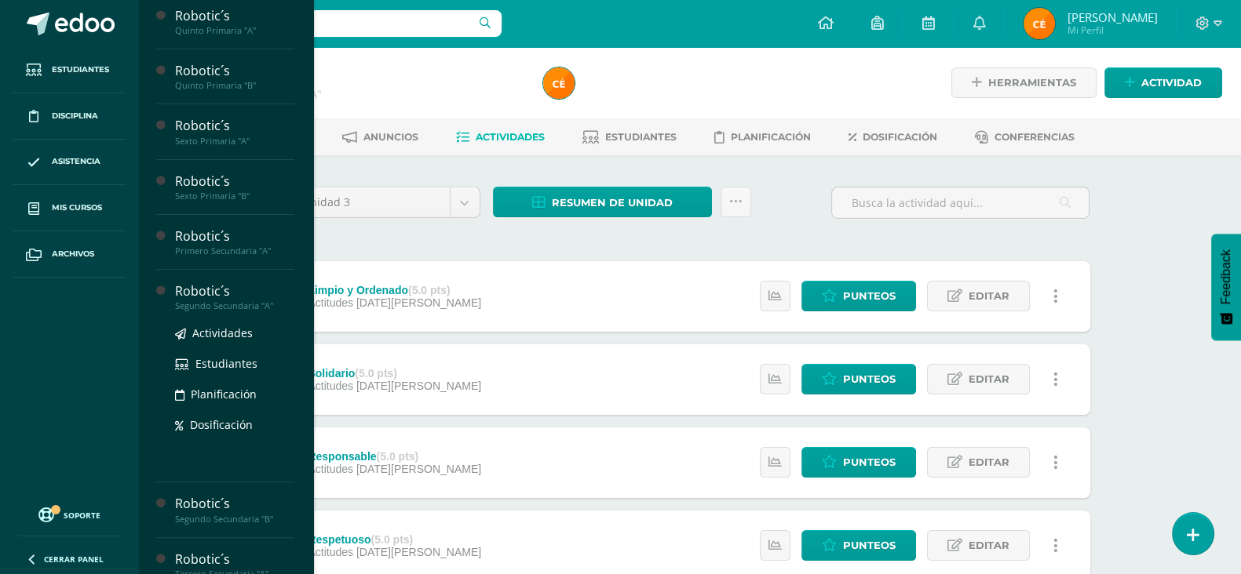
click at [249, 312] on div "Segundo Secundaria "A"" at bounding box center [234, 306] width 119 height 11
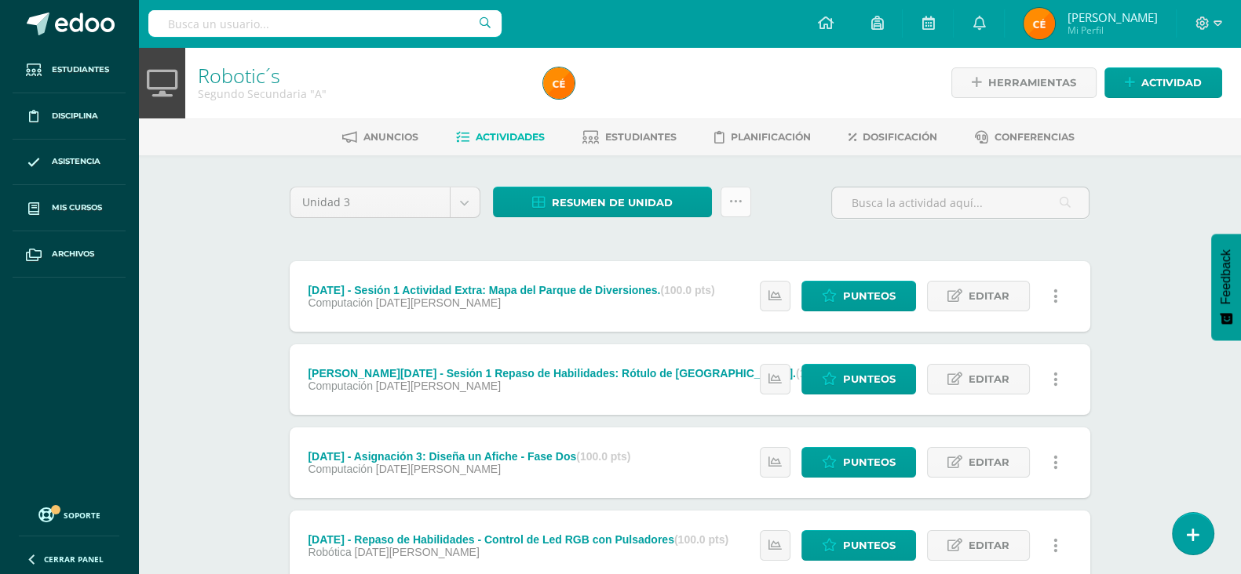
click at [729, 204] on icon at bounding box center [735, 201] width 13 height 13
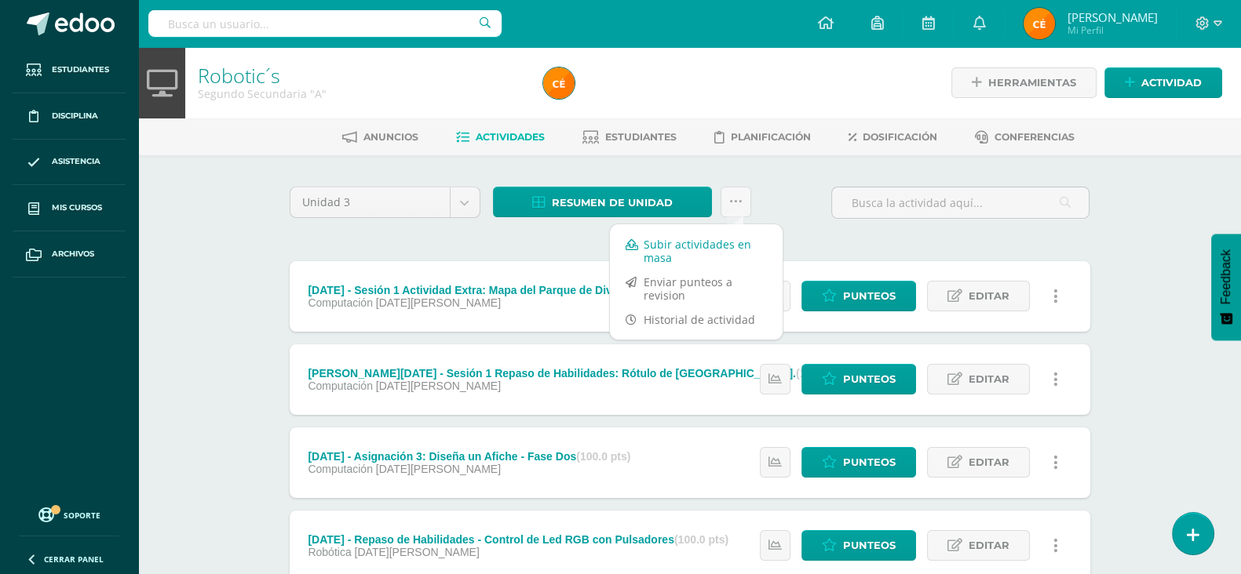
click at [715, 245] on link "Subir actividades en masa" at bounding box center [696, 251] width 173 height 38
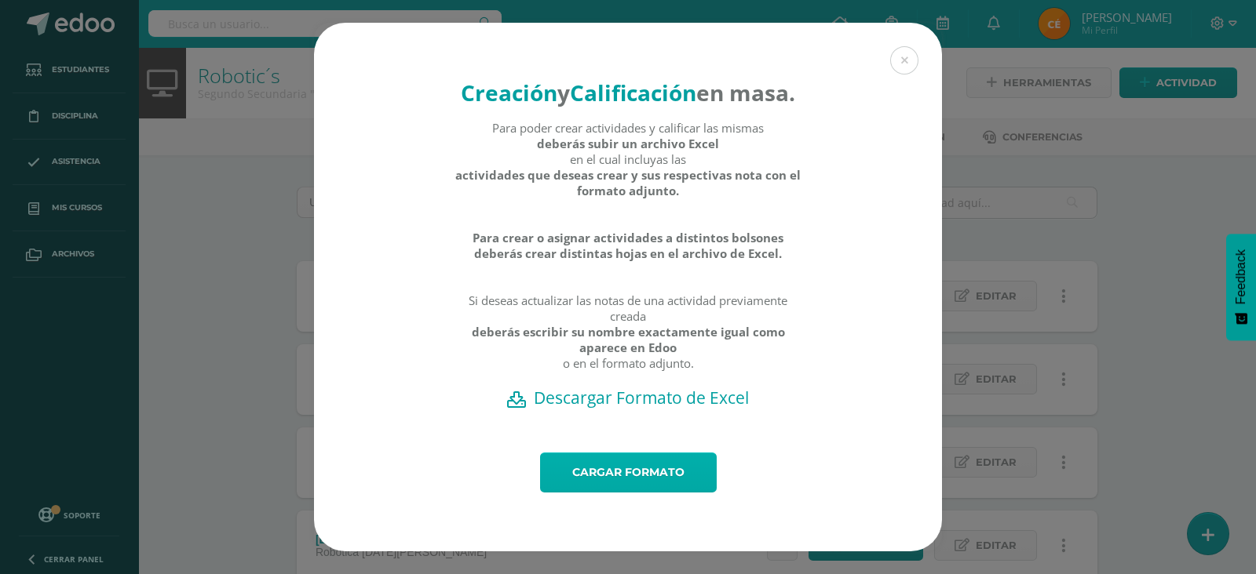
click at [670, 483] on link "Cargar formato" at bounding box center [628, 473] width 177 height 40
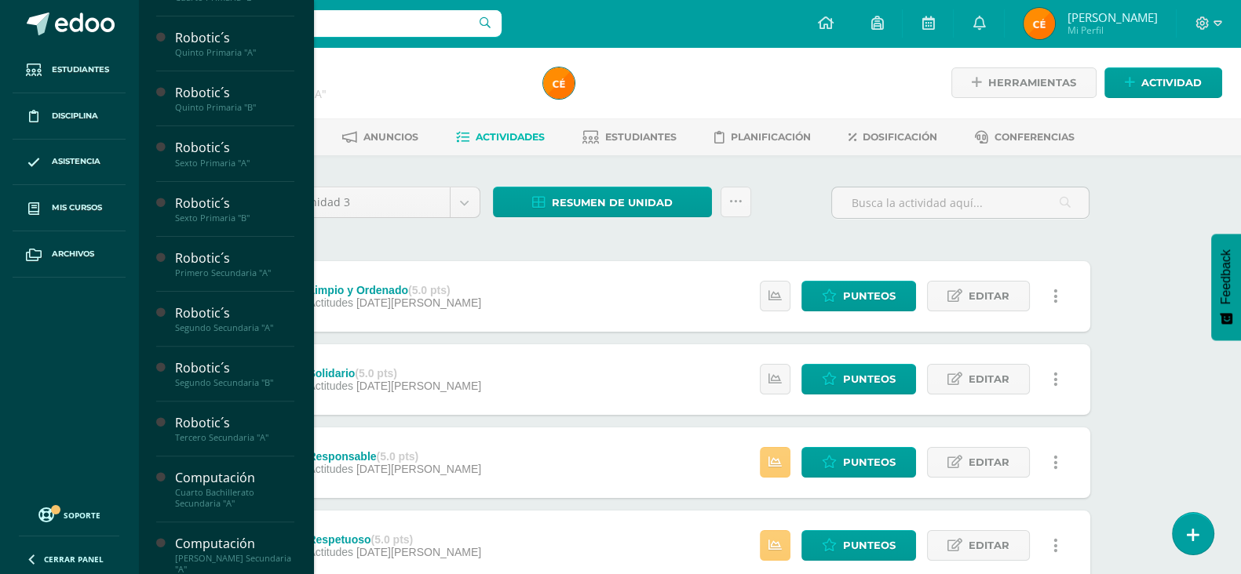
scroll to position [611, 0]
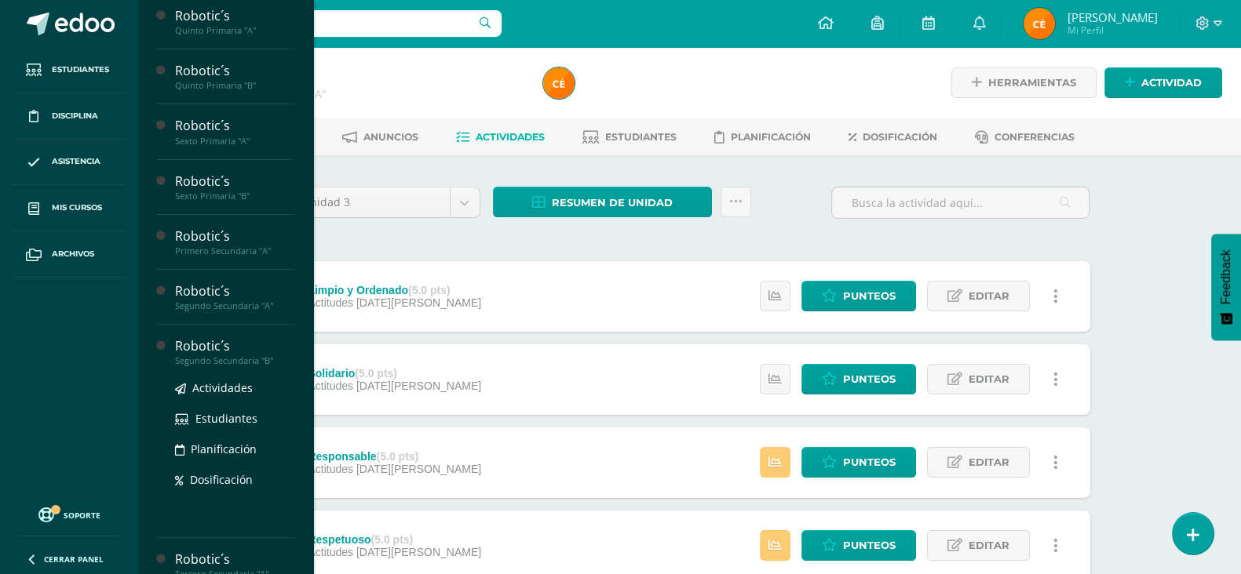
click at [212, 363] on div "Segundo Secundaria "B"" at bounding box center [234, 361] width 119 height 11
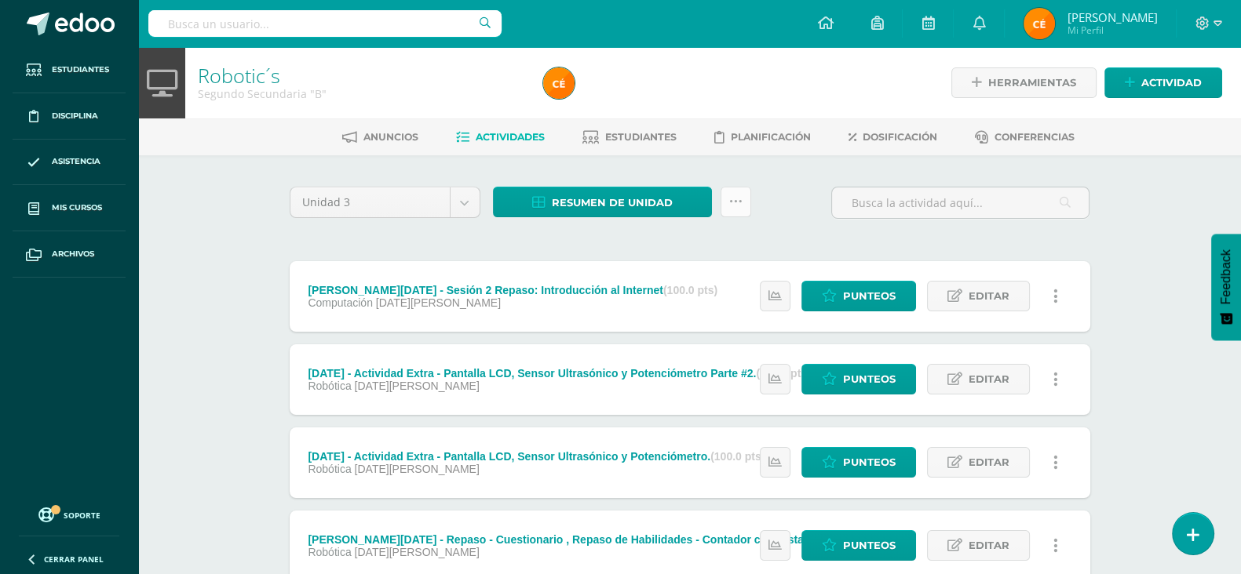
click at [744, 205] on link at bounding box center [735, 202] width 31 height 31
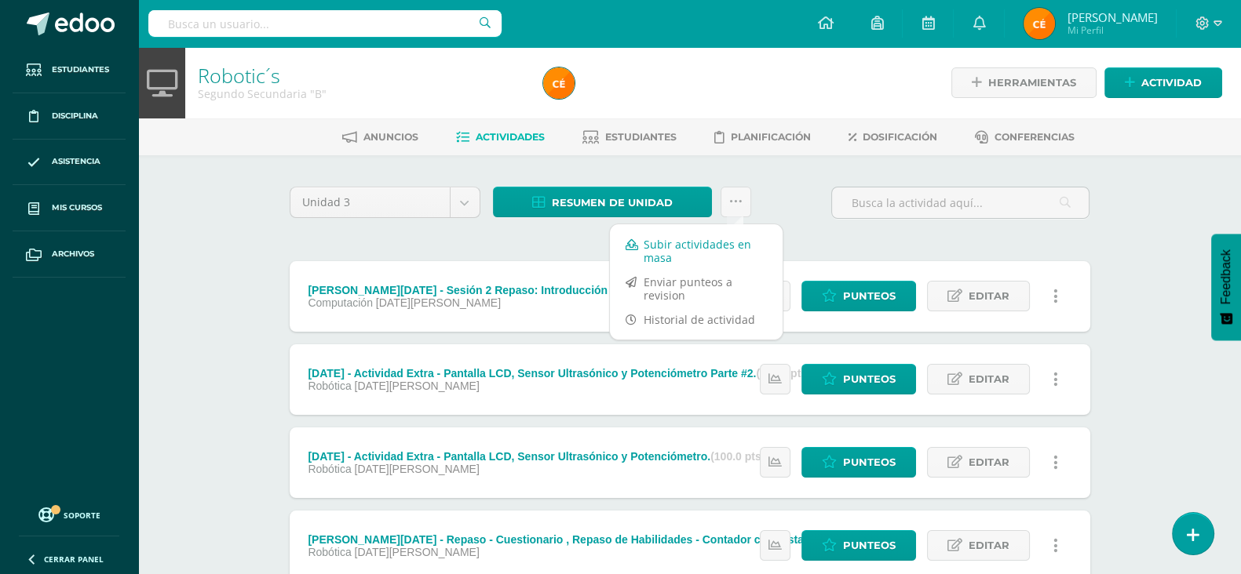
click at [691, 240] on link "Subir actividades en masa" at bounding box center [696, 251] width 173 height 38
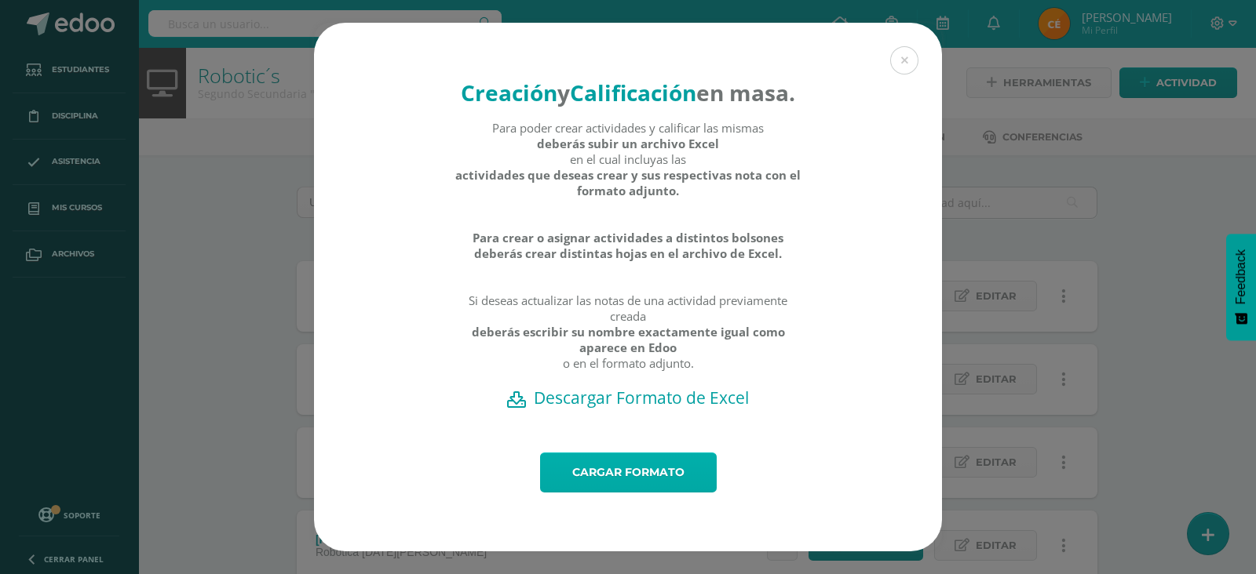
click at [639, 487] on link "Cargar formato" at bounding box center [628, 473] width 177 height 40
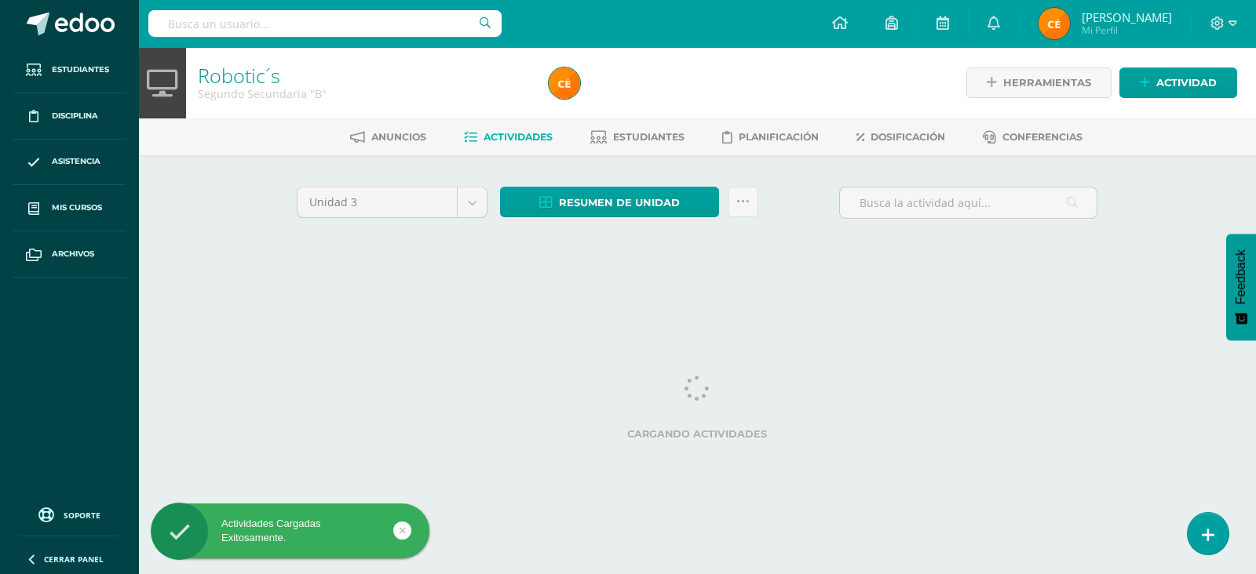
drag, startPoint x: 0, startPoint y: 0, endPoint x: 382, endPoint y: 283, distance: 475.3
click at [382, 283] on div "Unidad 3 Unidad 1 Unidad 2 Unidad 3 Unidad 4 Resumen de unidad Descargar como H…" at bounding box center [696, 223] width 863 height 137
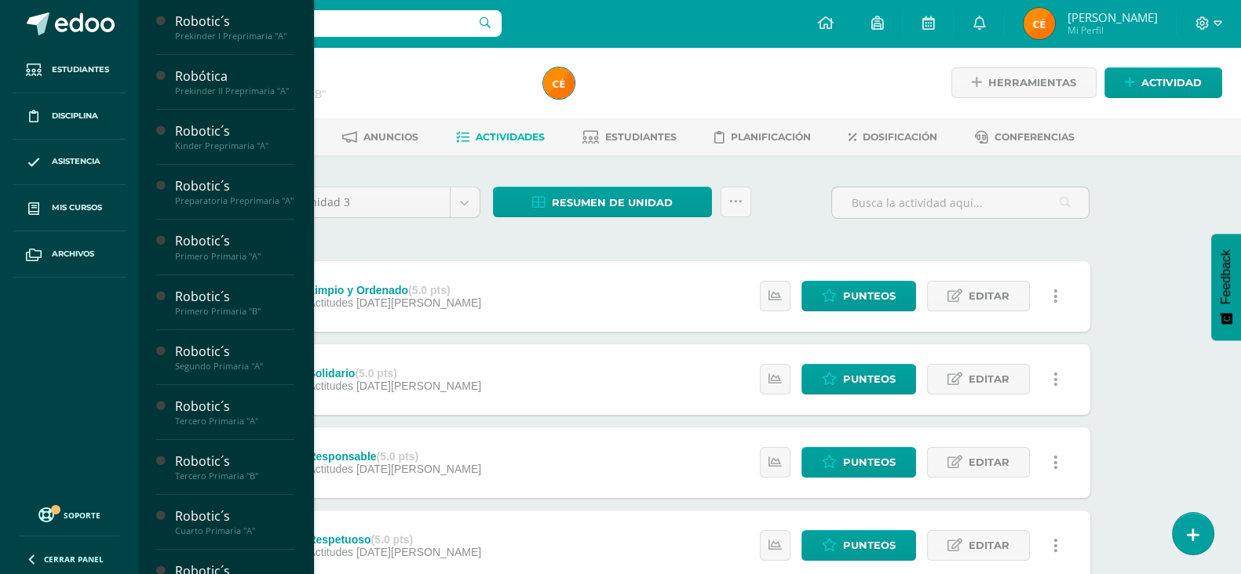
scroll to position [611, 0]
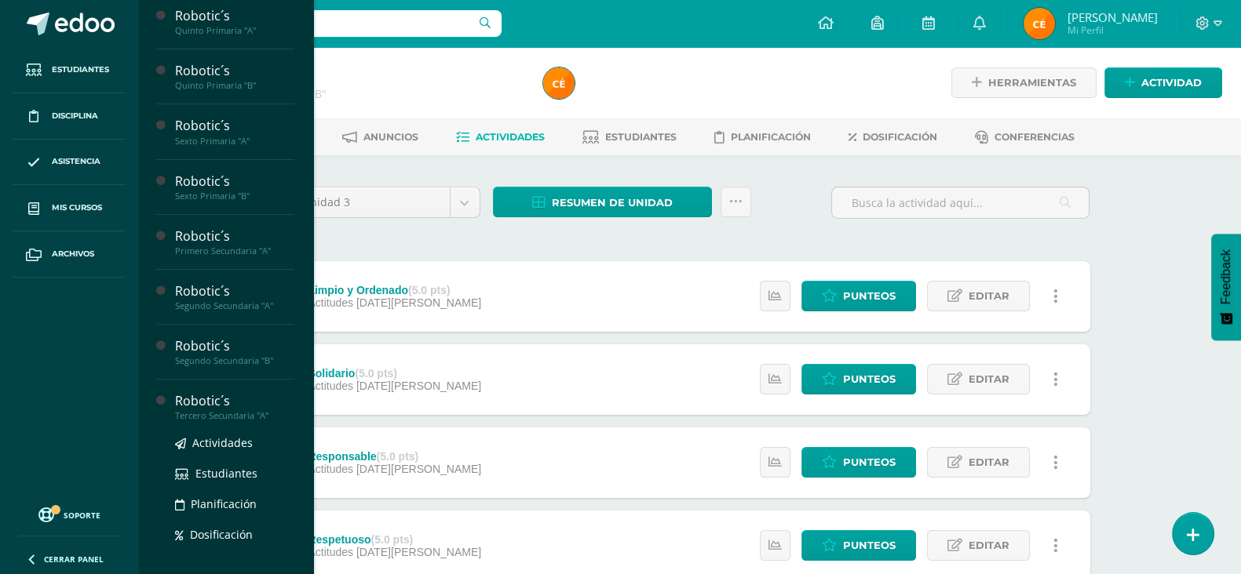
click at [193, 421] on div "Tercero Secundaria "A"" at bounding box center [234, 415] width 119 height 11
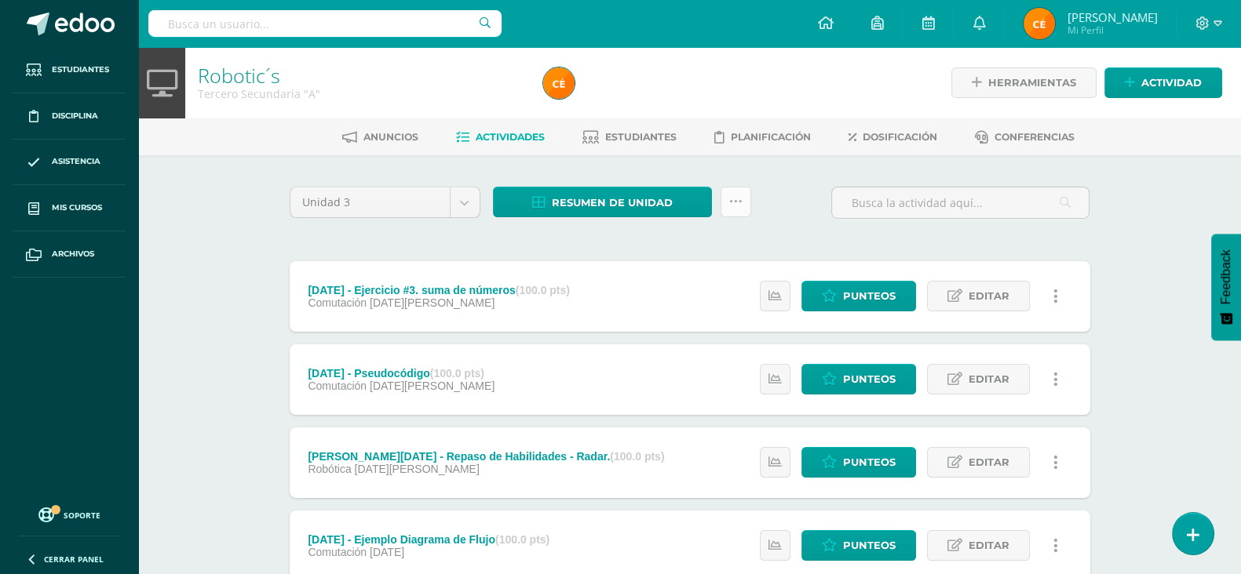
click at [731, 202] on icon at bounding box center [735, 201] width 13 height 13
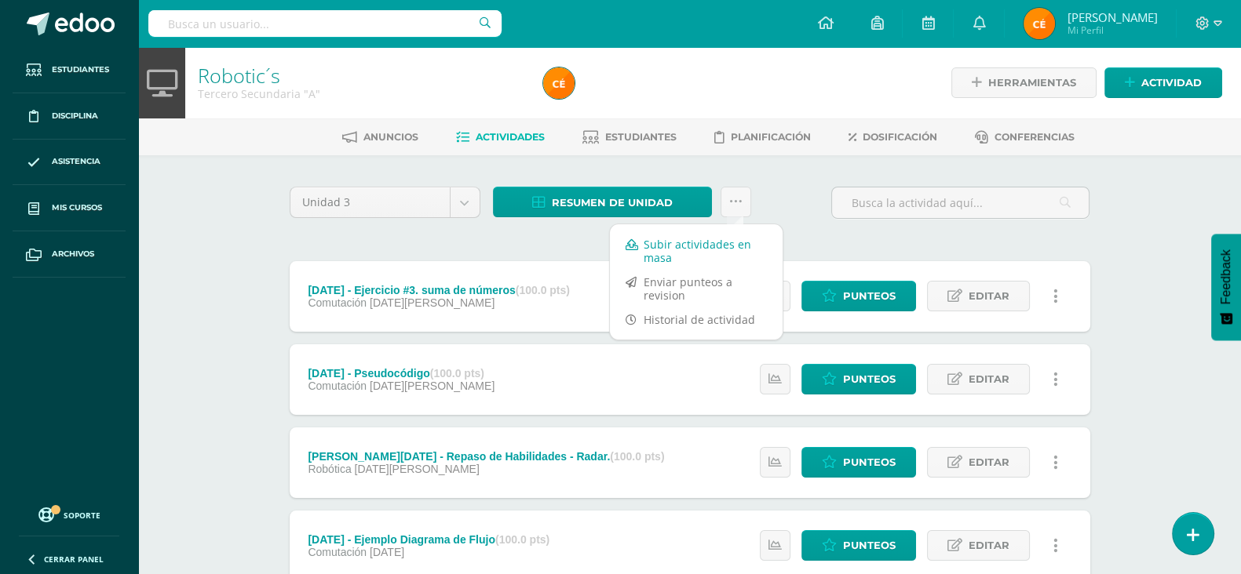
click at [706, 242] on link "Subir actividades en masa" at bounding box center [696, 251] width 173 height 38
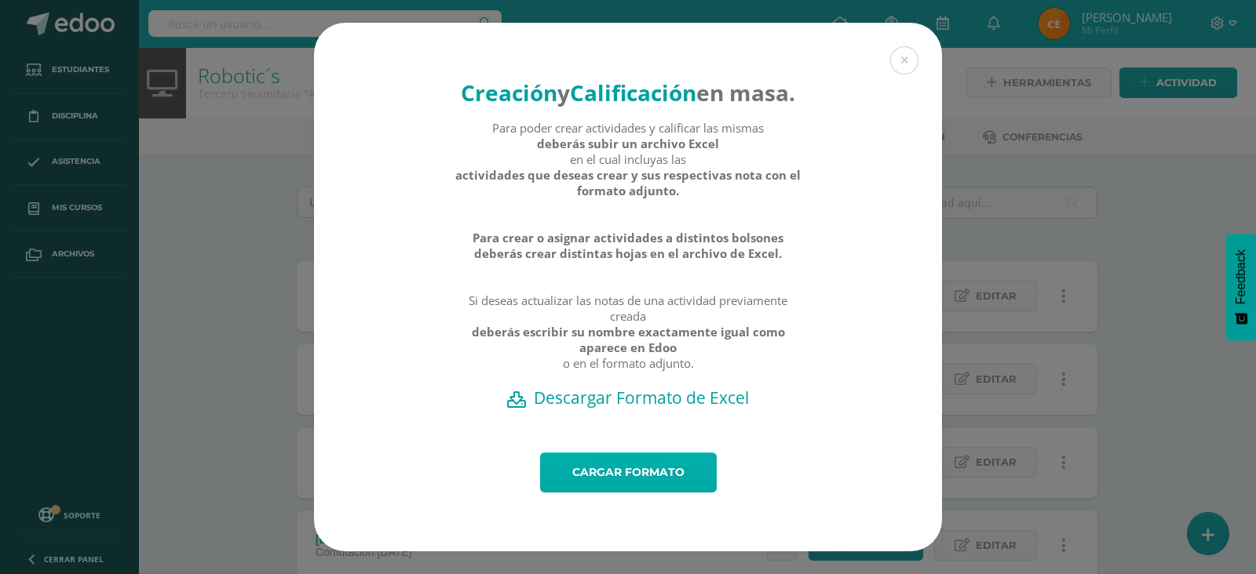
click at [647, 480] on link "Cargar formato" at bounding box center [628, 473] width 177 height 40
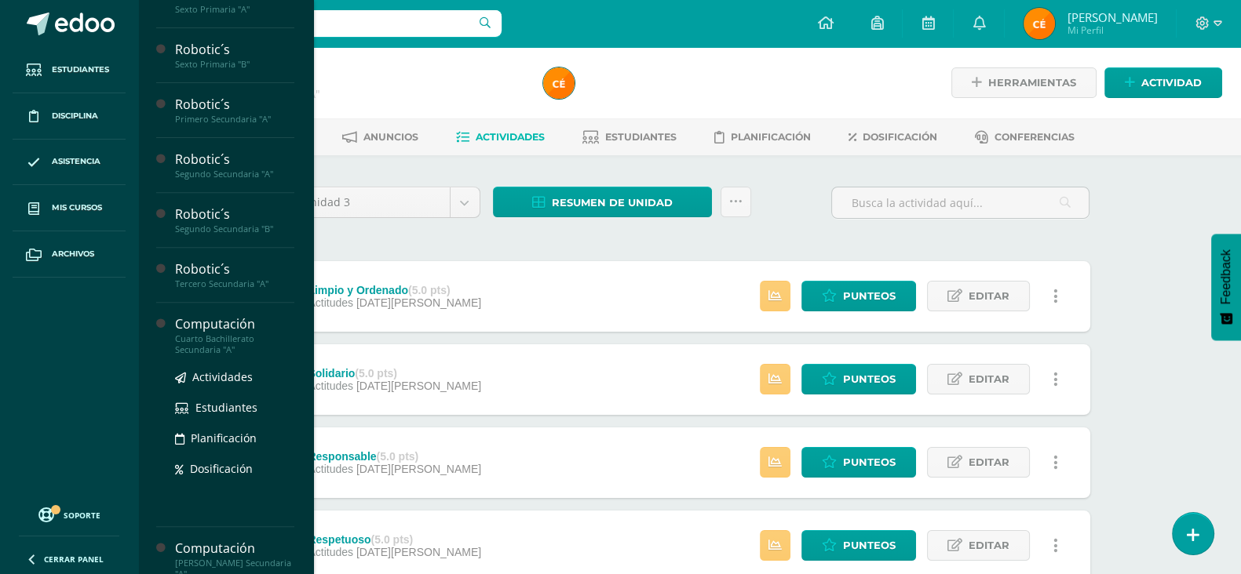
scroll to position [768, 0]
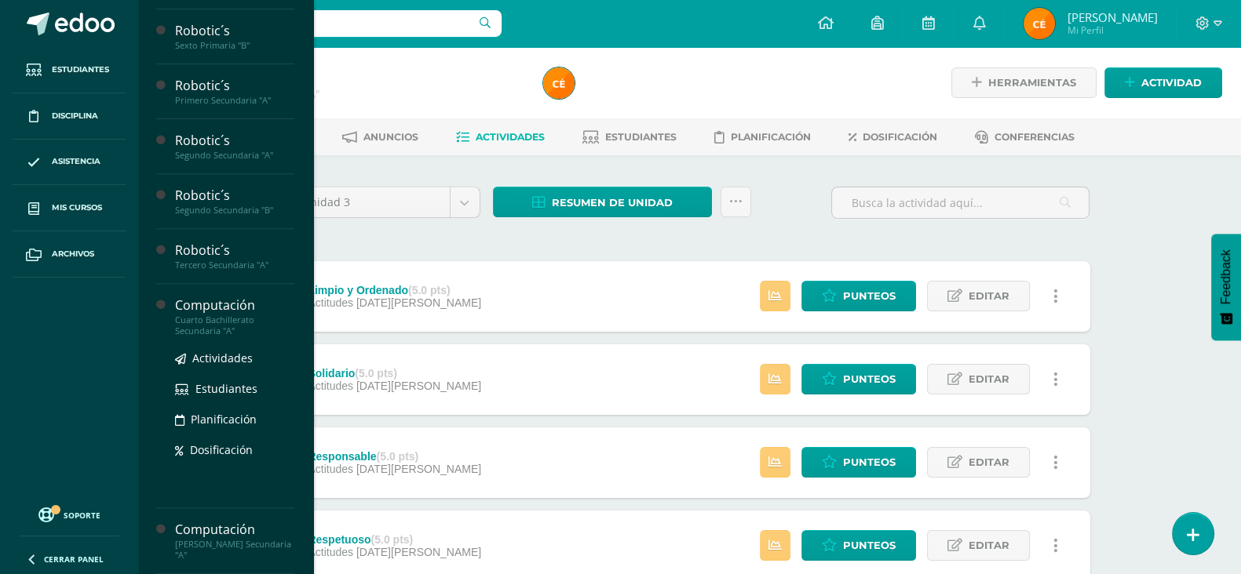
click at [210, 323] on div "Cuarto Bachillerato Secundaria "A"" at bounding box center [234, 326] width 119 height 22
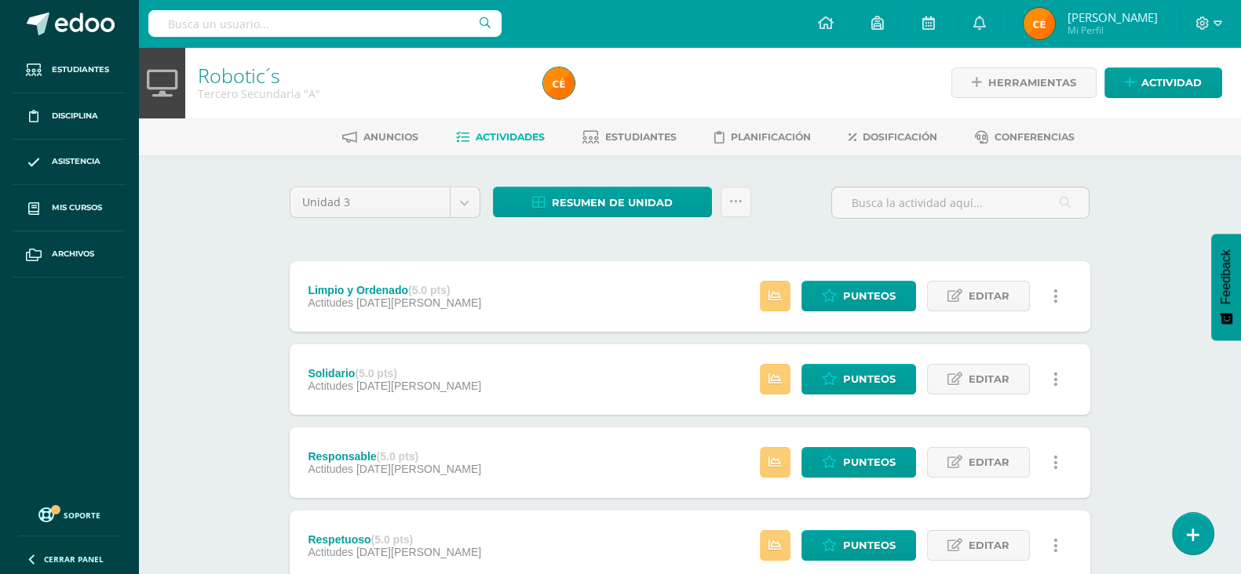
scroll to position [611, 0]
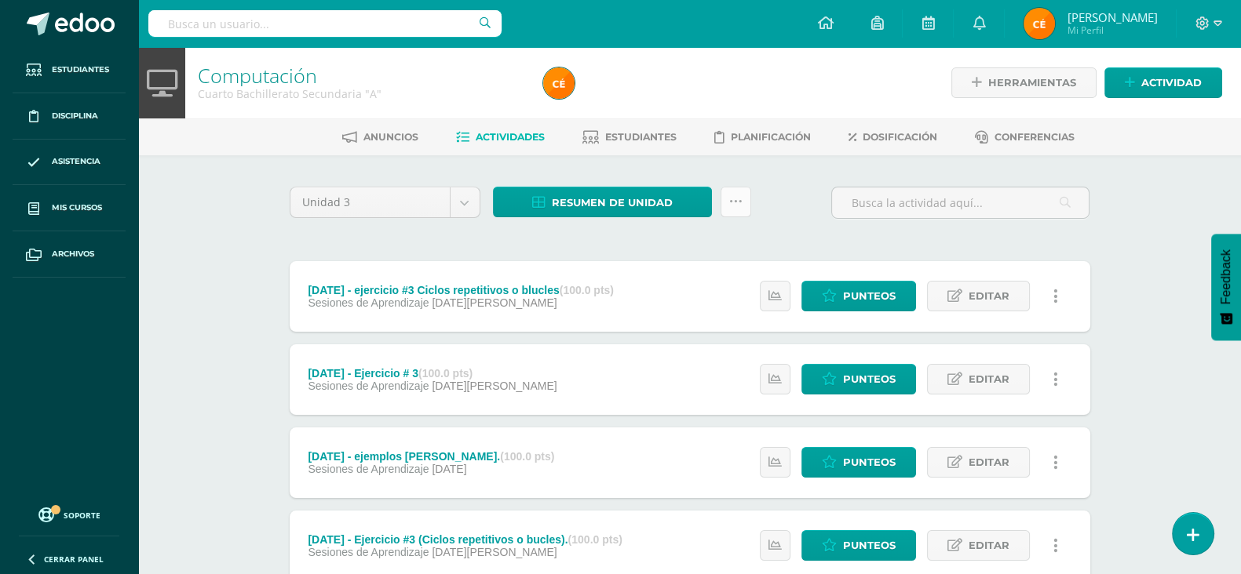
click at [734, 195] on icon at bounding box center [735, 201] width 13 height 13
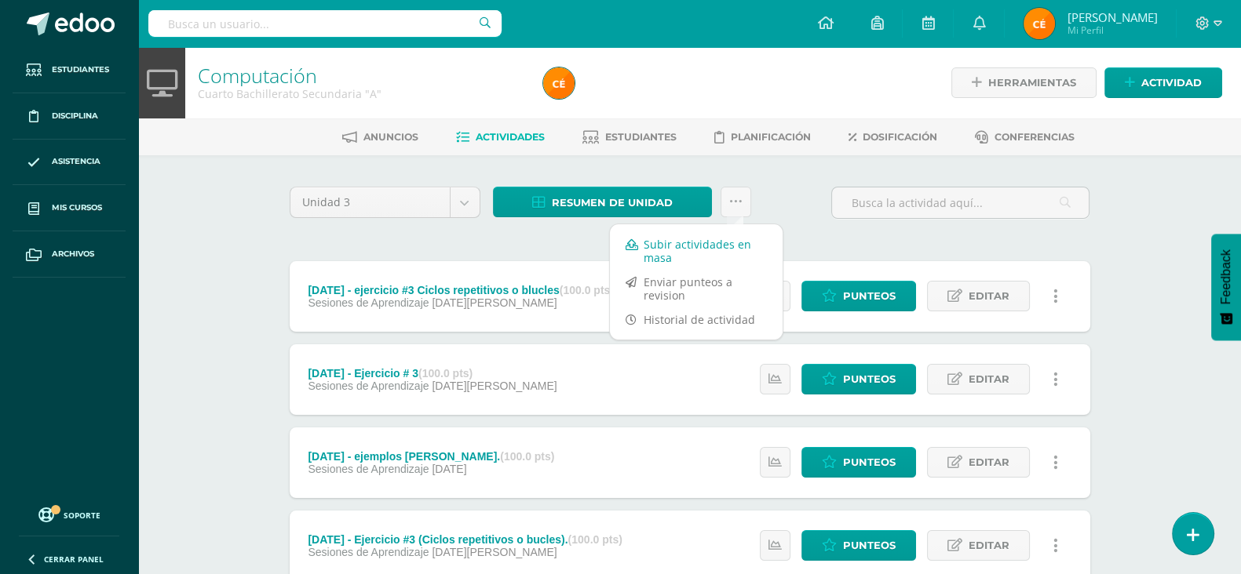
click at [682, 260] on link "Subir actividades en masa" at bounding box center [696, 251] width 173 height 38
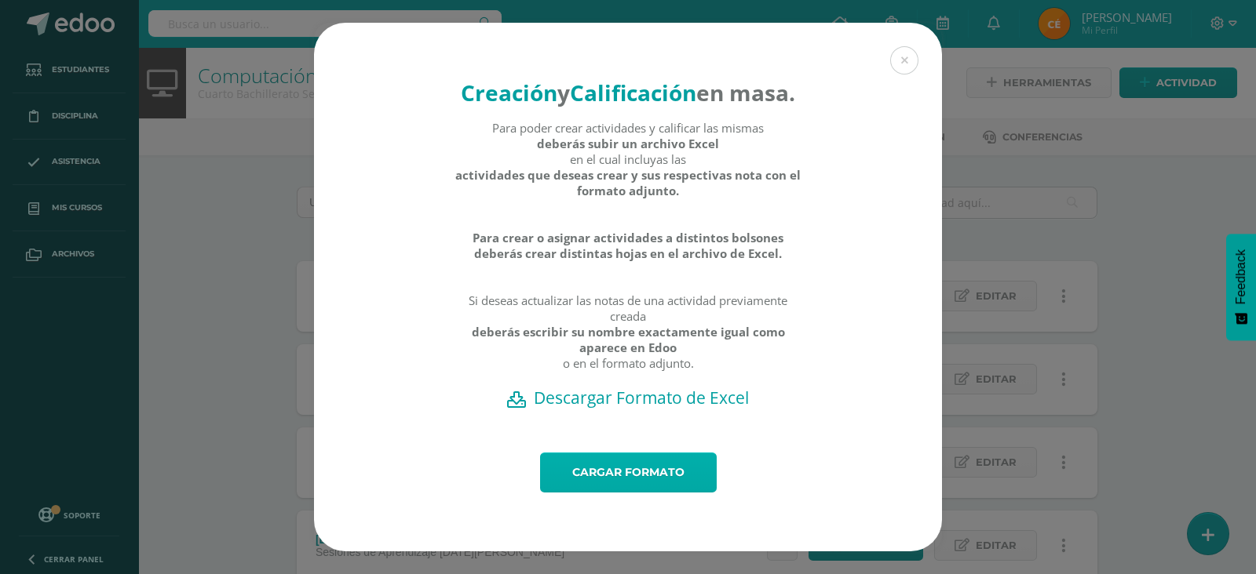
click at [619, 475] on link "Cargar formato" at bounding box center [628, 473] width 177 height 40
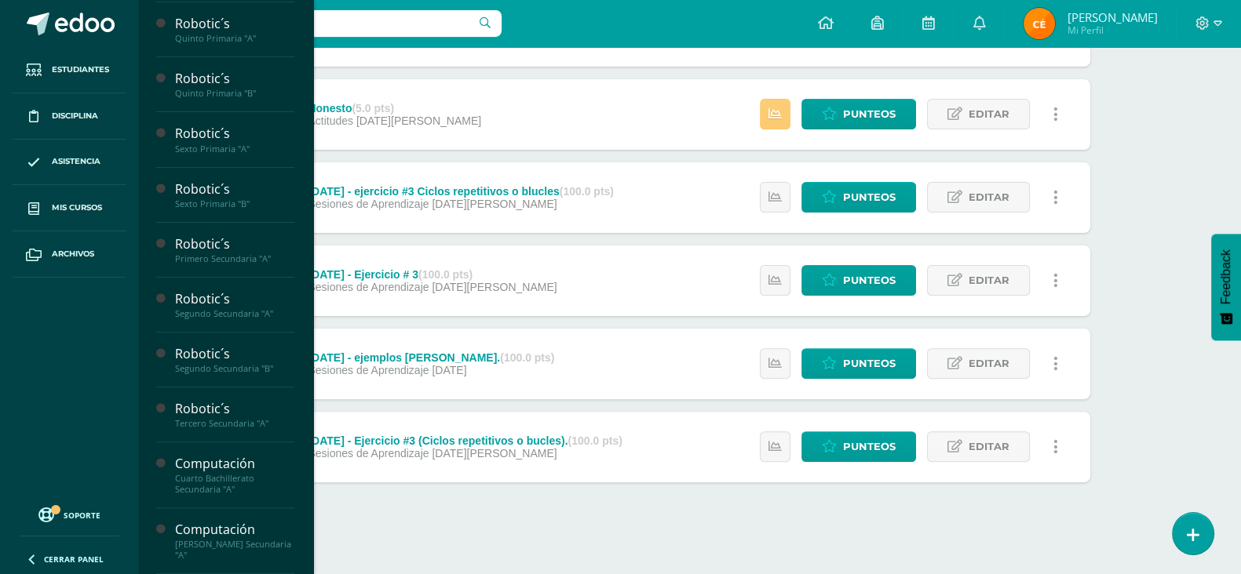
scroll to position [604, 0]
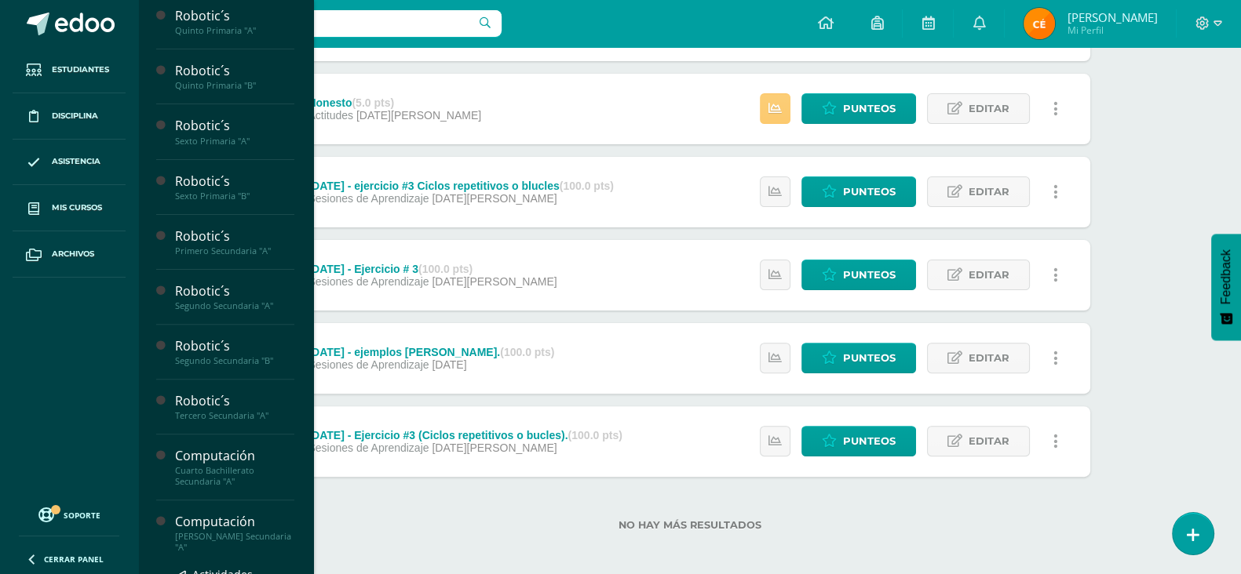
click at [206, 539] on div "[PERSON_NAME] Secundaria "A"" at bounding box center [234, 542] width 119 height 22
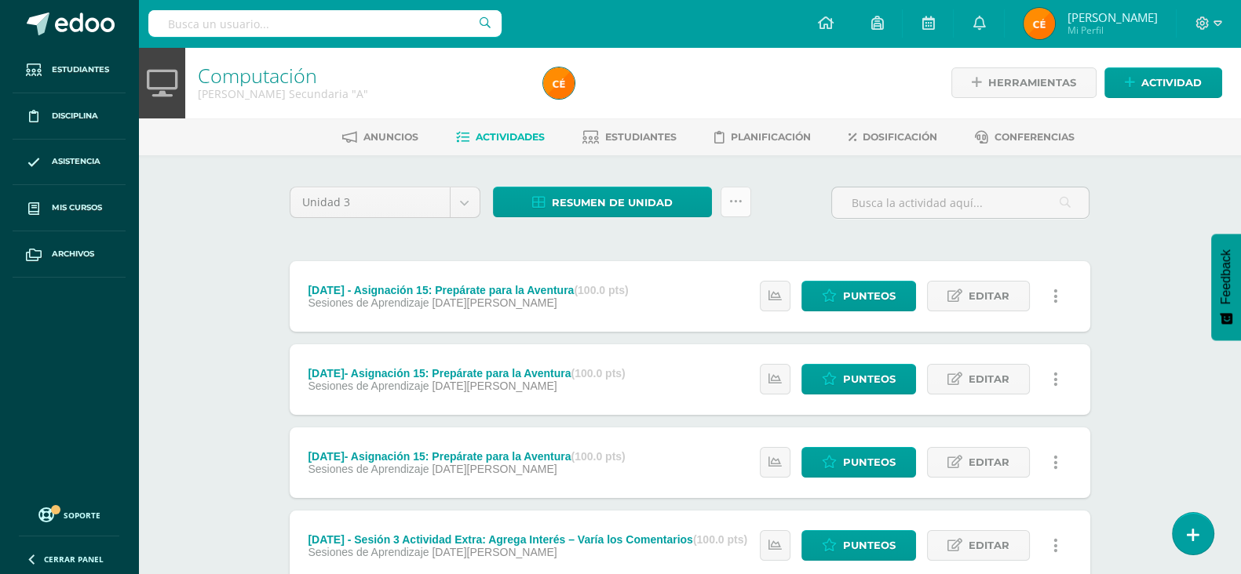
click at [732, 209] on link at bounding box center [735, 202] width 31 height 31
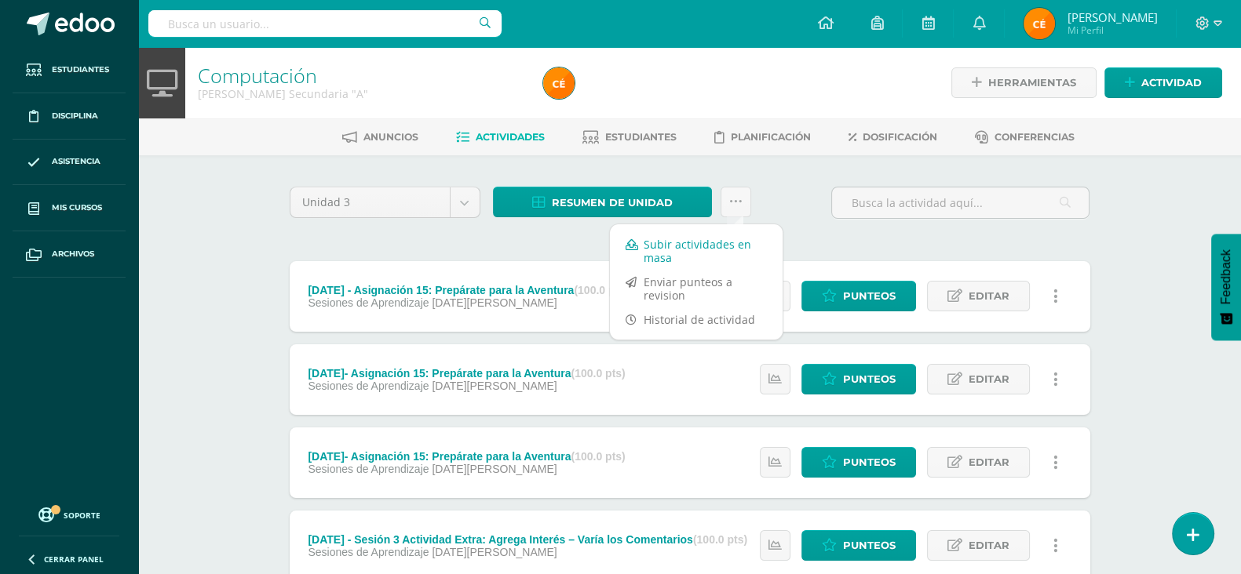
click at [696, 242] on link "Subir actividades en masa" at bounding box center [696, 251] width 173 height 38
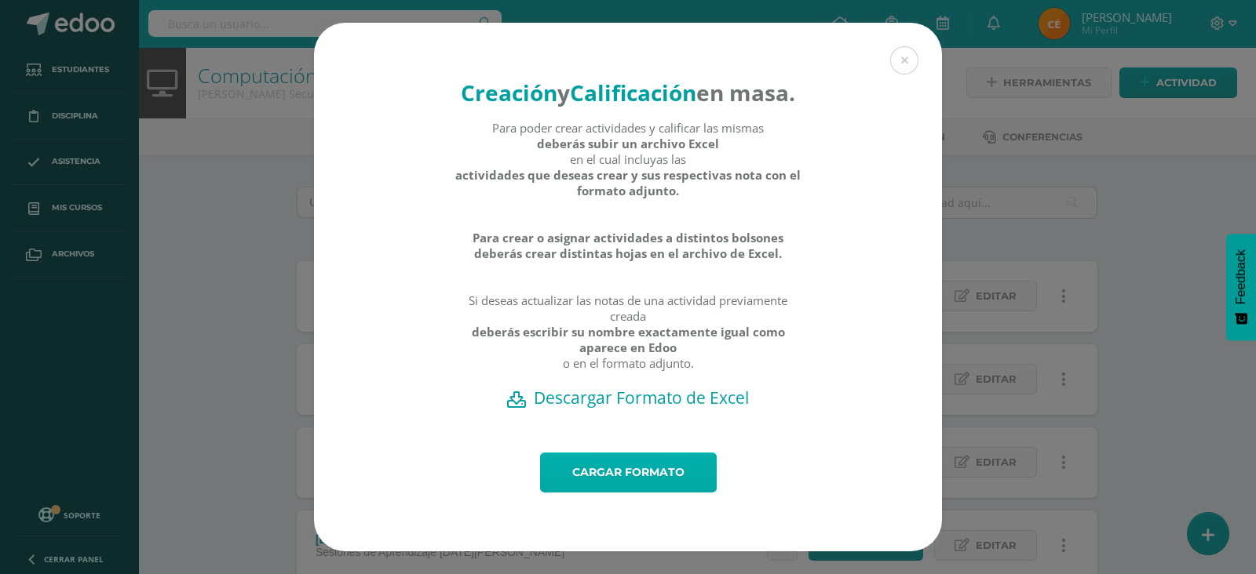
click at [563, 491] on link "Cargar formato" at bounding box center [628, 473] width 177 height 40
